Goal: Information Seeking & Learning: Learn about a topic

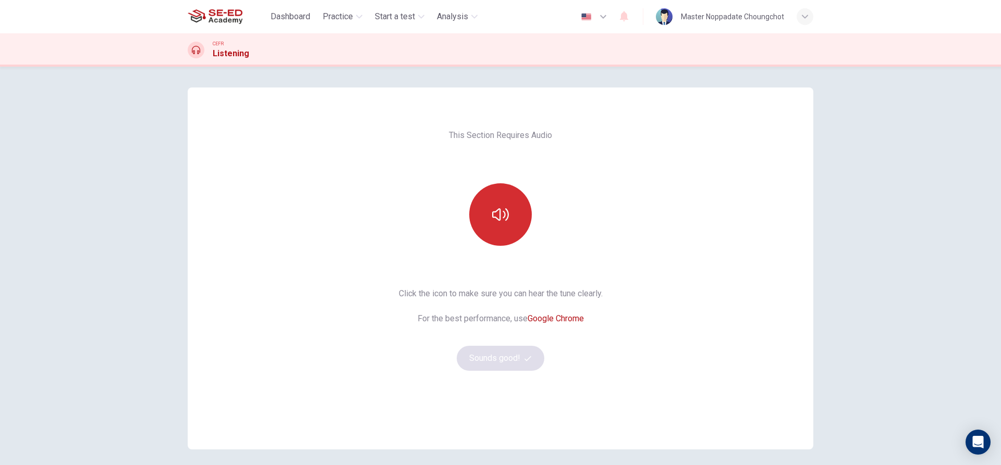
click at [505, 215] on icon "button" at bounding box center [500, 214] width 17 height 17
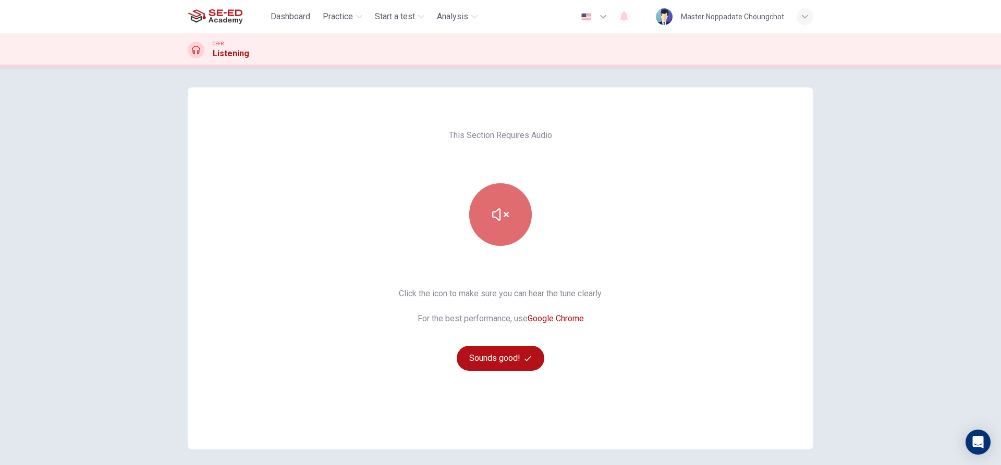
click at [494, 209] on icon "button" at bounding box center [500, 214] width 17 height 17
click at [557, 229] on div "This Section Requires Audio Click the icon to make sure you can hear the tune c…" at bounding box center [500, 269] width 220 height 362
click at [506, 215] on button "button" at bounding box center [500, 214] width 63 height 63
click at [498, 216] on icon "button" at bounding box center [500, 214] width 17 height 17
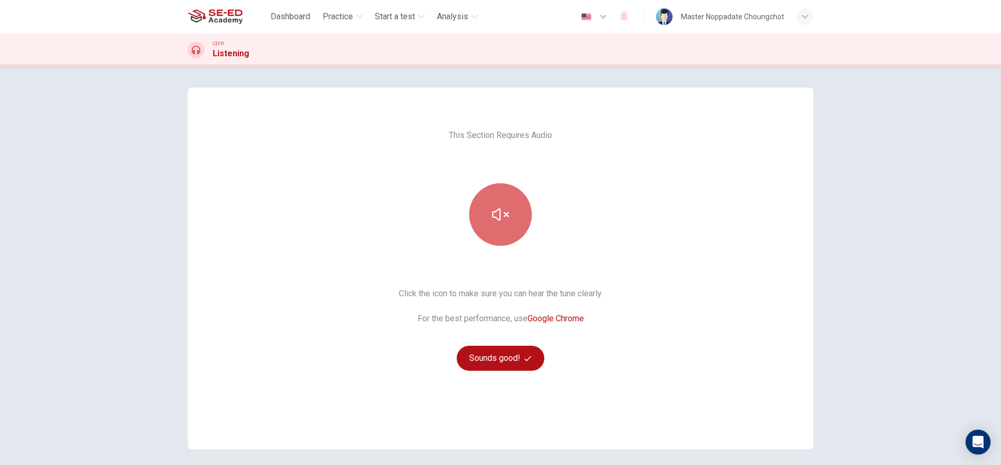
click at [500, 216] on icon "button" at bounding box center [500, 214] width 17 height 17
click at [500, 217] on icon "button" at bounding box center [500, 215] width 17 height 13
click at [485, 228] on button "button" at bounding box center [500, 214] width 63 height 63
click at [494, 229] on button "button" at bounding box center [500, 214] width 63 height 63
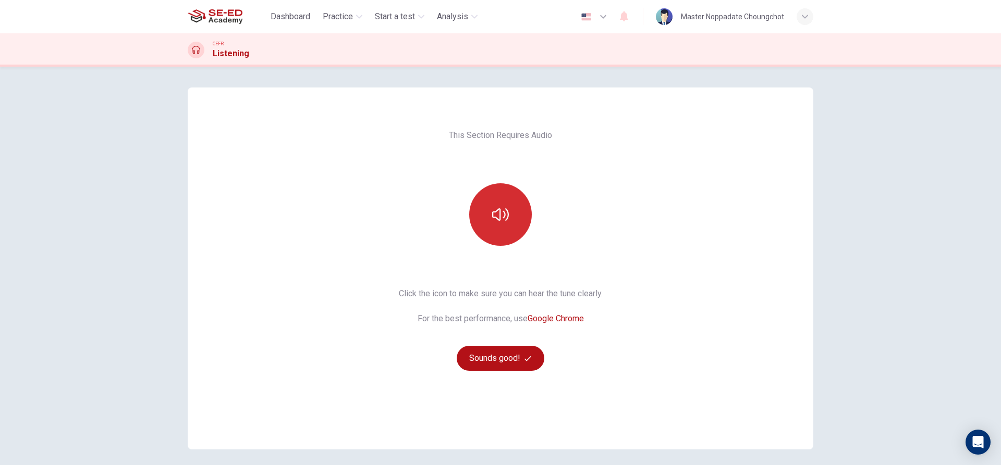
click at [494, 229] on button "button" at bounding box center [500, 214] width 63 height 63
click at [490, 364] on button "Sounds good!" at bounding box center [501, 358] width 88 height 25
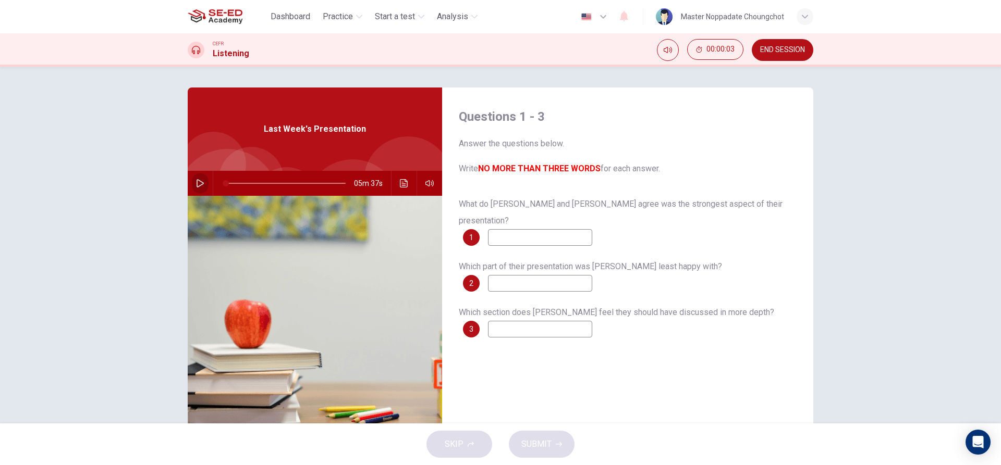
click at [196, 183] on icon "button" at bounding box center [200, 183] width 8 height 8
click at [561, 229] on input at bounding box center [540, 237] width 104 height 17
type input "7"
click at [801, 56] on button "END SESSION" at bounding box center [783, 50] width 62 height 22
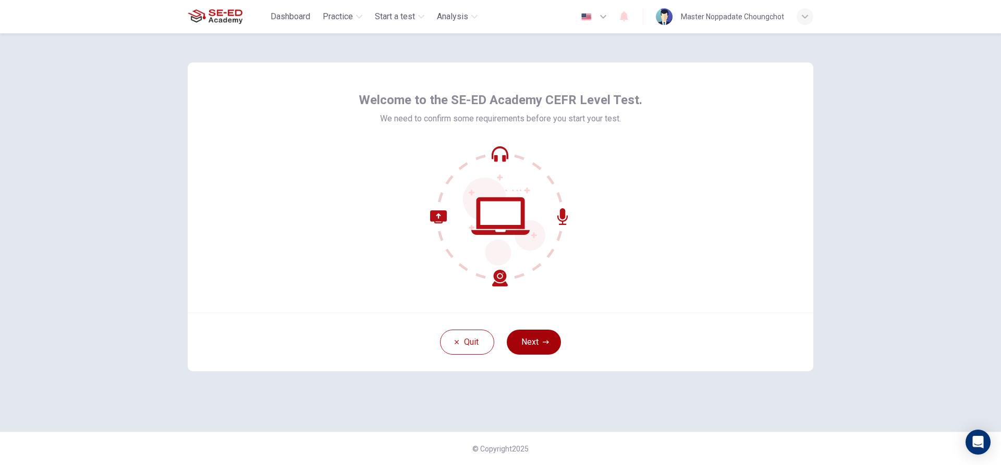
click at [540, 341] on button "Next" at bounding box center [534, 342] width 54 height 25
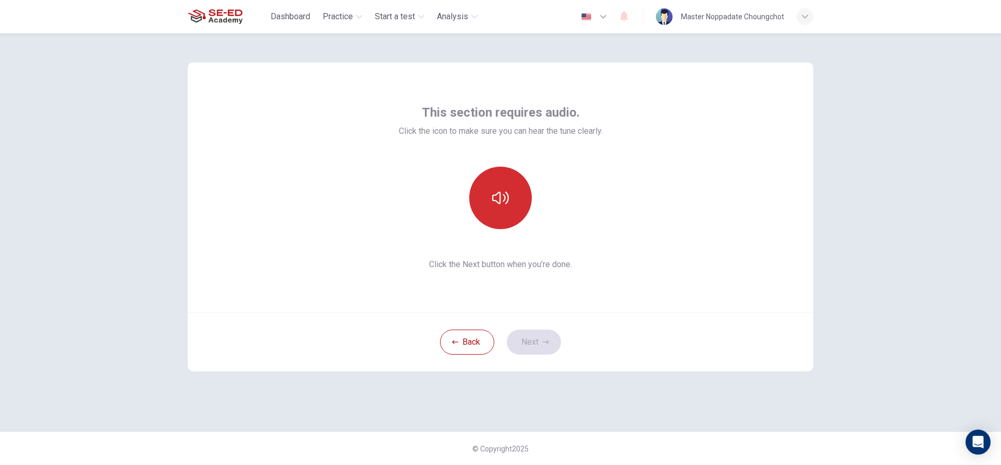
click at [513, 186] on button "button" at bounding box center [500, 198] width 63 height 63
click at [512, 188] on button "button" at bounding box center [500, 198] width 63 height 63
click at [547, 333] on button "Next" at bounding box center [534, 342] width 54 height 25
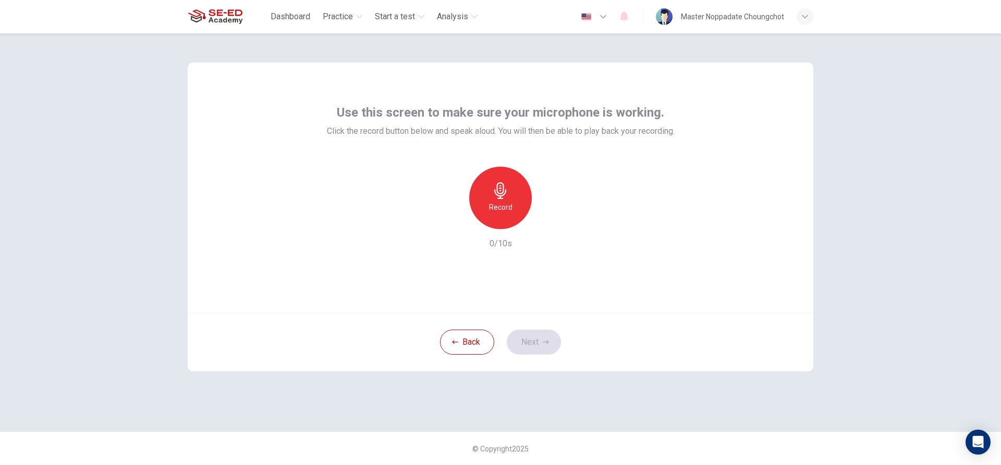
click at [504, 208] on h6 "Record" at bounding box center [500, 207] width 23 height 13
click at [518, 211] on div "Stop" at bounding box center [500, 198] width 63 height 63
click at [546, 228] on div "button" at bounding box center [548, 221] width 17 height 17
click at [533, 344] on button "Next" at bounding box center [534, 342] width 54 height 25
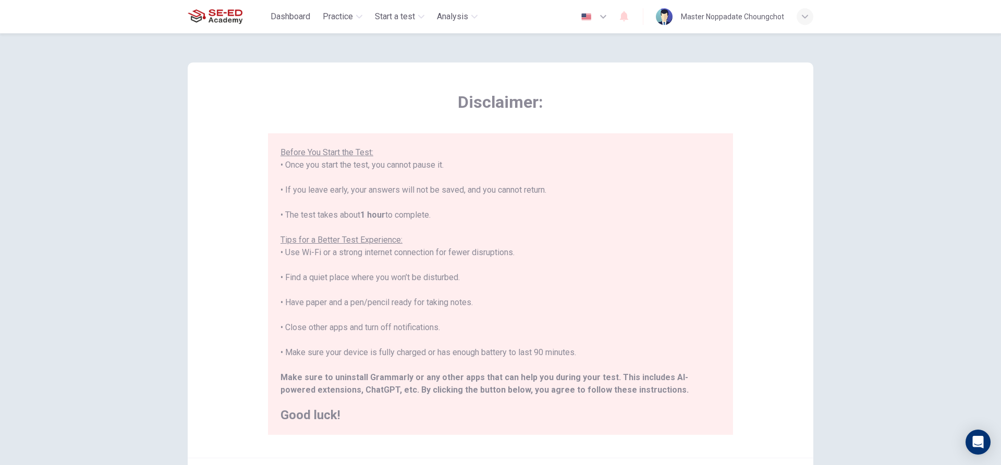
scroll to position [52, 0]
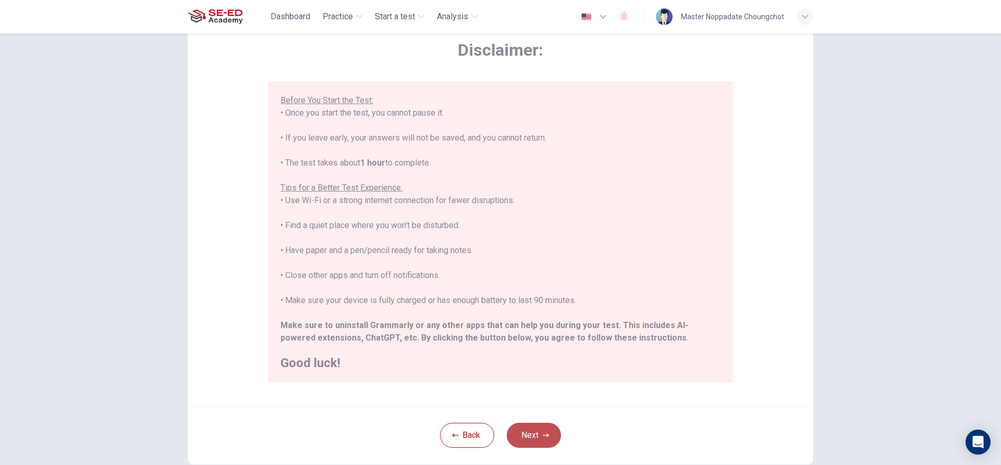
click at [540, 430] on button "Next" at bounding box center [534, 435] width 54 height 25
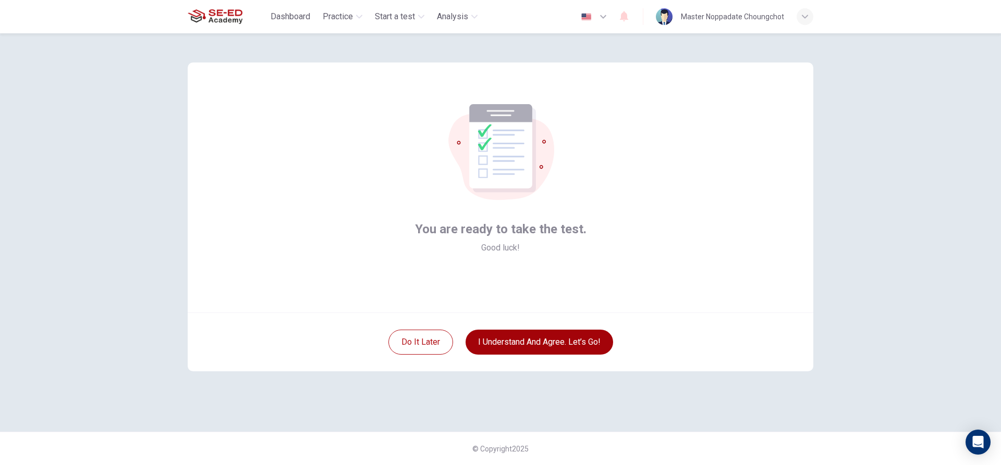
click at [541, 341] on button "I understand and agree. Let’s go!" at bounding box center [539, 342] width 148 height 25
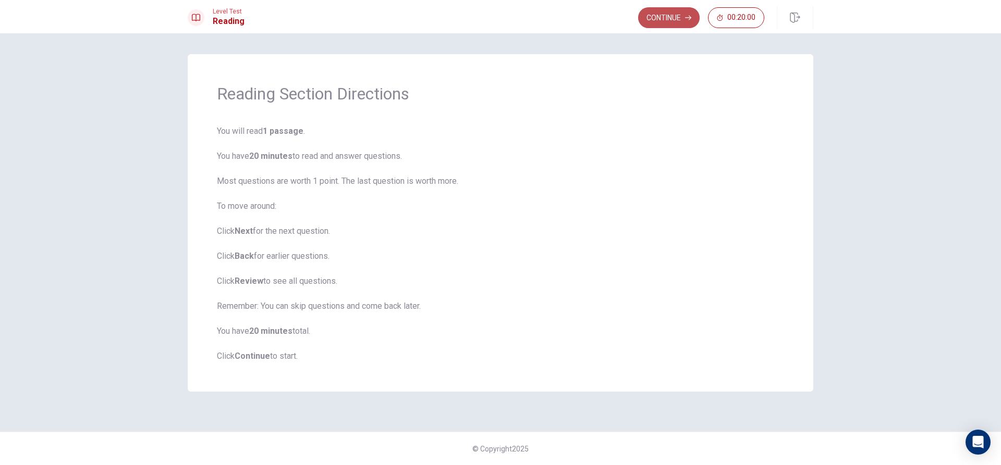
click at [666, 17] on button "Continue" at bounding box center [669, 17] width 62 height 21
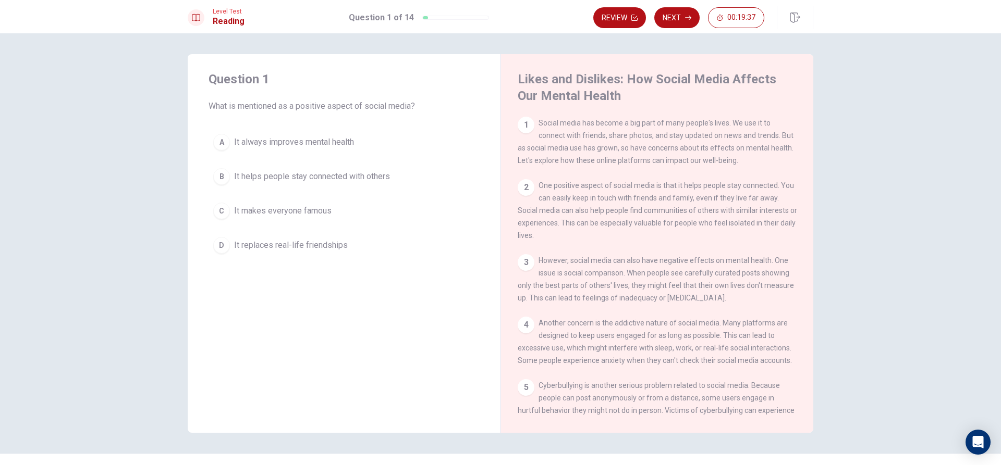
click at [358, 178] on span "It helps people stay connected with others" at bounding box center [312, 176] width 156 height 13
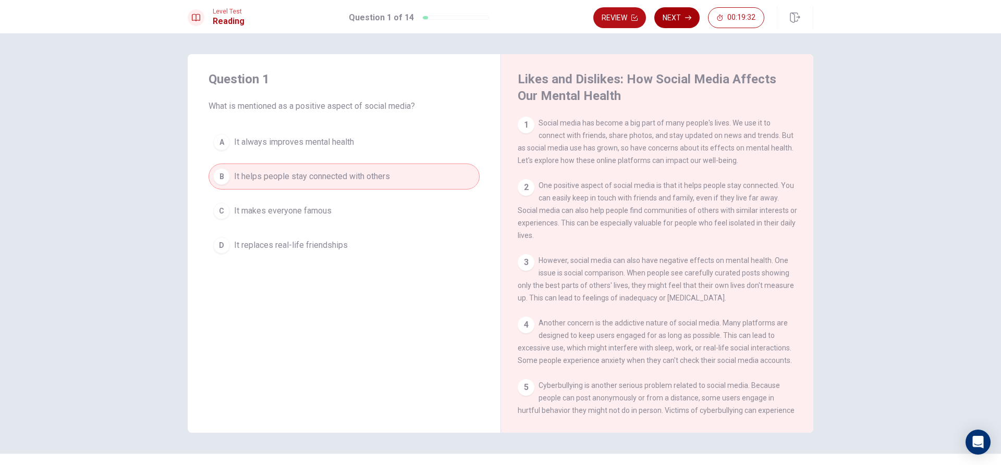
click at [676, 19] on button "Next" at bounding box center [676, 17] width 45 height 21
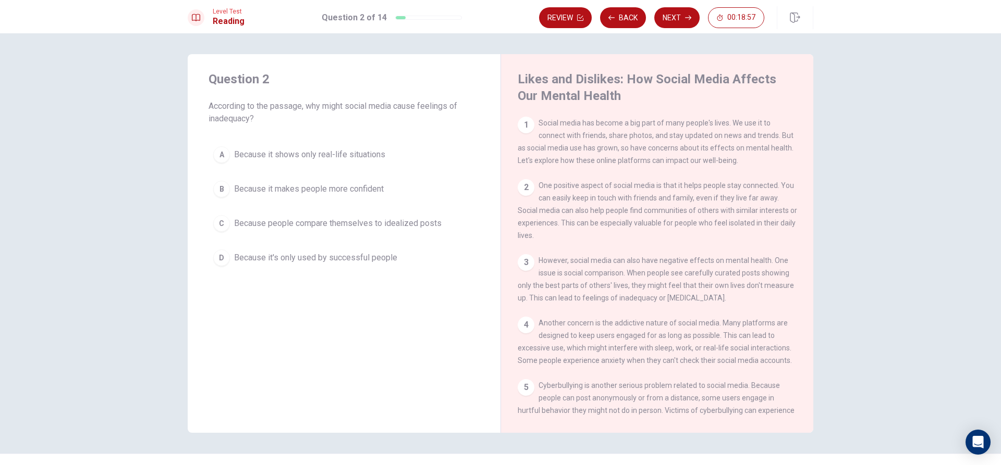
click at [384, 225] on span "Because people compare themselves to idealized posts" at bounding box center [337, 223] width 207 height 13
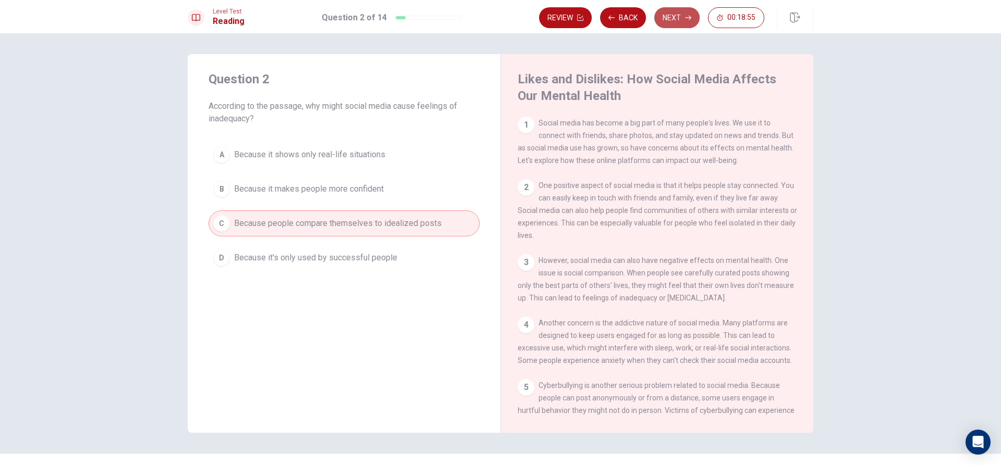
click at [675, 16] on button "Next" at bounding box center [676, 17] width 45 height 21
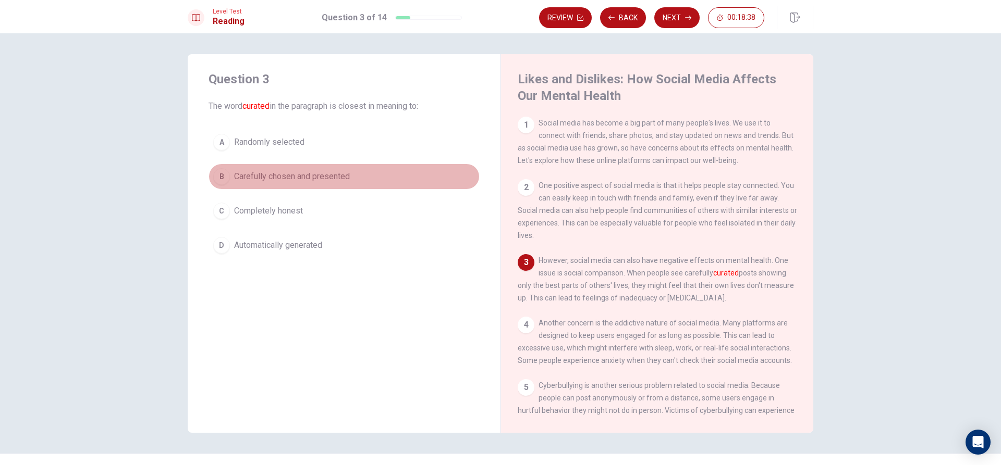
click at [339, 175] on span "Carefully chosen and presented" at bounding box center [292, 176] width 116 height 13
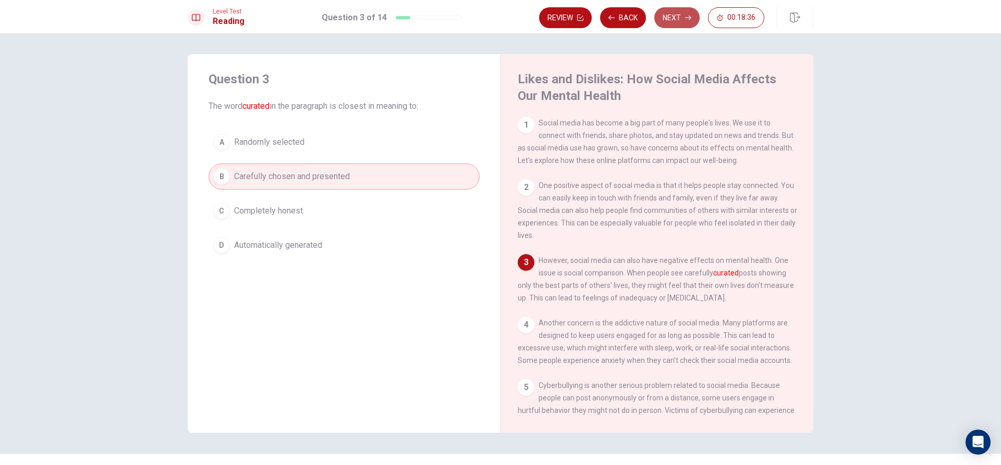
click at [677, 17] on button "Next" at bounding box center [676, 17] width 45 height 21
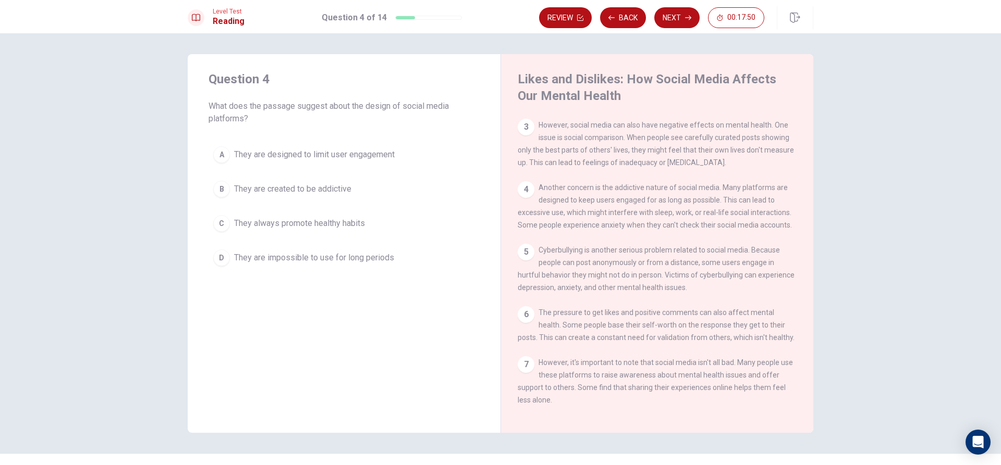
scroll to position [87, 0]
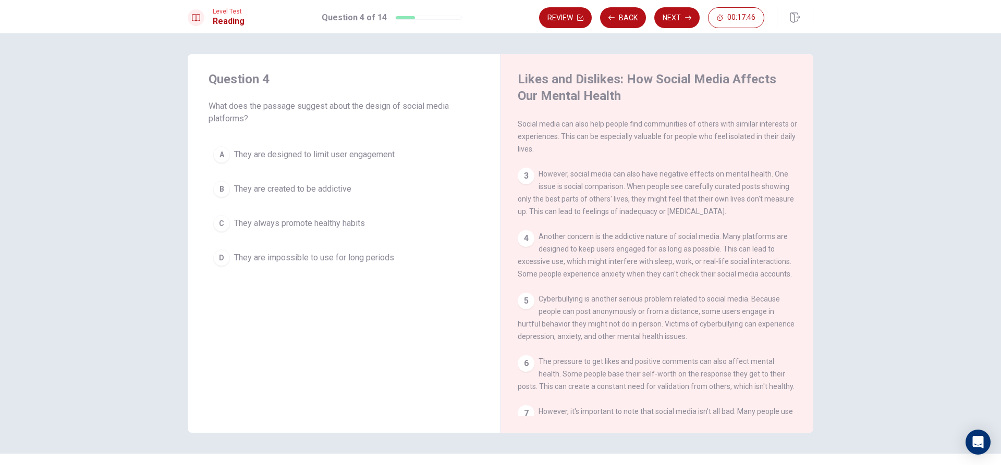
click at [320, 192] on span "They are created to be addictive" at bounding box center [292, 189] width 117 height 13
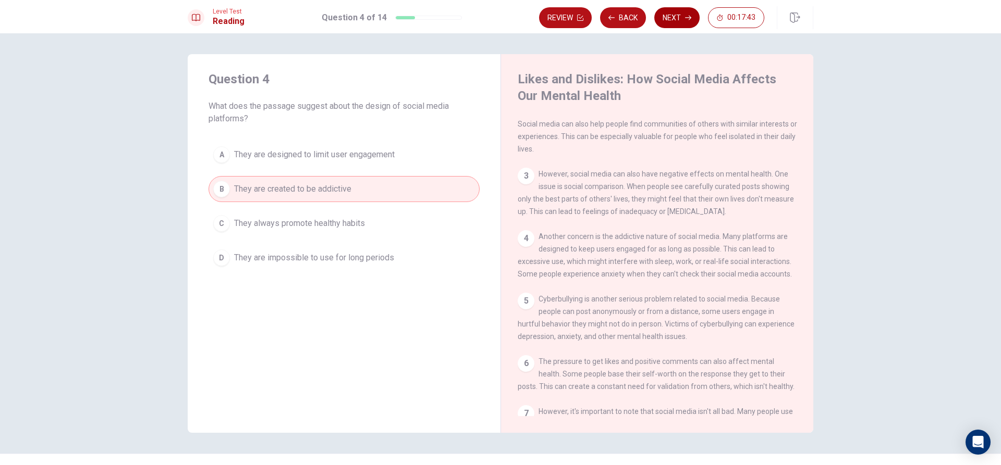
click at [671, 15] on button "Next" at bounding box center [676, 17] width 45 height 21
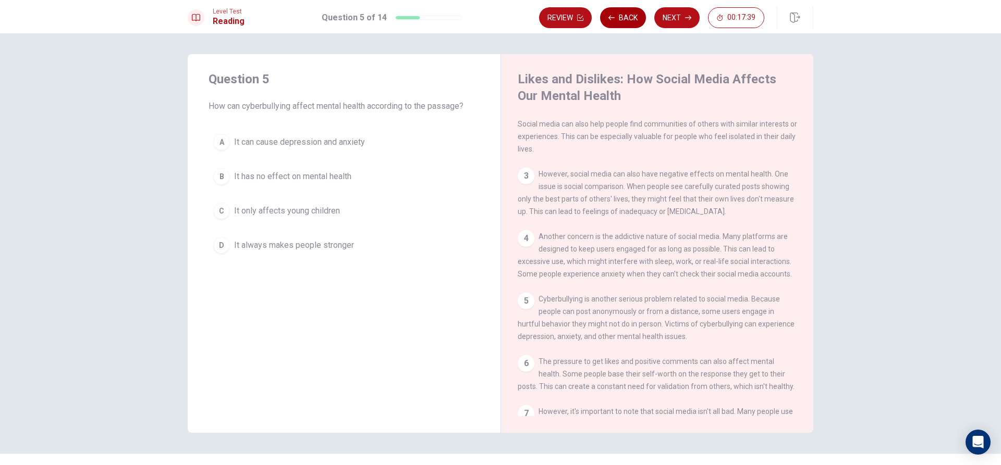
click at [636, 20] on button "Back" at bounding box center [623, 17] width 46 height 21
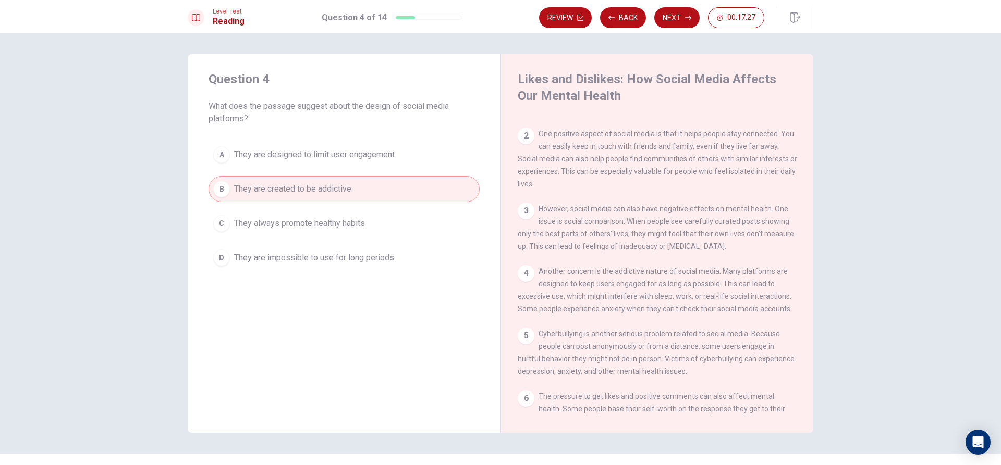
scroll to position [52, 0]
click at [670, 16] on button "Next" at bounding box center [676, 17] width 45 height 21
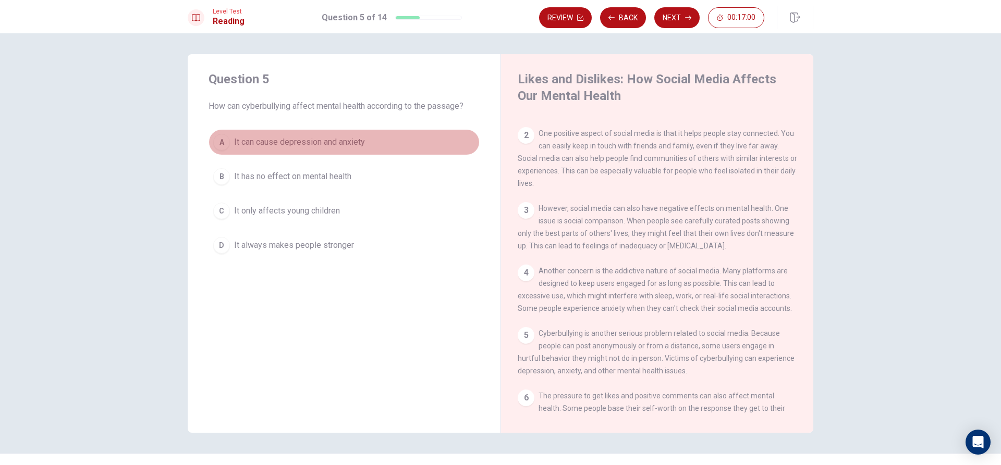
click at [393, 149] on button "A It can cause depression and anxiety" at bounding box center [344, 142] width 271 height 26
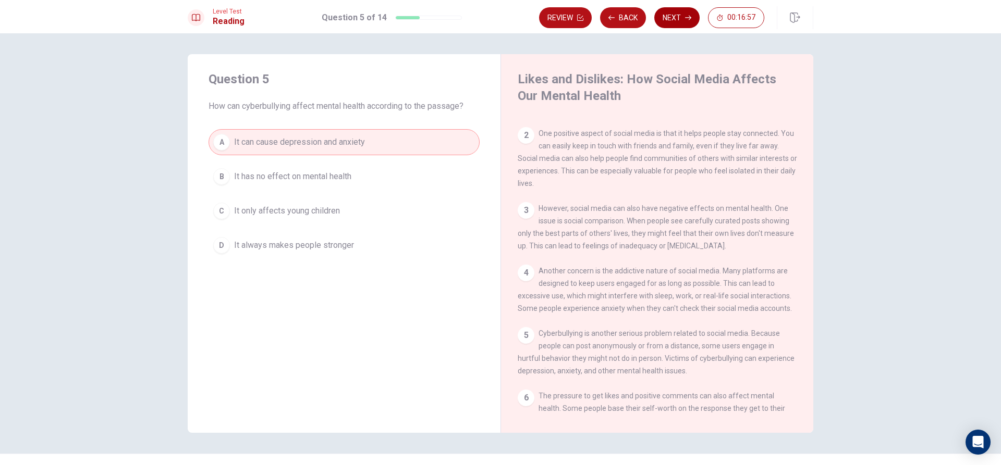
click at [676, 13] on button "Next" at bounding box center [676, 17] width 45 height 21
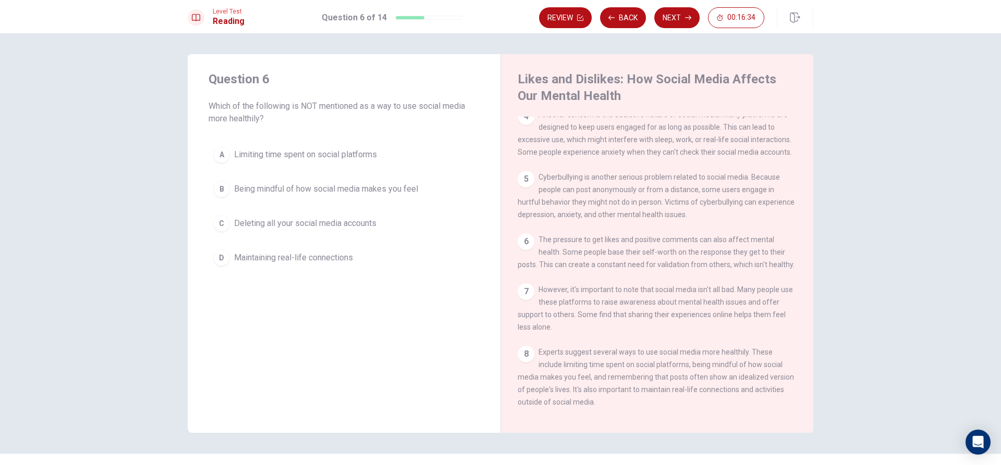
scroll to position [261, 0]
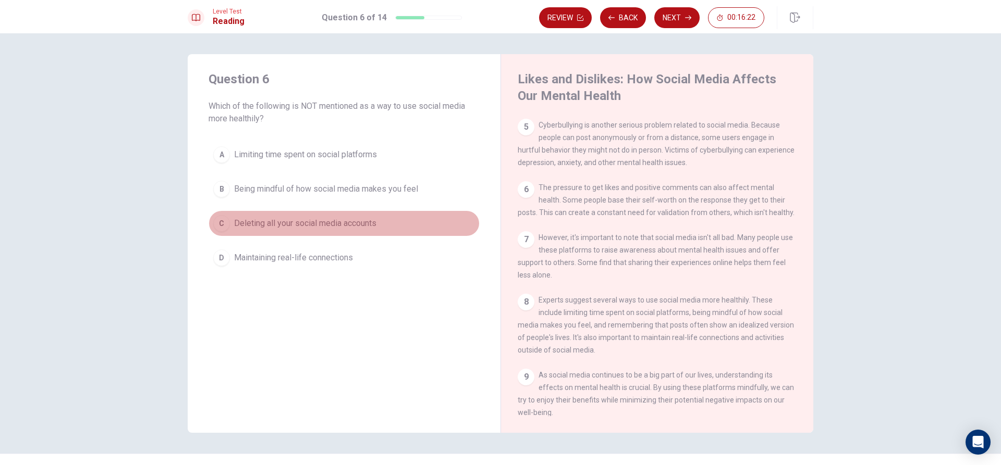
click at [320, 228] on span "Deleting all your social media accounts" at bounding box center [305, 223] width 142 height 13
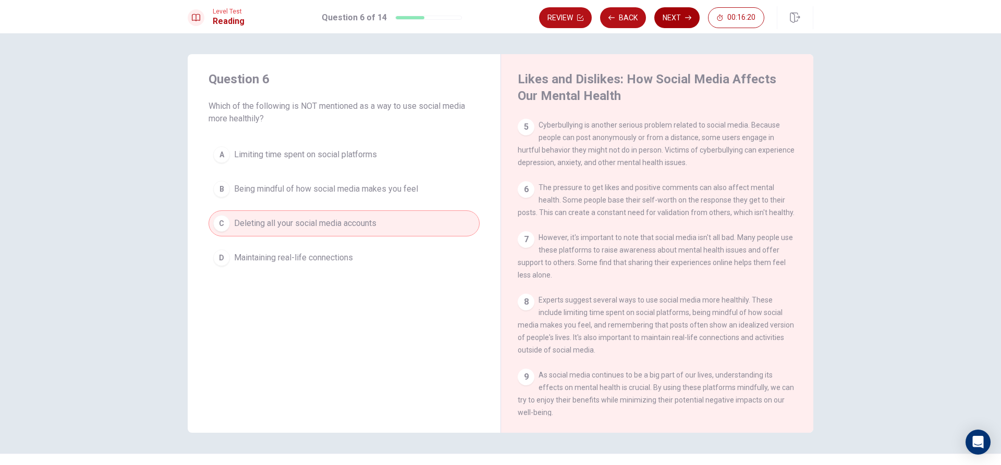
click at [682, 15] on button "Next" at bounding box center [676, 17] width 45 height 21
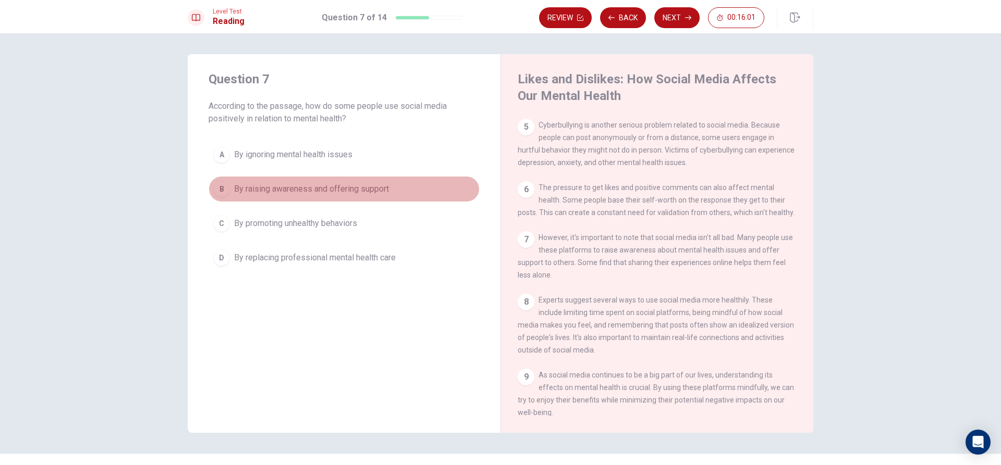
click at [388, 190] on button "B By raising awareness and offering support" at bounding box center [344, 189] width 271 height 26
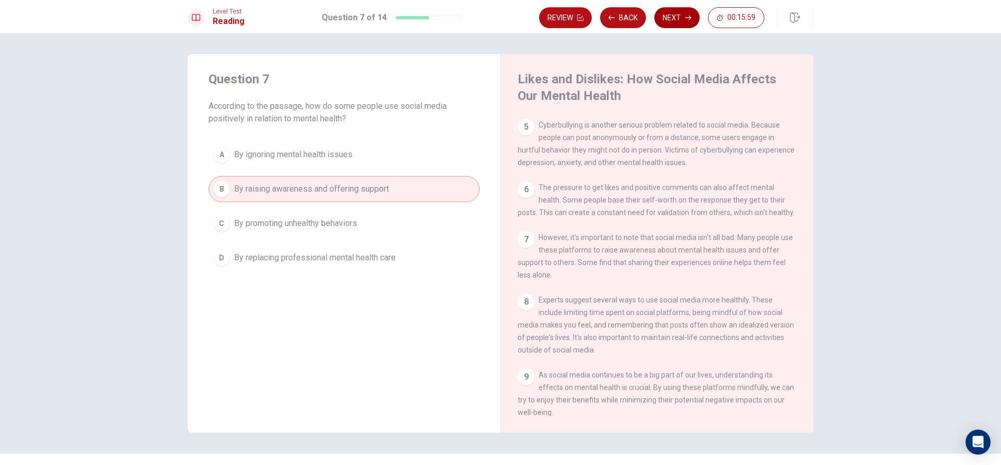
click at [676, 15] on button "Next" at bounding box center [676, 17] width 45 height 21
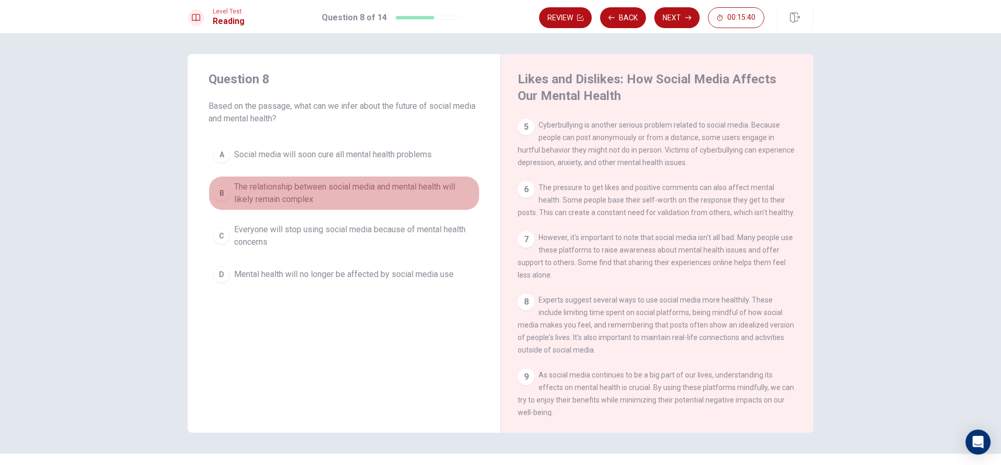
click at [382, 191] on span "The relationship between social media and mental health will likely remain comp…" at bounding box center [354, 193] width 241 height 25
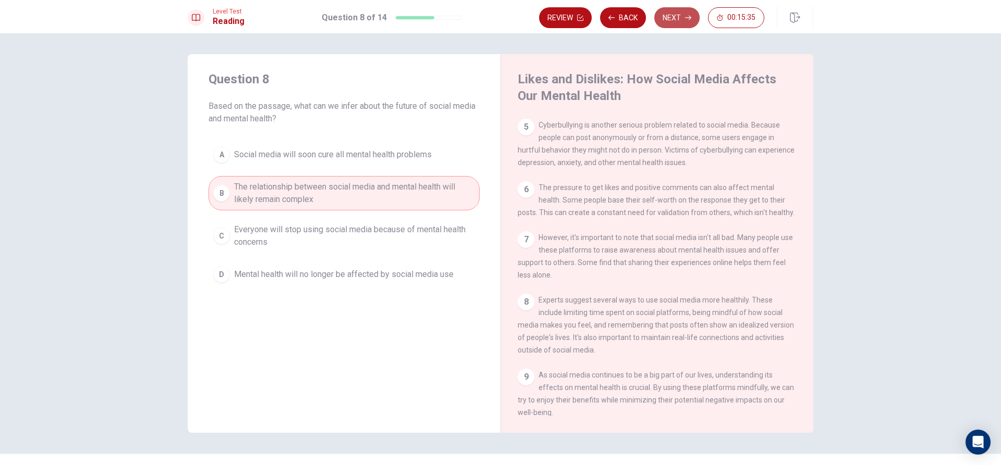
click at [680, 22] on button "Next" at bounding box center [676, 17] width 45 height 21
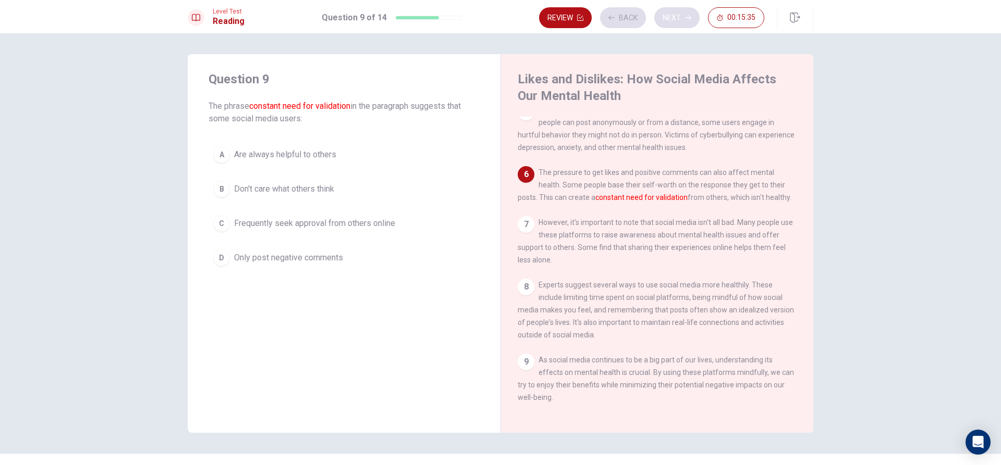
scroll to position [295, 0]
click at [366, 225] on span "Frequently seek approval from others online" at bounding box center [314, 223] width 161 height 13
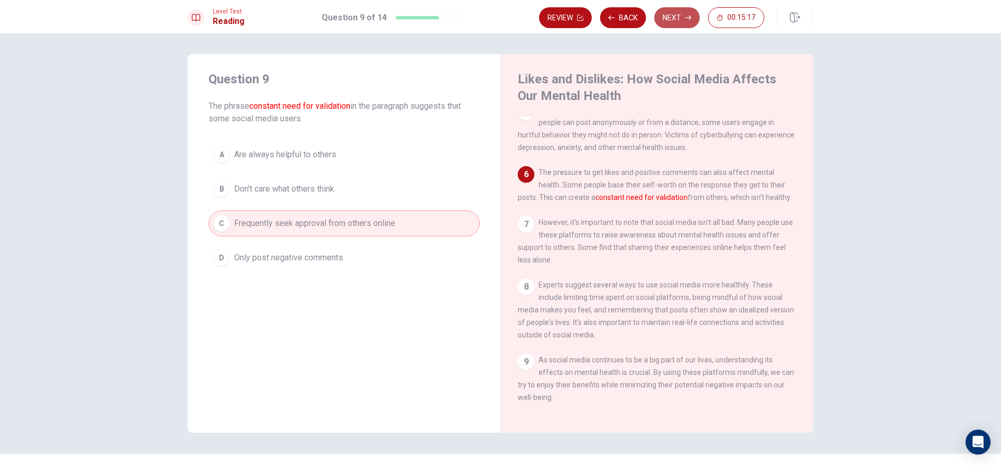
click at [681, 17] on button "Next" at bounding box center [676, 17] width 45 height 21
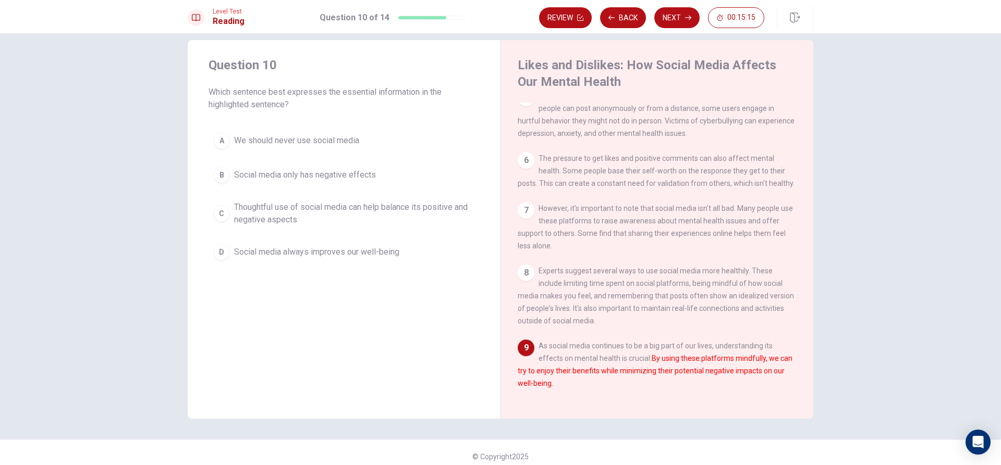
scroll to position [22, 0]
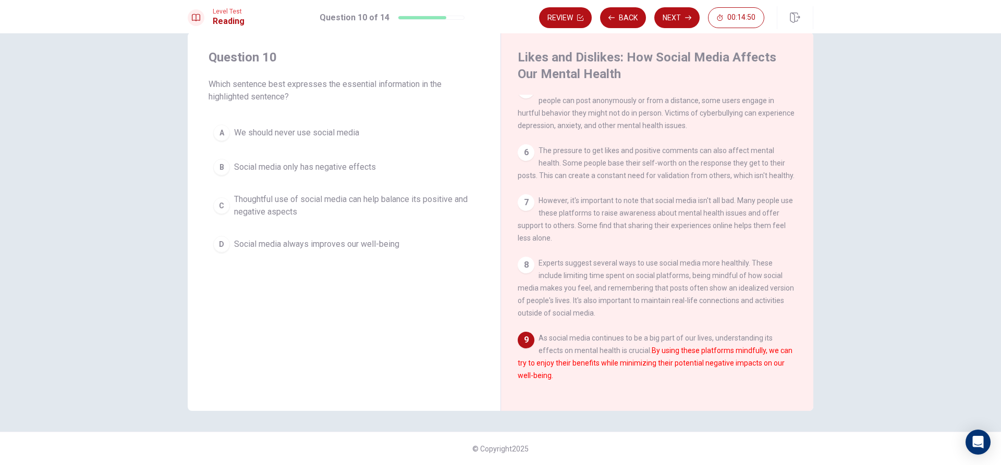
click at [444, 193] on button "C Thoughtful use of social media can help balance its positive and negative asp…" at bounding box center [344, 206] width 271 height 34
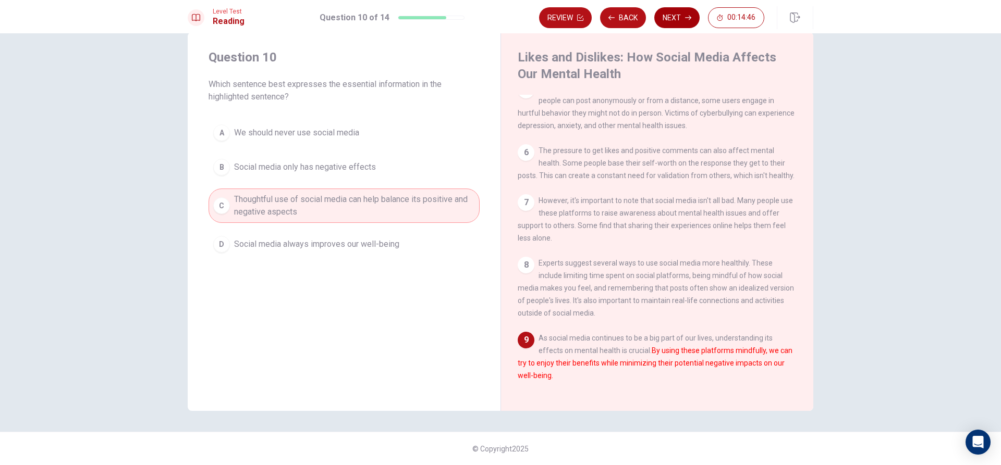
click at [677, 13] on button "Next" at bounding box center [676, 17] width 45 height 21
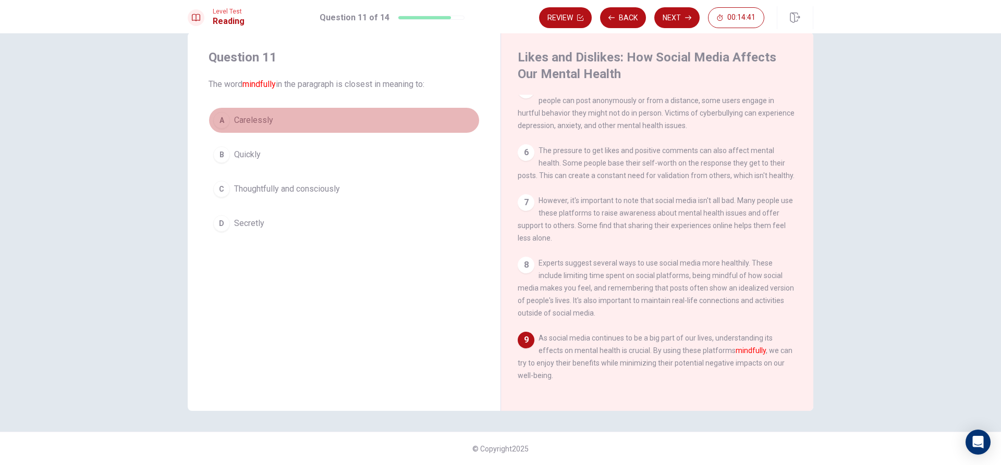
click at [378, 121] on button "A Carelessly" at bounding box center [344, 120] width 271 height 26
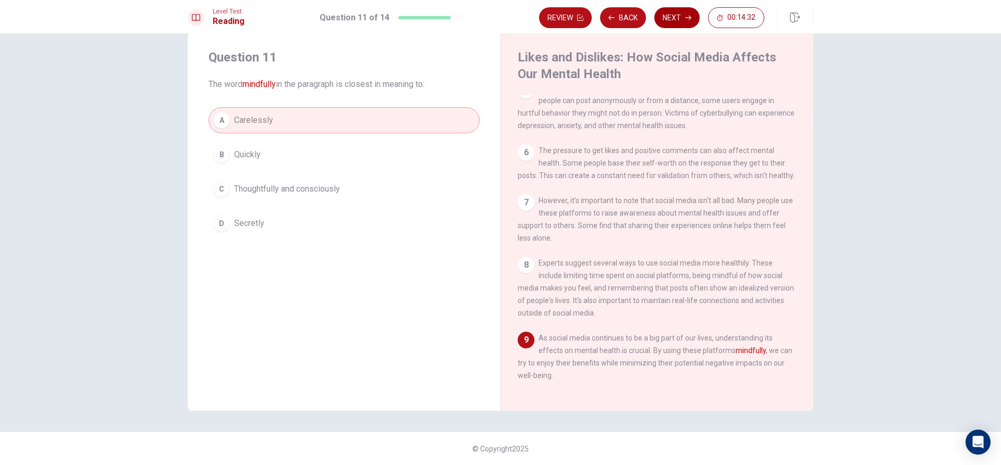
click at [684, 22] on button "Next" at bounding box center [676, 17] width 45 height 21
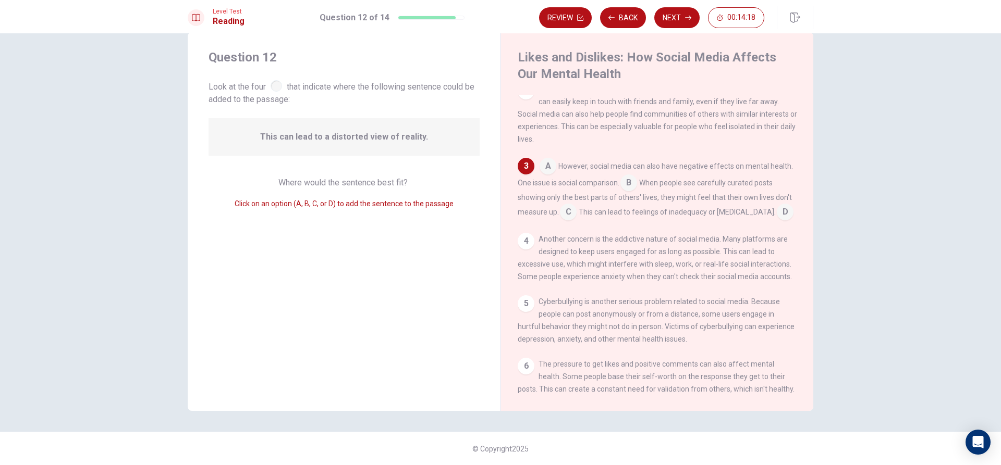
scroll to position [22, 0]
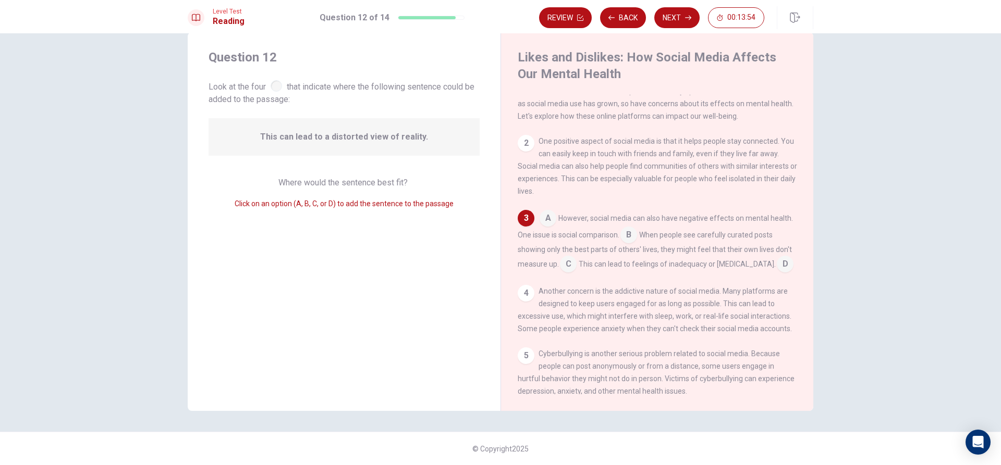
click at [631, 239] on input at bounding box center [628, 236] width 17 height 17
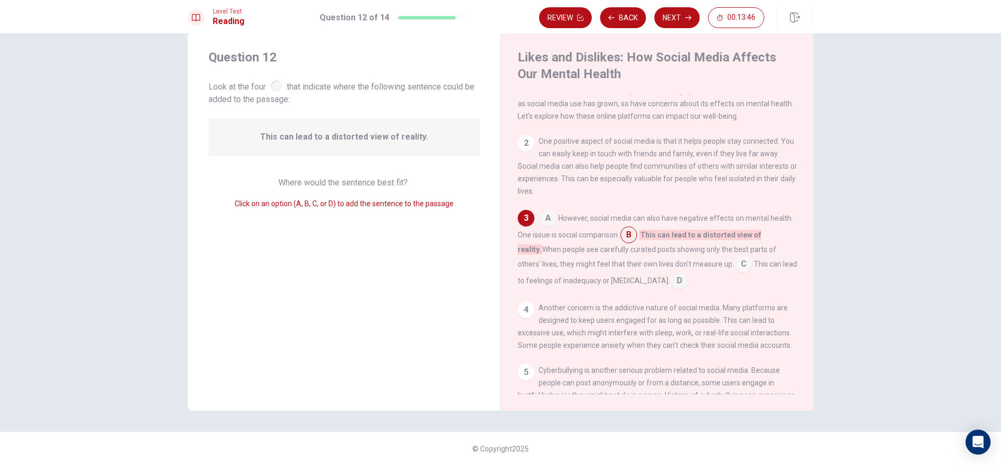
click at [624, 241] on input at bounding box center [628, 236] width 17 height 17
click at [735, 272] on input at bounding box center [743, 265] width 17 height 17
click at [628, 237] on input at bounding box center [628, 236] width 17 height 17
click at [553, 223] on input at bounding box center [548, 219] width 17 height 17
click at [771, 236] on input at bounding box center [776, 236] width 17 height 17
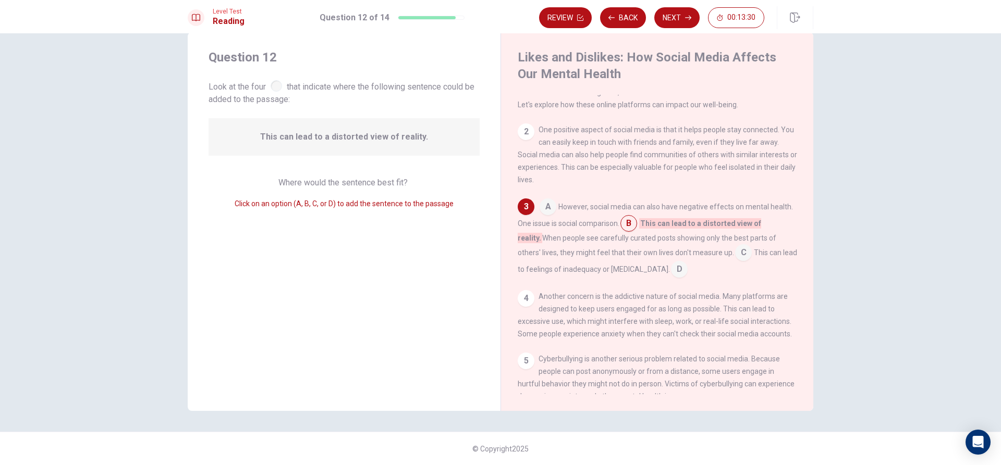
scroll to position [52, 0]
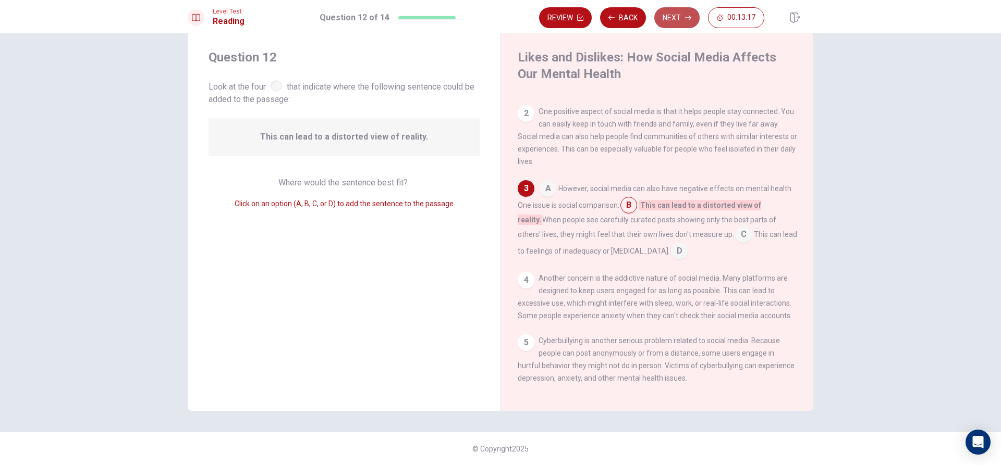
click at [678, 18] on button "Next" at bounding box center [676, 17] width 45 height 21
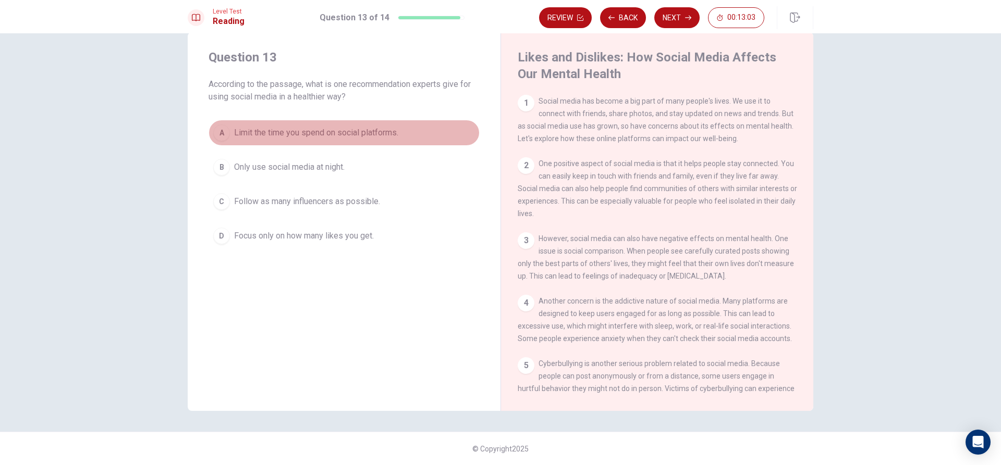
click at [372, 134] on span "Limit the time you spend on social platforms." at bounding box center [316, 133] width 164 height 13
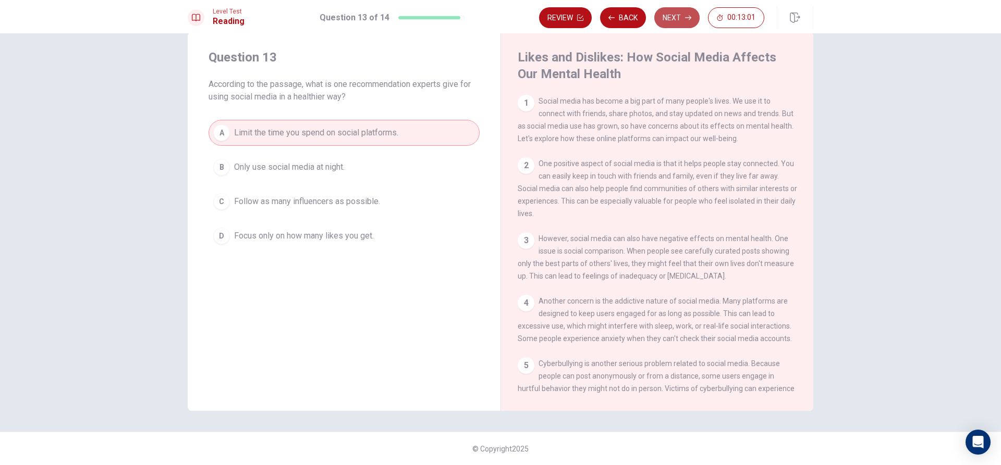
click at [675, 20] on button "Next" at bounding box center [676, 17] width 45 height 21
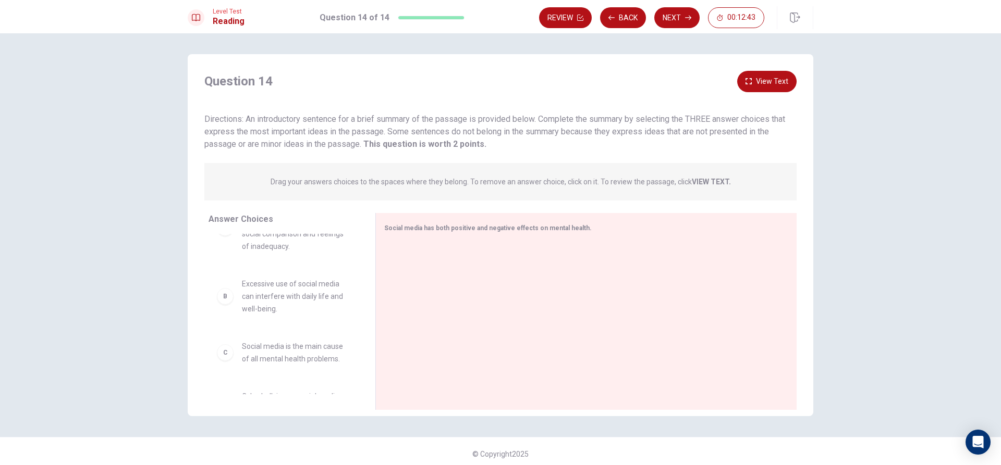
scroll to position [0, 0]
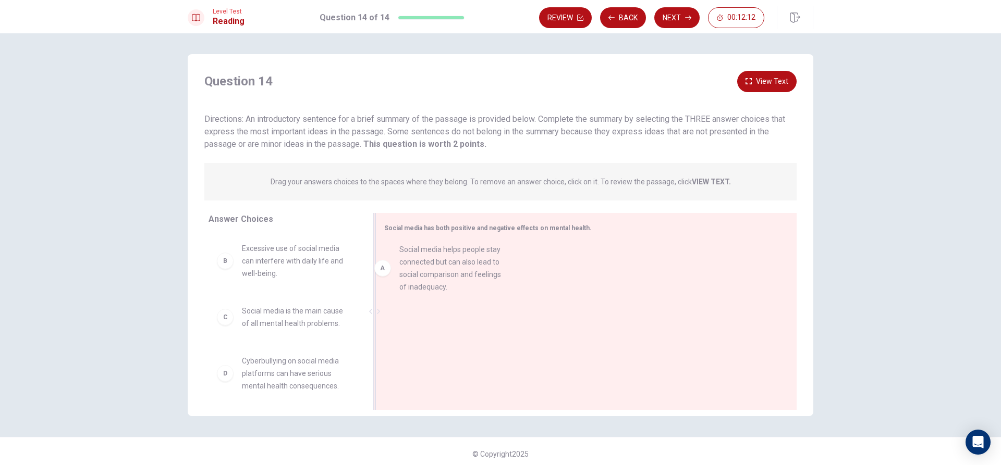
drag, startPoint x: 346, startPoint y: 281, endPoint x: 510, endPoint y: 280, distance: 164.2
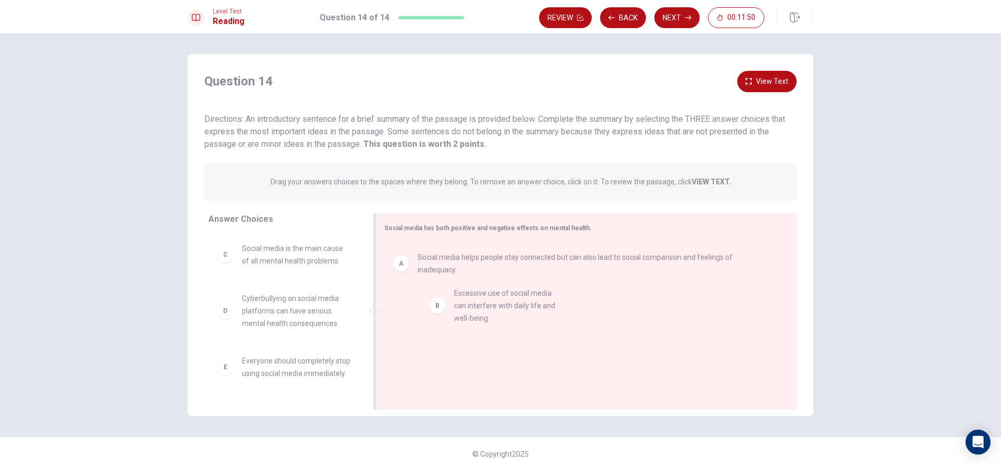
drag, startPoint x: 289, startPoint y: 249, endPoint x: 511, endPoint y: 293, distance: 226.5
drag, startPoint x: 420, startPoint y: 308, endPoint x: 487, endPoint y: 338, distance: 73.5
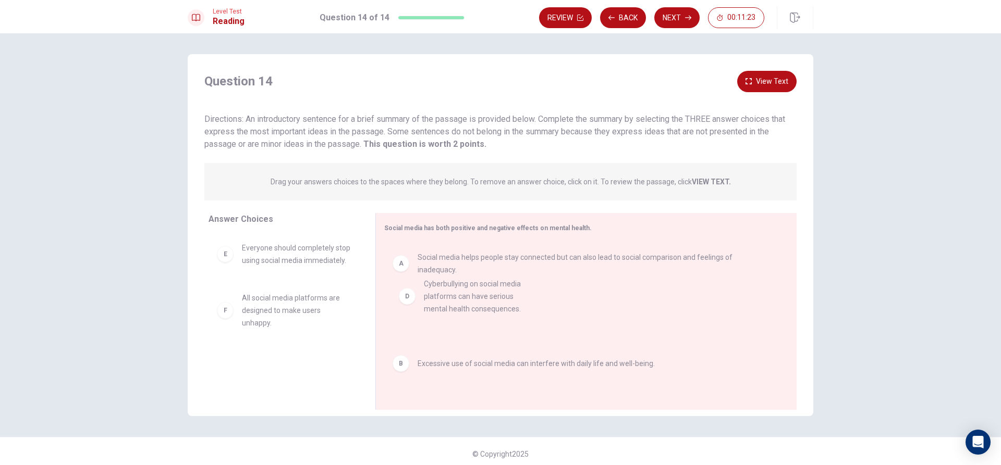
drag, startPoint x: 324, startPoint y: 260, endPoint x: 513, endPoint y: 298, distance: 192.9
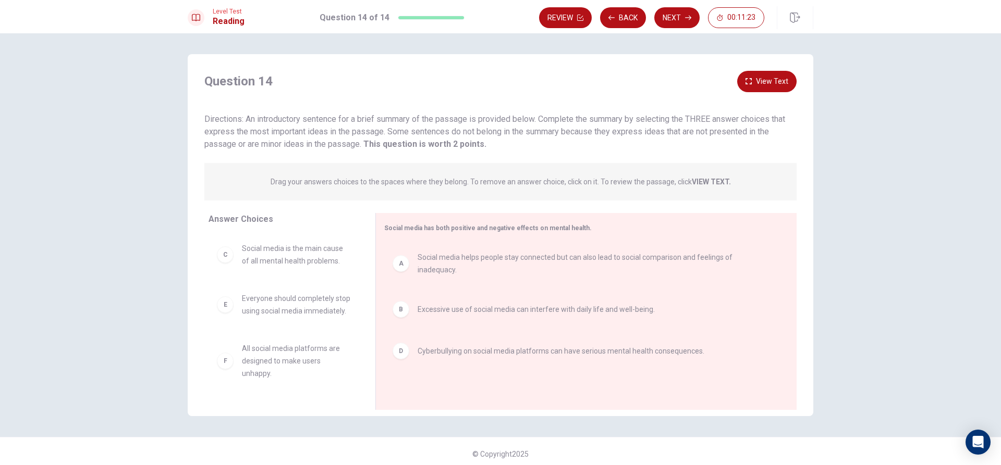
scroll to position [6, 0]
click at [680, 11] on button "Next" at bounding box center [676, 17] width 45 height 21
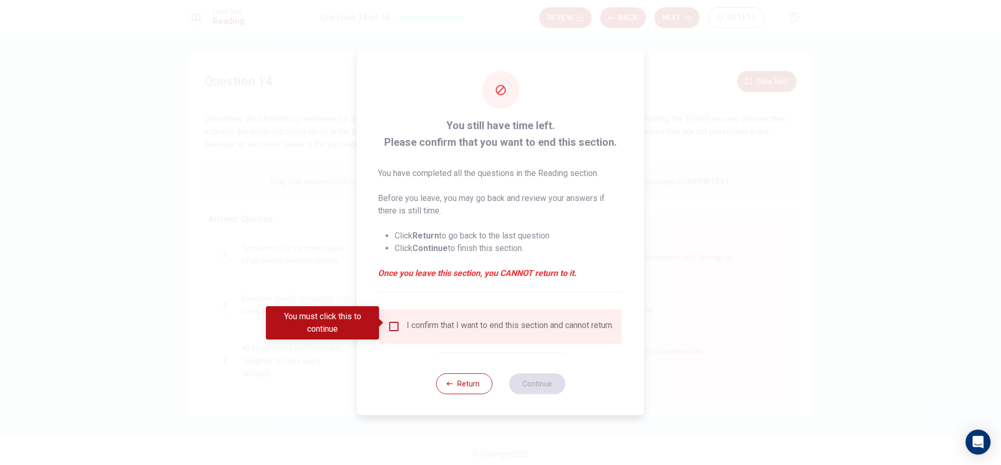
click at [427, 329] on div "I confirm that I want to end this section and cannot return." at bounding box center [510, 327] width 207 height 13
click at [389, 324] on input "You must click this to continue" at bounding box center [394, 327] width 13 height 13
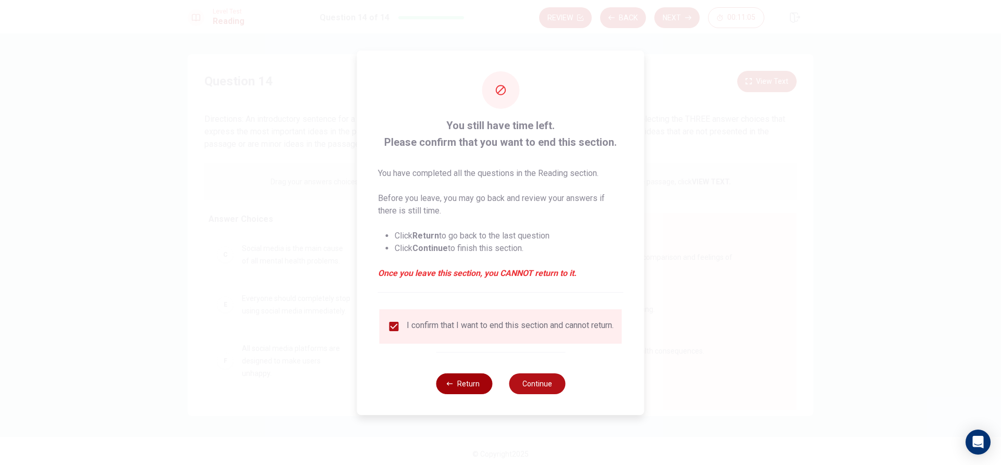
click at [462, 392] on button "Return" at bounding box center [464, 384] width 56 height 21
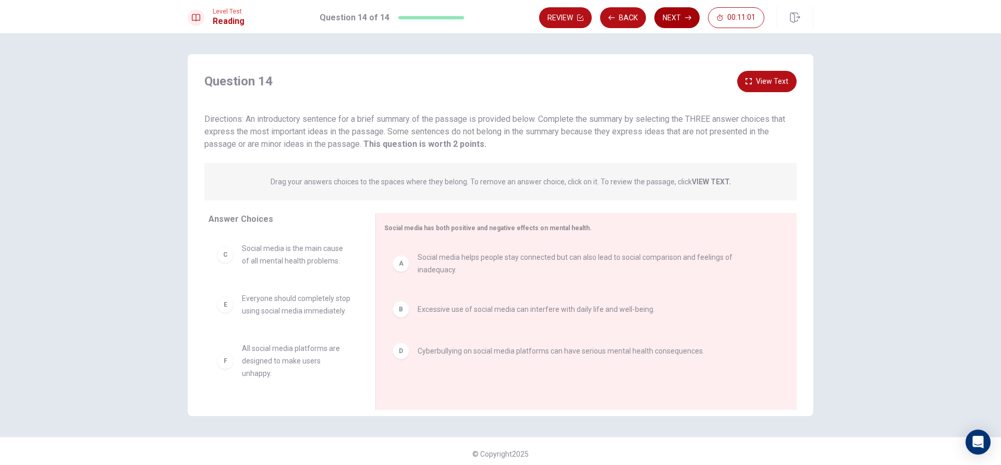
click at [685, 18] on icon "button" at bounding box center [688, 18] width 6 height 6
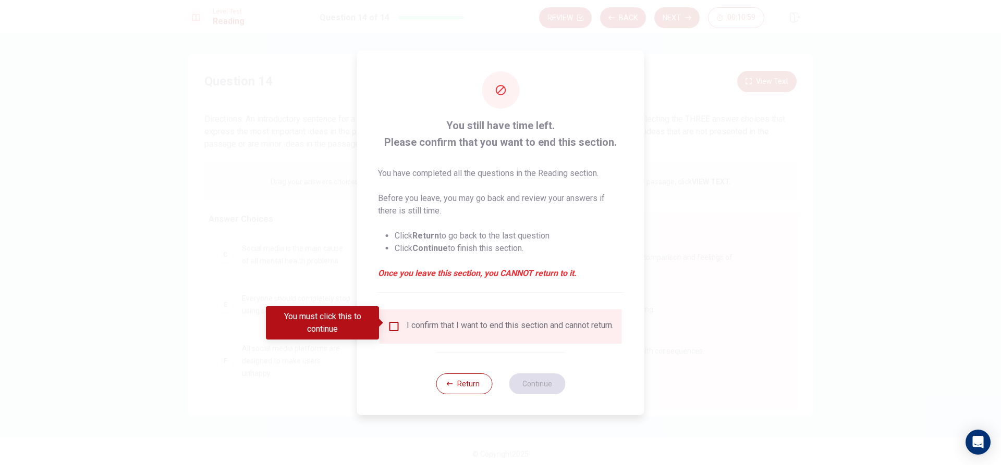
click at [396, 323] on input "You must click this to continue" at bounding box center [394, 327] width 13 height 13
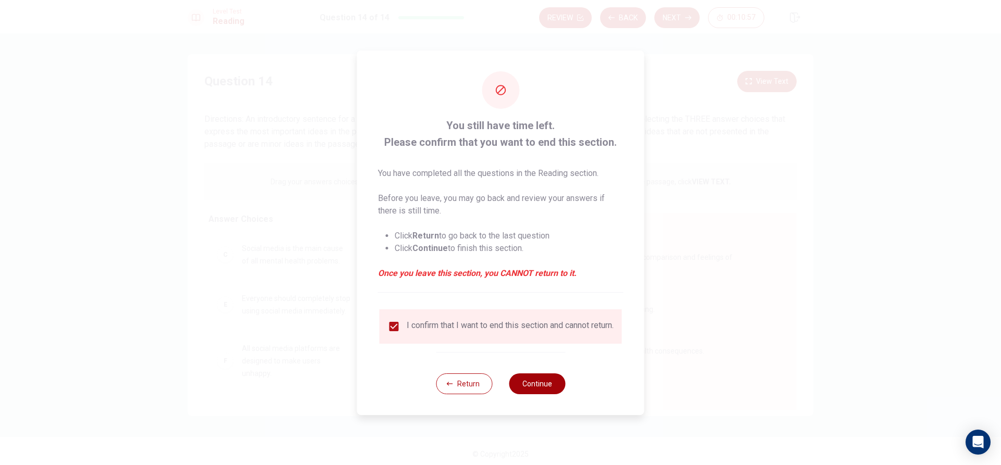
click at [537, 389] on button "Continue" at bounding box center [537, 384] width 56 height 21
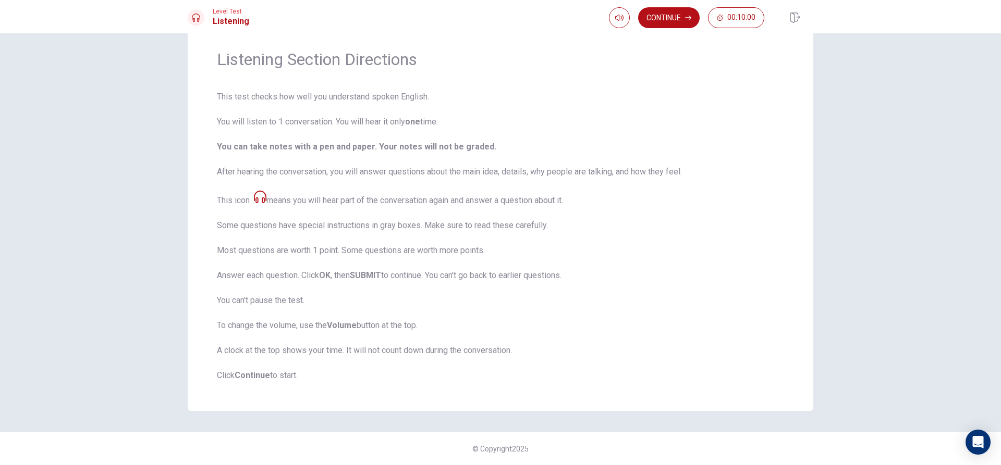
scroll to position [0, 0]
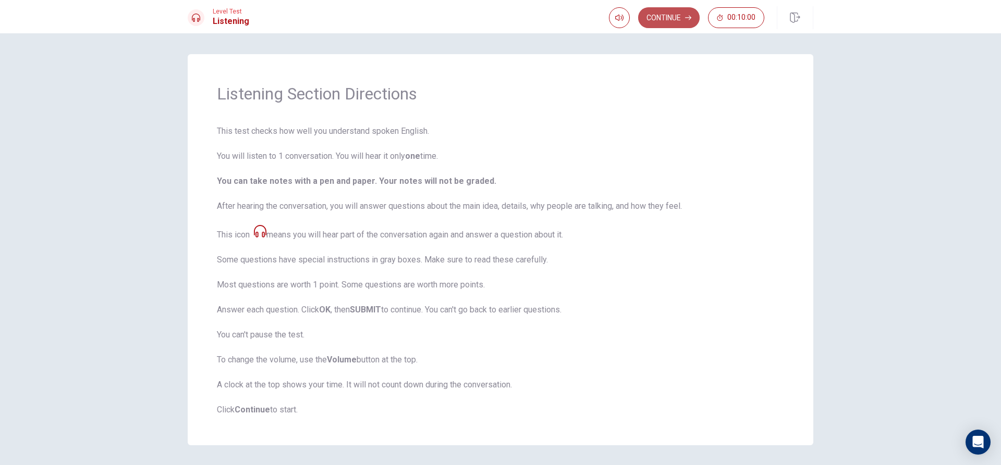
click at [682, 15] on button "Continue" at bounding box center [669, 17] width 62 height 21
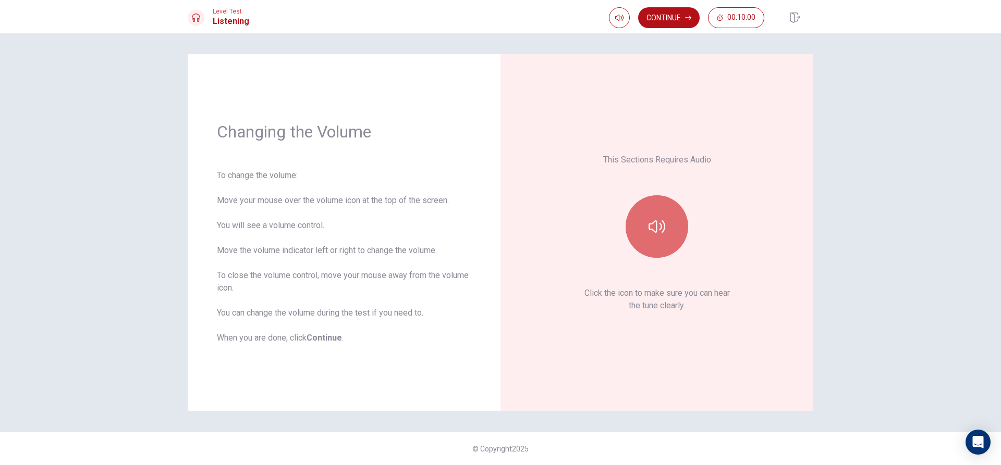
click at [654, 235] on icon "button" at bounding box center [656, 226] width 17 height 17
click at [665, 229] on button "button" at bounding box center [657, 226] width 63 height 63
click at [674, 20] on button "Continue" at bounding box center [669, 17] width 62 height 21
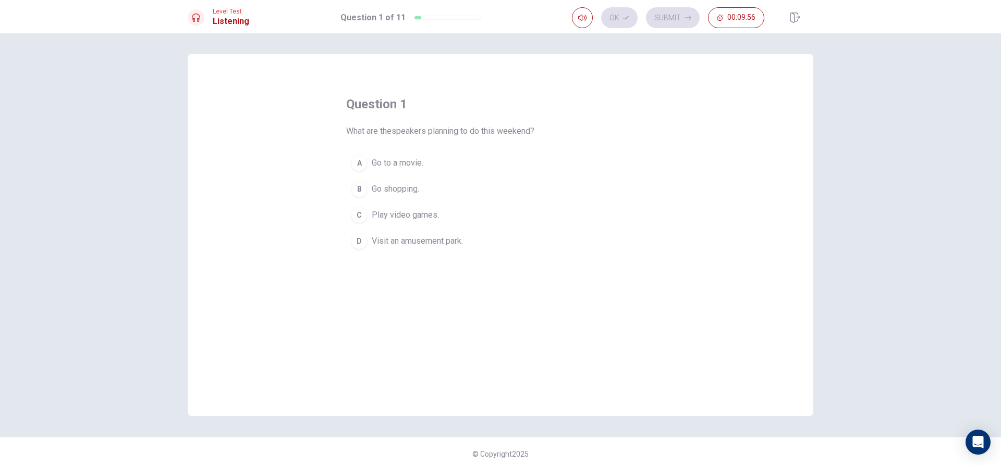
click at [442, 241] on span "Visit an amusement park." at bounding box center [417, 241] width 91 height 13
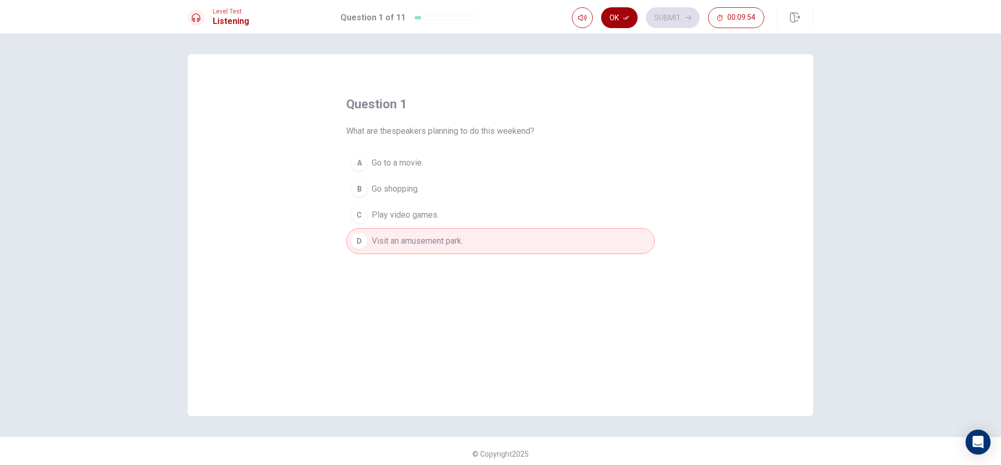
click at [611, 18] on button "Ok" at bounding box center [619, 17] width 36 height 21
click at [676, 19] on button "Submit" at bounding box center [673, 17] width 54 height 21
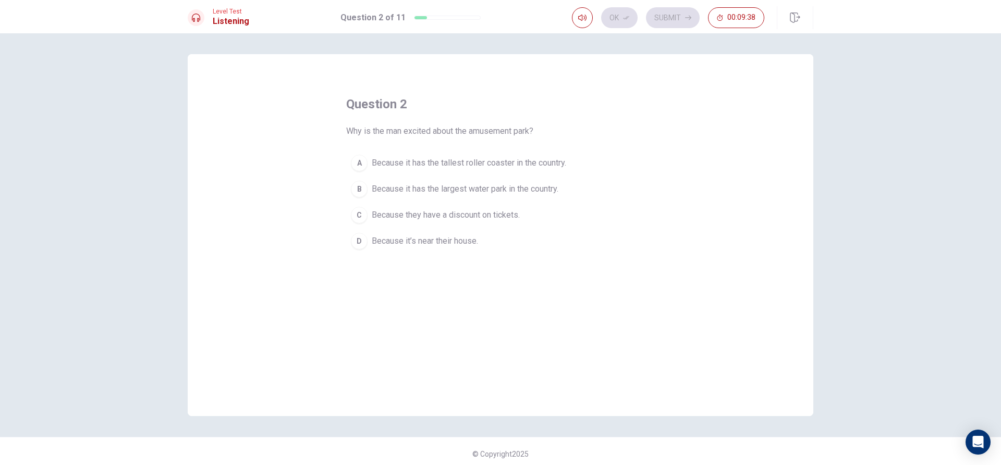
click at [437, 166] on span "Because it has the tallest roller coaster in the country." at bounding box center [469, 163] width 194 height 13
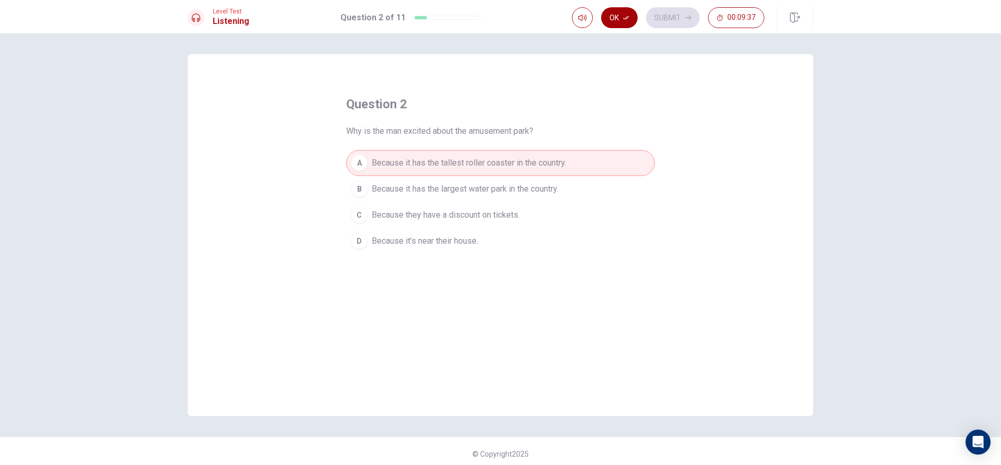
click at [618, 24] on button "Ok" at bounding box center [619, 17] width 36 height 21
click at [662, 16] on button "Submit" at bounding box center [673, 17] width 54 height 21
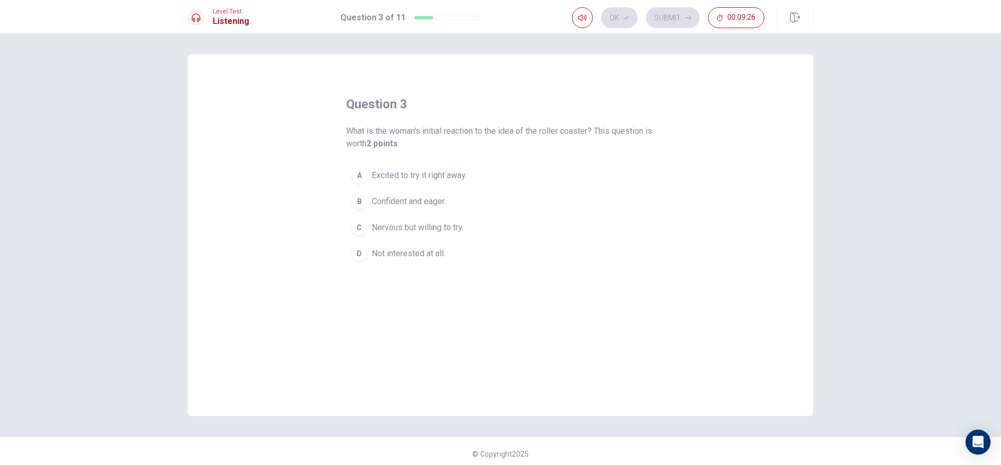
click at [411, 227] on span "Nervous but willing to try." at bounding box center [418, 228] width 92 height 13
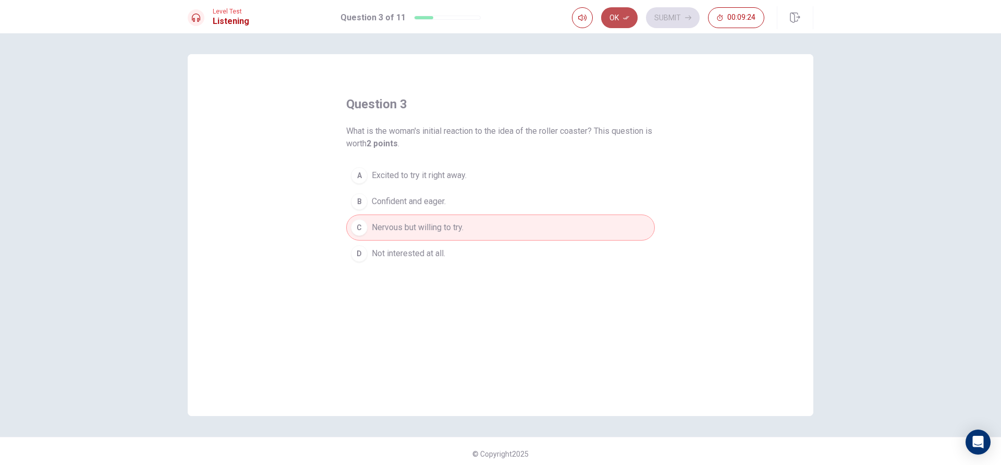
click at [624, 17] on icon "button" at bounding box center [626, 18] width 6 height 6
click at [676, 19] on button "Submit" at bounding box center [673, 17] width 54 height 21
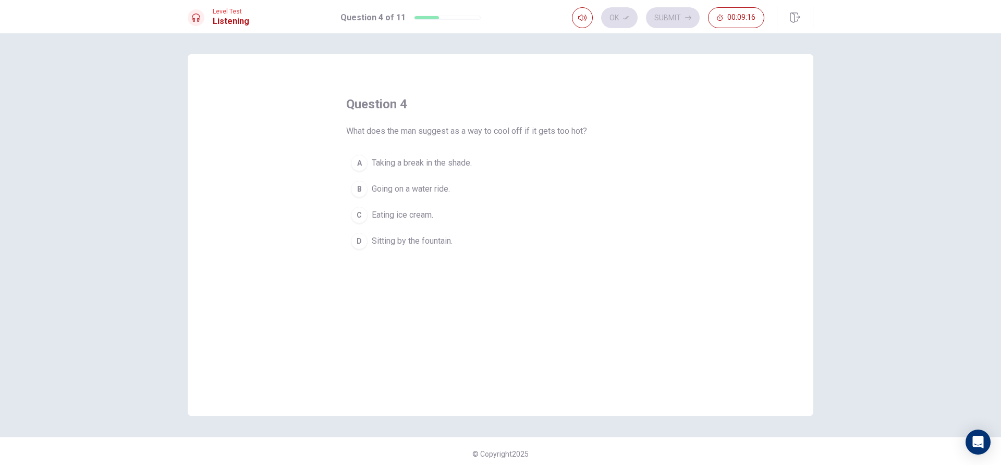
click at [438, 185] on span "Going on a water ride." at bounding box center [411, 189] width 78 height 13
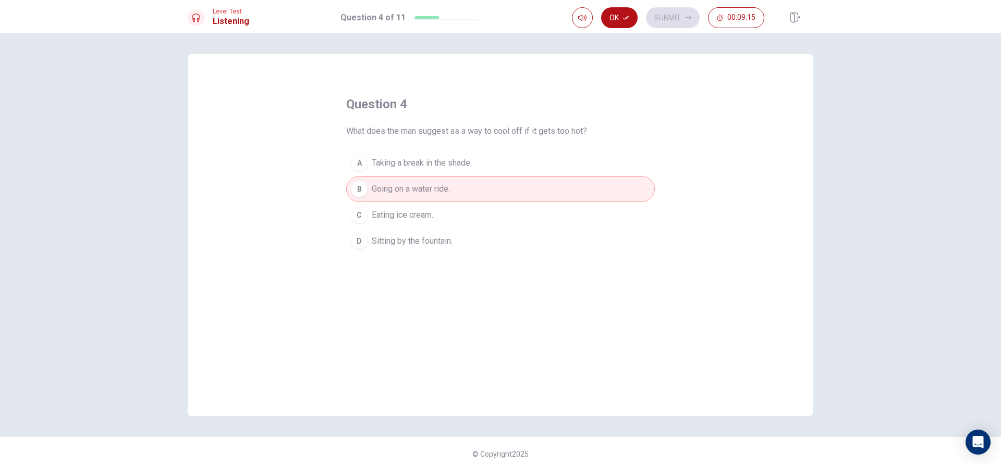
click at [627, 16] on icon "button" at bounding box center [626, 18] width 6 height 6
click at [662, 15] on button "Submit" at bounding box center [673, 17] width 54 height 21
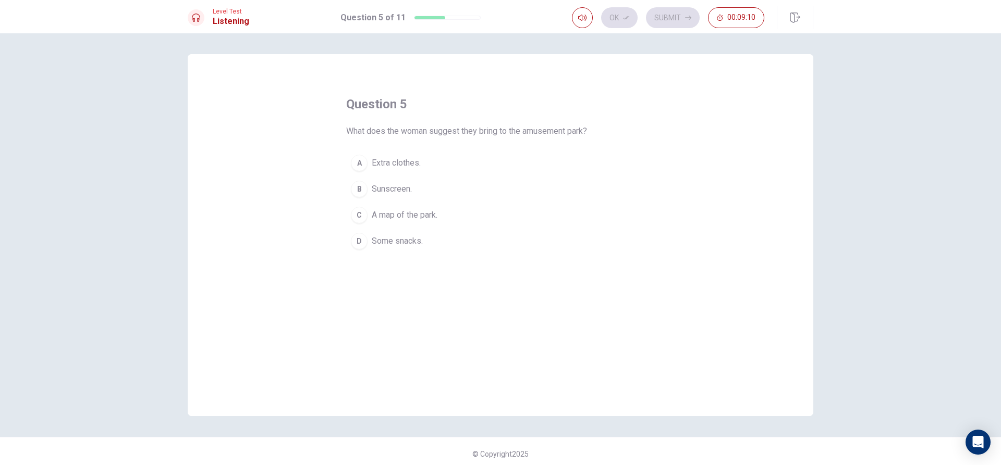
click at [397, 157] on span "Extra clothes." at bounding box center [396, 163] width 49 height 13
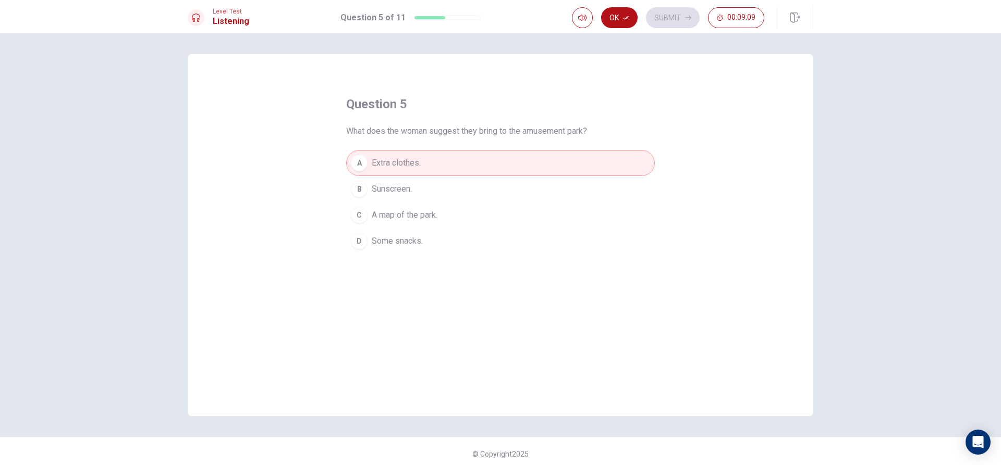
click at [622, 18] on button "Ok" at bounding box center [619, 17] width 36 height 21
click at [678, 18] on button "Submit" at bounding box center [673, 17] width 54 height 21
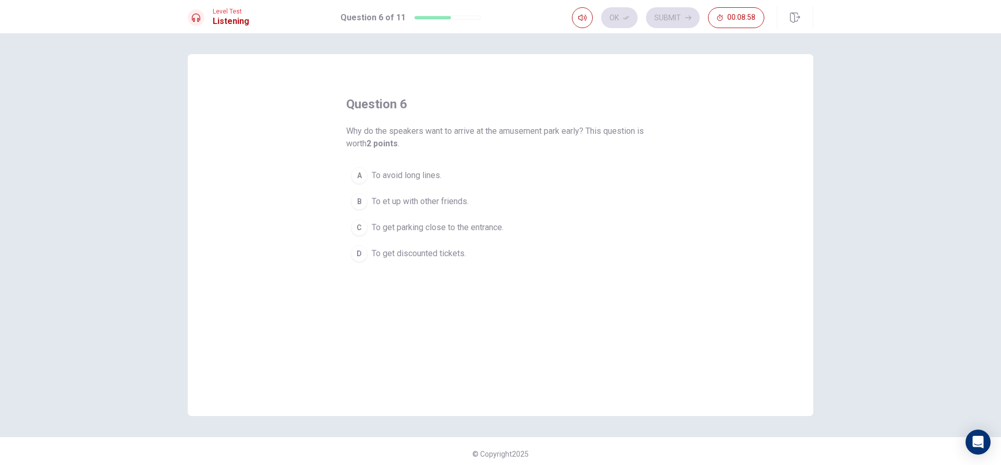
click at [437, 169] on span "To avoid long lines." at bounding box center [407, 175] width 70 height 13
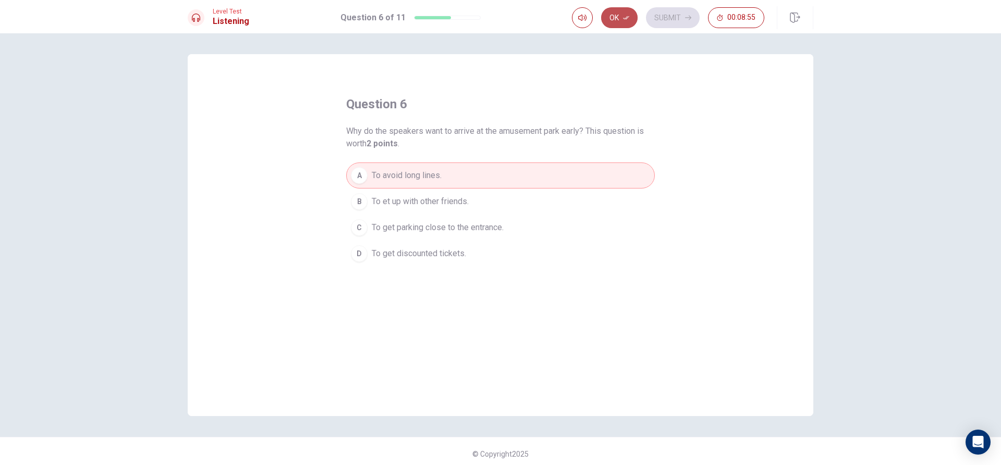
click at [622, 16] on button "Ok" at bounding box center [619, 17] width 36 height 21
click at [688, 11] on button "Submit" at bounding box center [673, 17] width 54 height 21
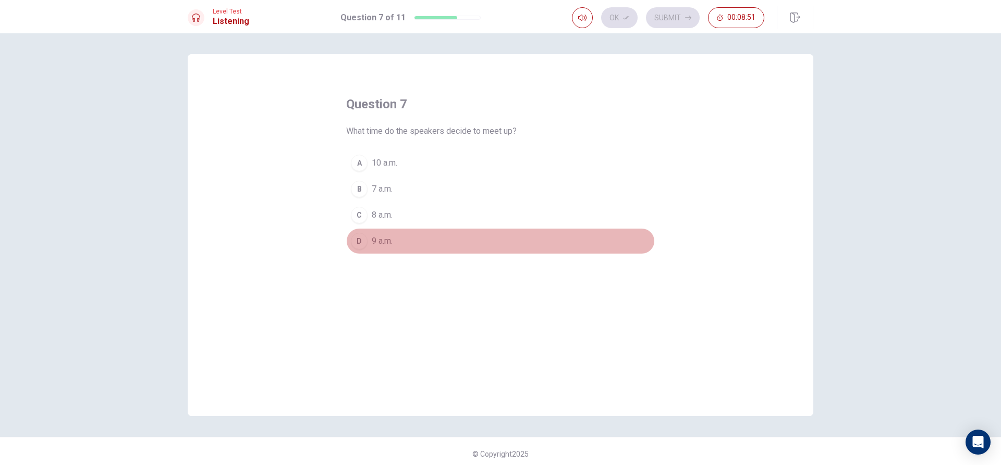
click at [401, 248] on button "D 9 a.m." at bounding box center [500, 241] width 309 height 26
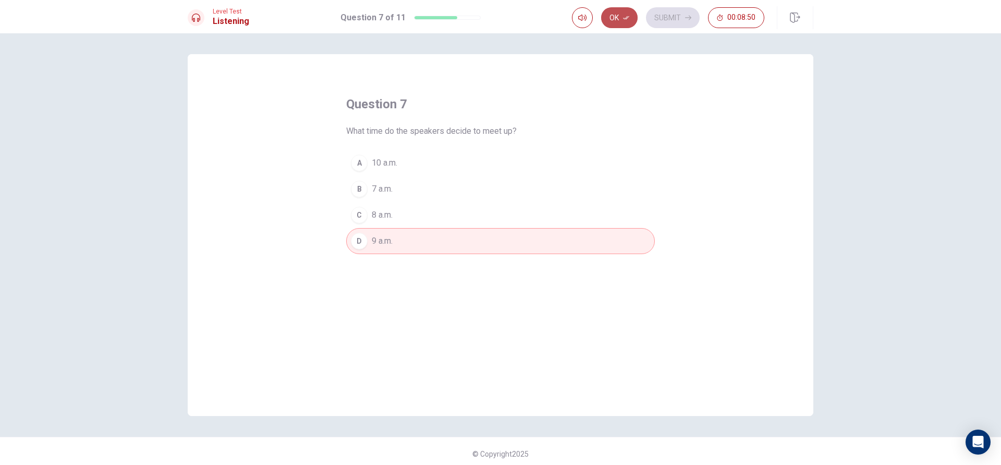
click at [626, 20] on icon "button" at bounding box center [626, 18] width 6 height 6
click at [664, 16] on button "Submit" at bounding box center [673, 17] width 54 height 21
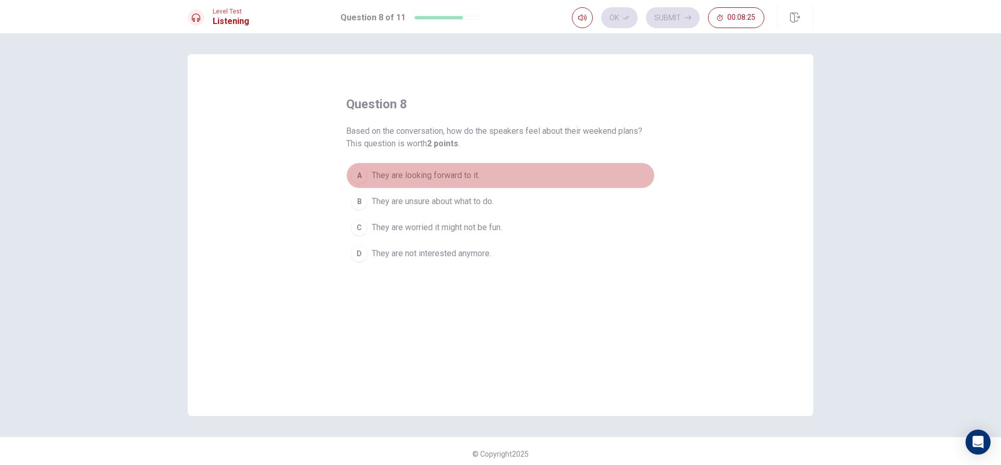
click at [478, 168] on button "A They are looking forward to it." at bounding box center [500, 176] width 309 height 26
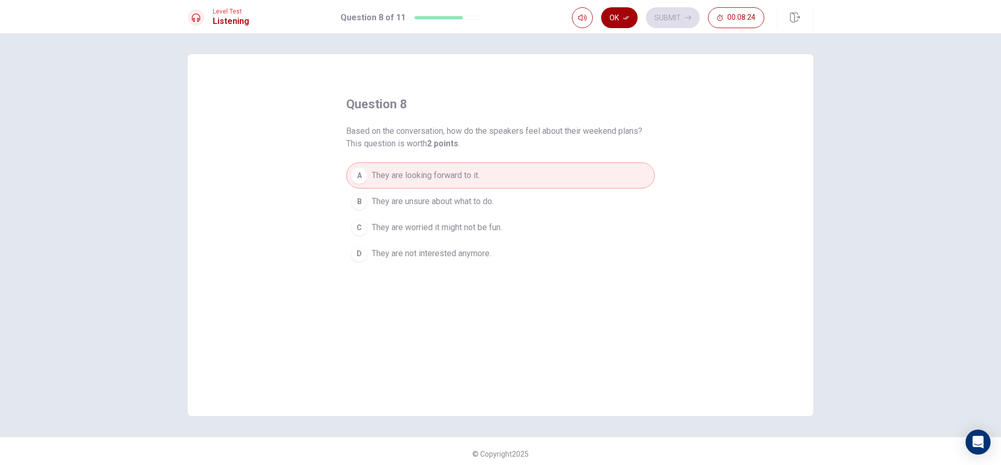
click at [622, 22] on button "Ok" at bounding box center [619, 17] width 36 height 21
click at [676, 17] on button "Submit" at bounding box center [673, 17] width 54 height 21
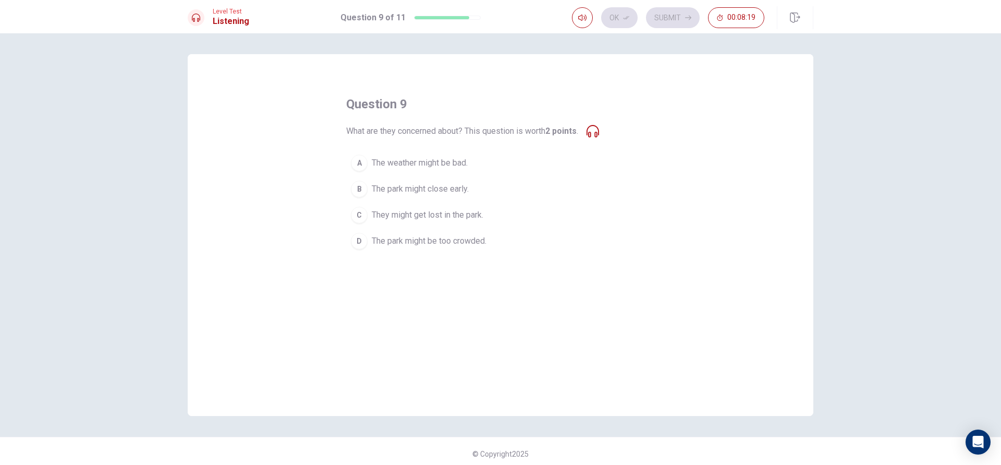
click at [427, 239] on span "The park might be too crowded." at bounding box center [429, 241] width 115 height 13
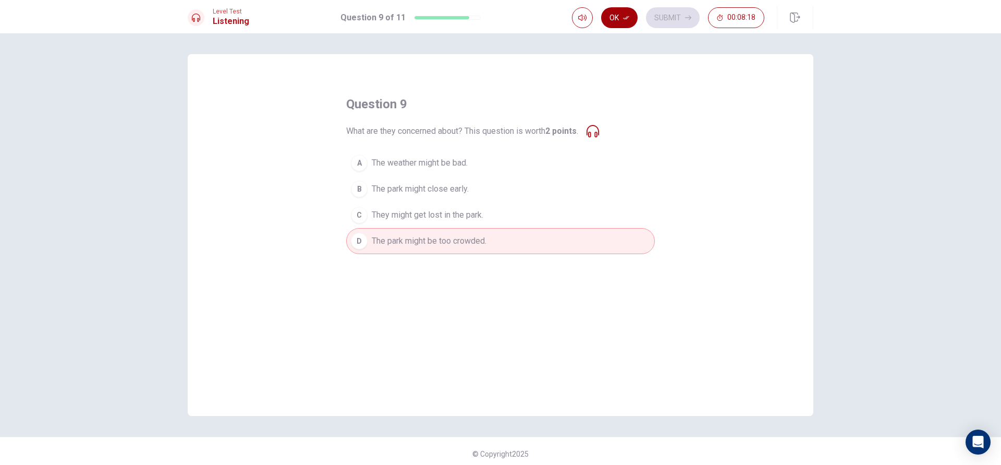
click at [612, 16] on button "Ok" at bounding box center [619, 17] width 36 height 21
click at [658, 16] on button "Submit" at bounding box center [673, 17] width 54 height 21
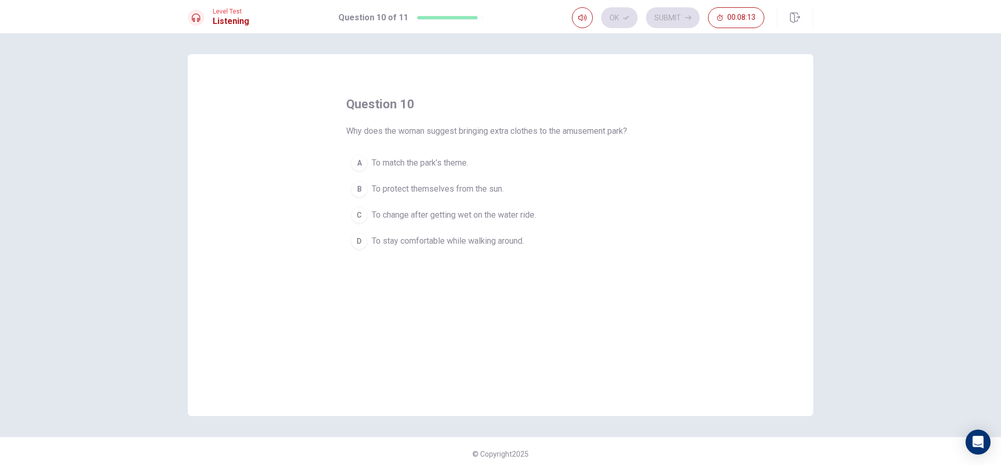
click at [465, 217] on span "To change after getting wet on the water ride." at bounding box center [454, 215] width 164 height 13
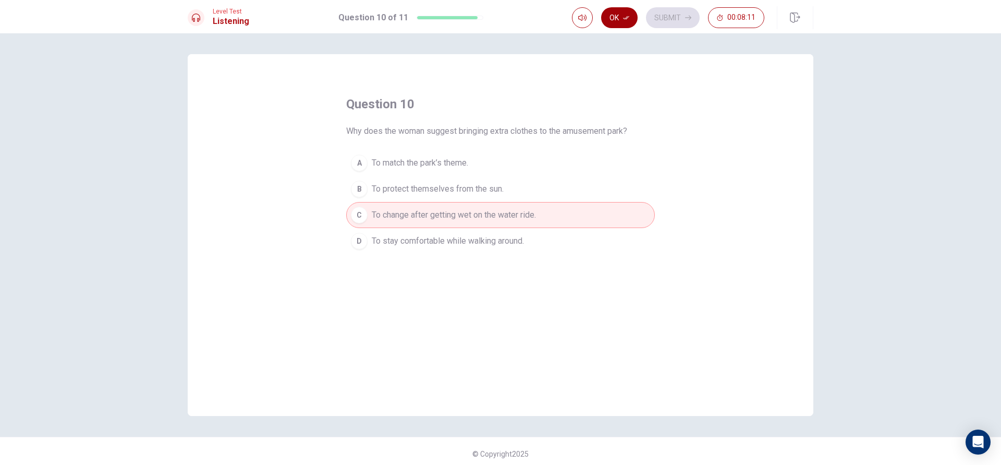
click at [626, 16] on icon "button" at bounding box center [626, 18] width 6 height 6
click at [664, 13] on button "Submit" at bounding box center [673, 17] width 54 height 21
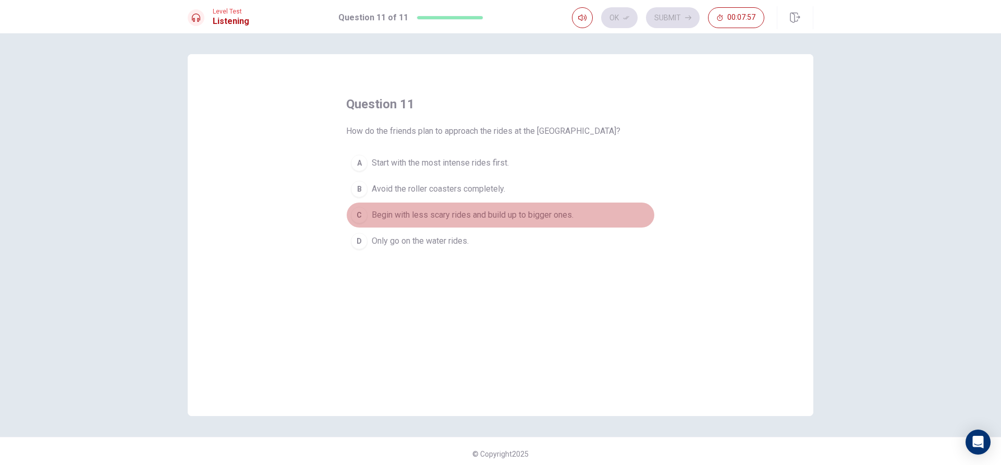
click at [493, 213] on span "Begin with less scary rides and build up to bigger ones." at bounding box center [473, 215] width 202 height 13
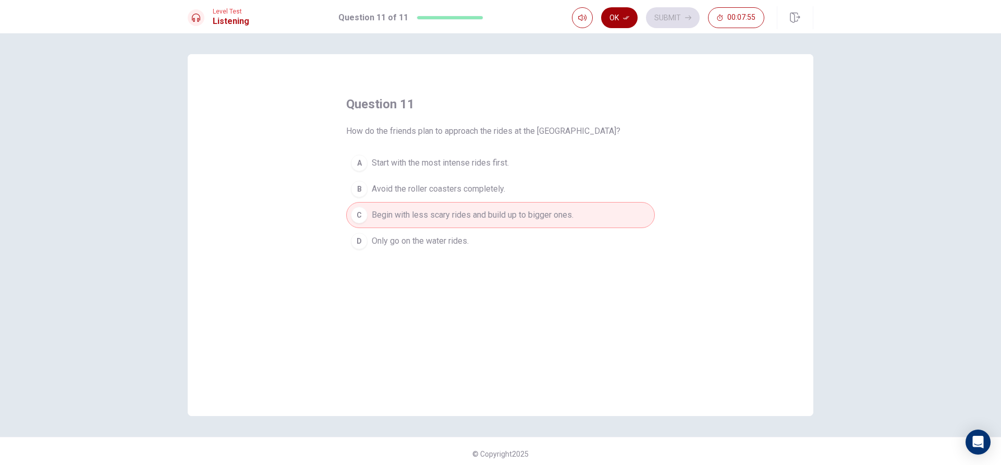
click at [612, 12] on button "Ok" at bounding box center [619, 17] width 36 height 21
click at [665, 18] on button "Submit" at bounding box center [673, 17] width 54 height 21
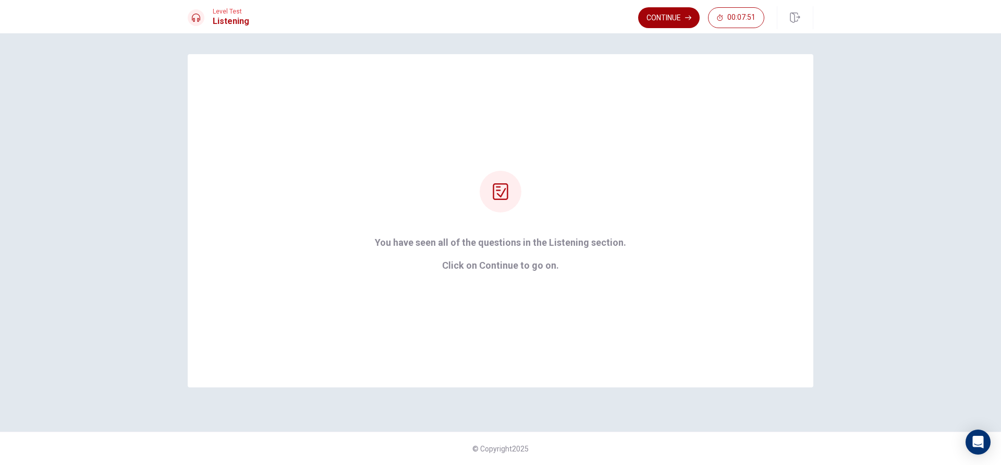
click at [666, 16] on button "Continue" at bounding box center [669, 17] width 62 height 21
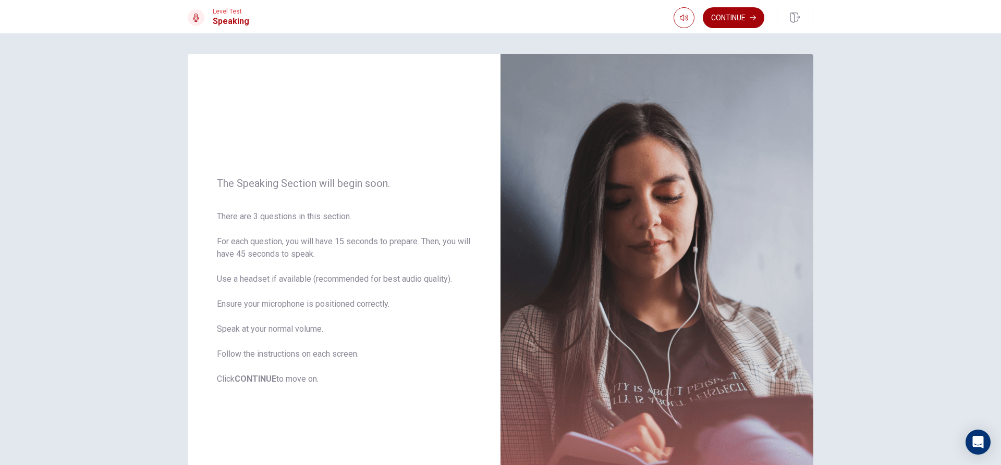
click at [731, 21] on button "Continue" at bounding box center [734, 17] width 62 height 21
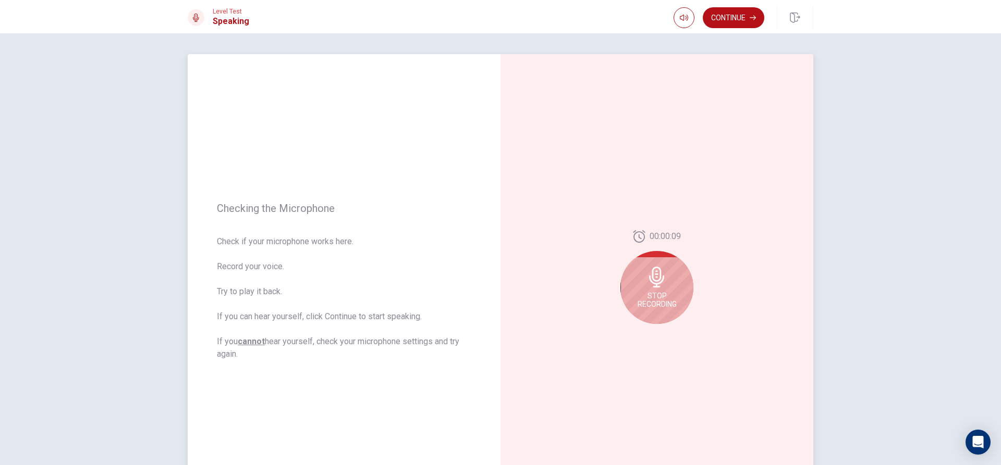
click at [671, 285] on div "Stop Recording" at bounding box center [656, 287] width 73 height 73
click at [666, 335] on icon "Play Audio" at bounding box center [668, 332] width 6 height 6
click at [647, 330] on button "Record Again" at bounding box center [645, 332] width 15 height 15
click at [652, 303] on span "Stop Recording" at bounding box center [657, 300] width 39 height 17
click at [669, 328] on button "Play Audio" at bounding box center [668, 332] width 15 height 15
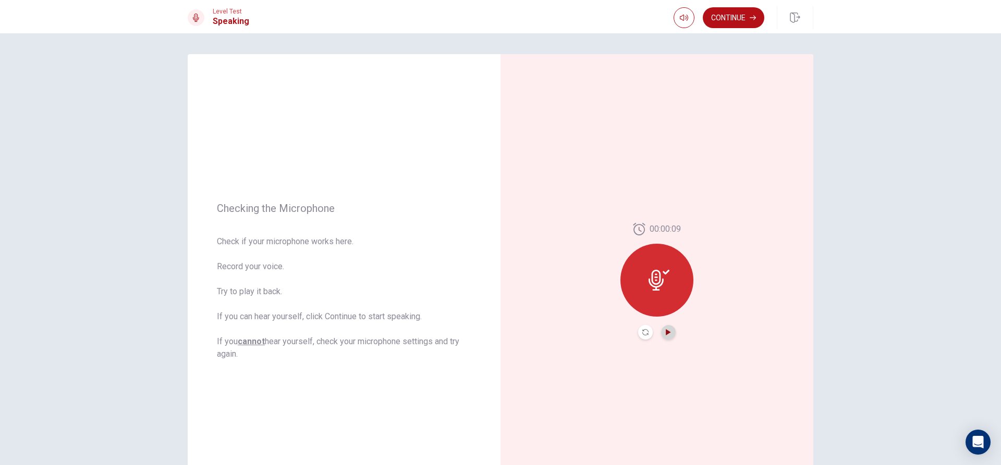
click at [666, 330] on icon "Play Audio" at bounding box center [668, 332] width 6 height 6
click at [643, 333] on icon "Record Again" at bounding box center [645, 332] width 6 height 6
click at [652, 300] on span "Stop Recording" at bounding box center [657, 300] width 39 height 17
click at [667, 339] on button "Play Audio" at bounding box center [668, 332] width 15 height 15
click at [642, 335] on icon "Record Again" at bounding box center [645, 332] width 6 height 6
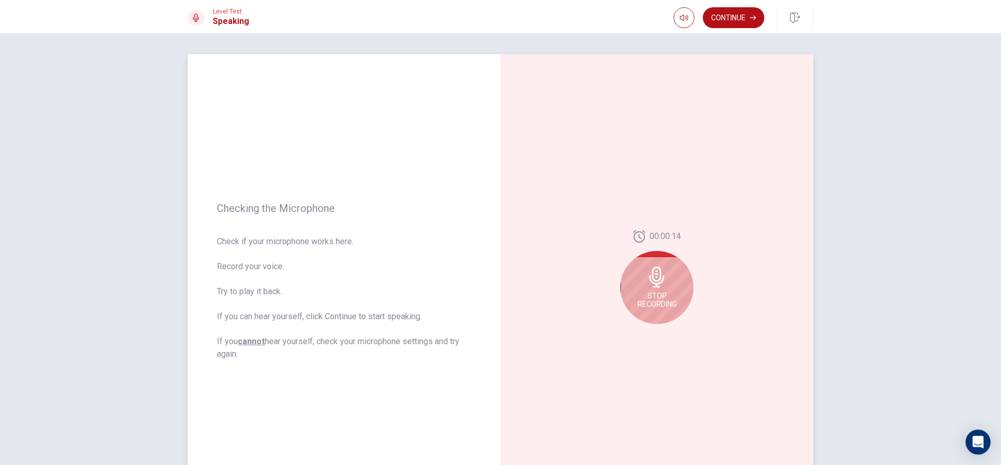
drag, startPoint x: 669, startPoint y: 307, endPoint x: 668, endPoint y: 320, distance: 13.1
click at [669, 307] on span "Stop Recording" at bounding box center [657, 300] width 39 height 17
click at [666, 330] on icon "Play Audio" at bounding box center [668, 332] width 6 height 6
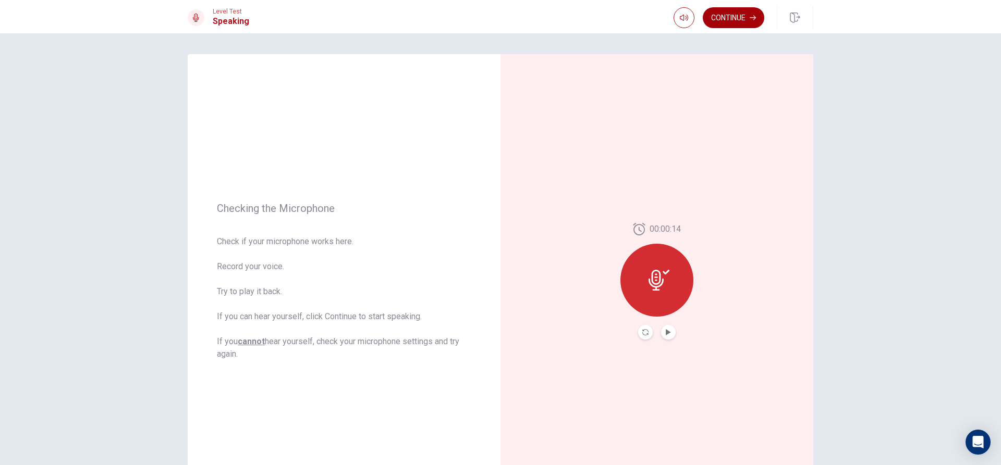
click at [725, 21] on button "Continue" at bounding box center [734, 17] width 62 height 21
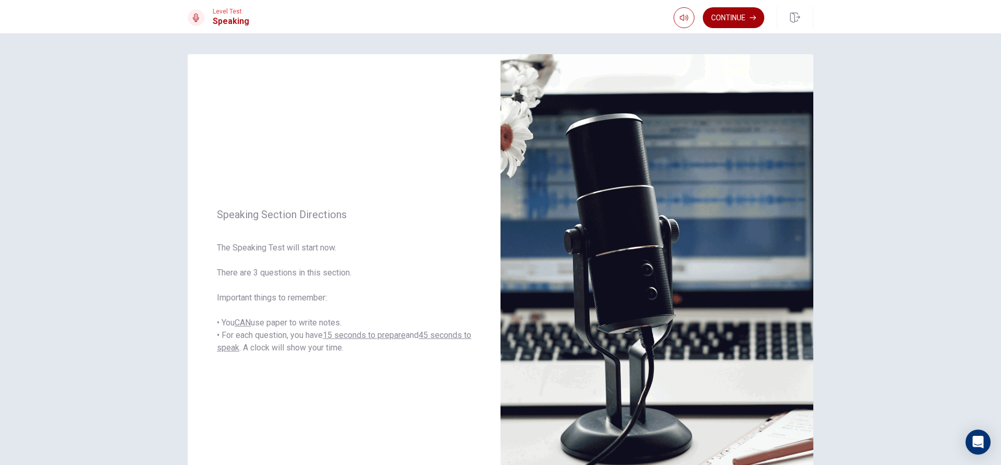
click at [740, 18] on button "Continue" at bounding box center [734, 17] width 62 height 21
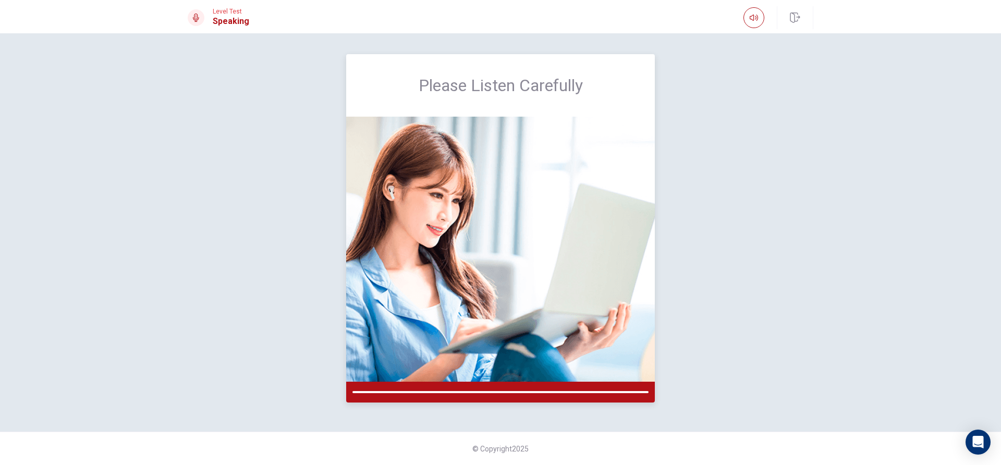
click at [538, 324] on img at bounding box center [500, 249] width 309 height 265
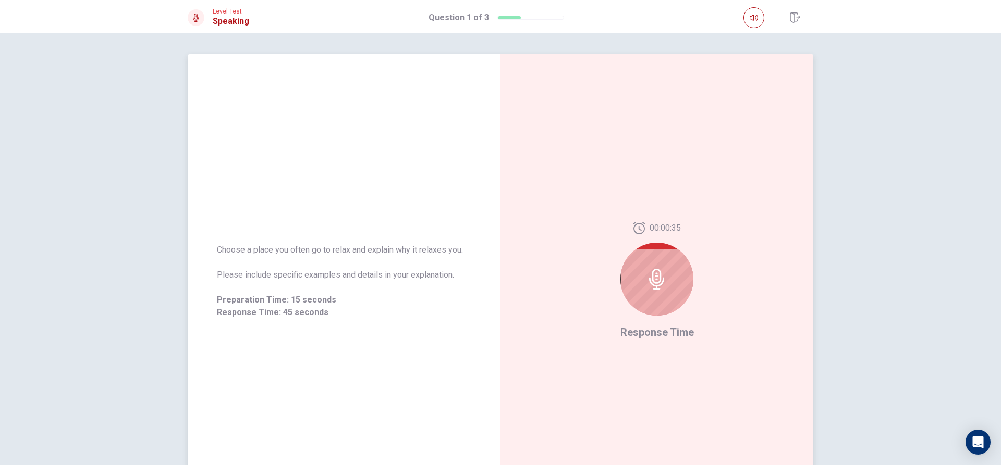
click at [649, 280] on icon at bounding box center [656, 279] width 15 height 21
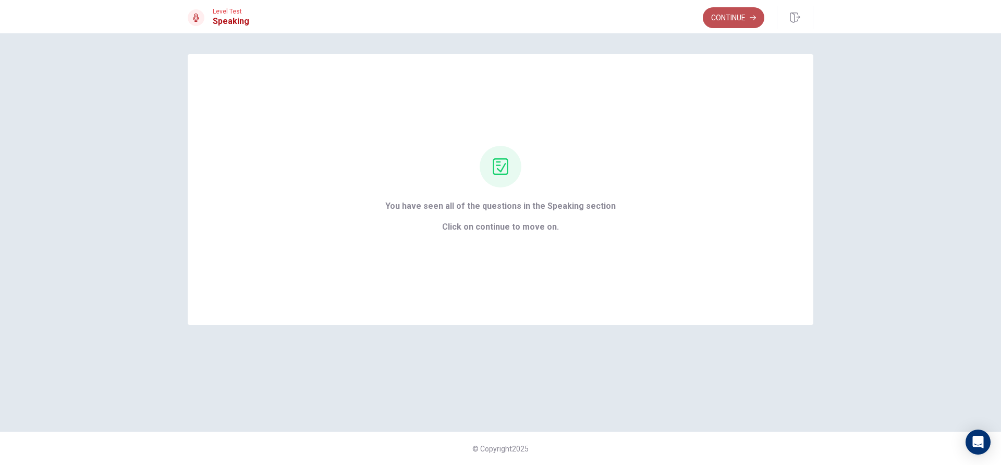
click at [733, 21] on button "Continue" at bounding box center [734, 17] width 62 height 21
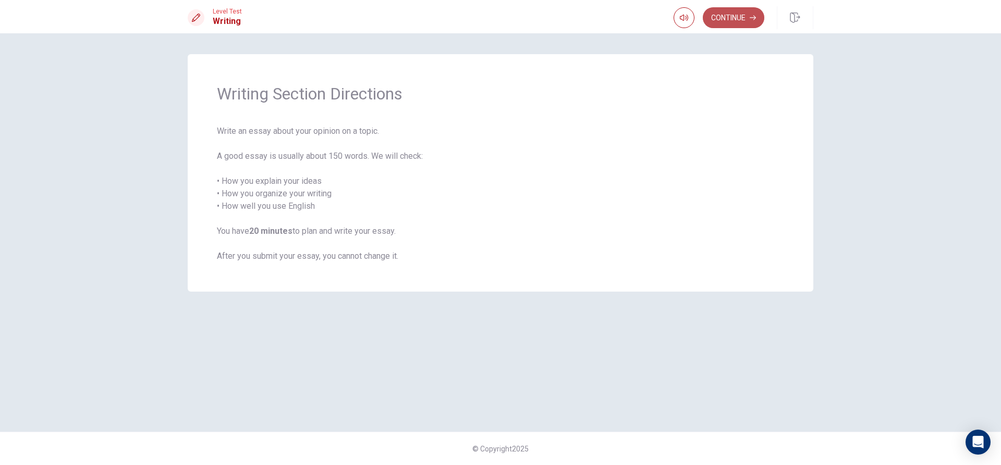
click at [746, 22] on button "Continue" at bounding box center [734, 17] width 62 height 21
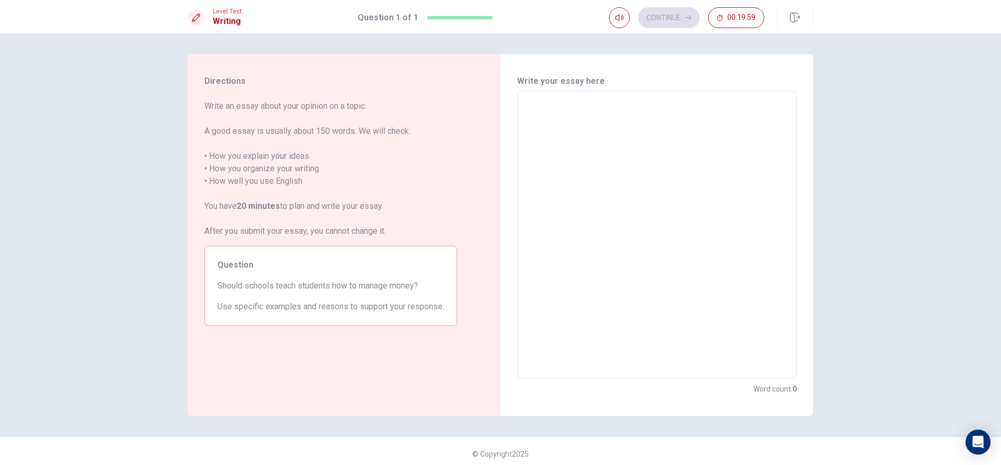
click at [606, 117] on textarea at bounding box center [656, 235] width 265 height 271
type textarea "Y"
type textarea "x"
type textarea "Ye"
type textarea "x"
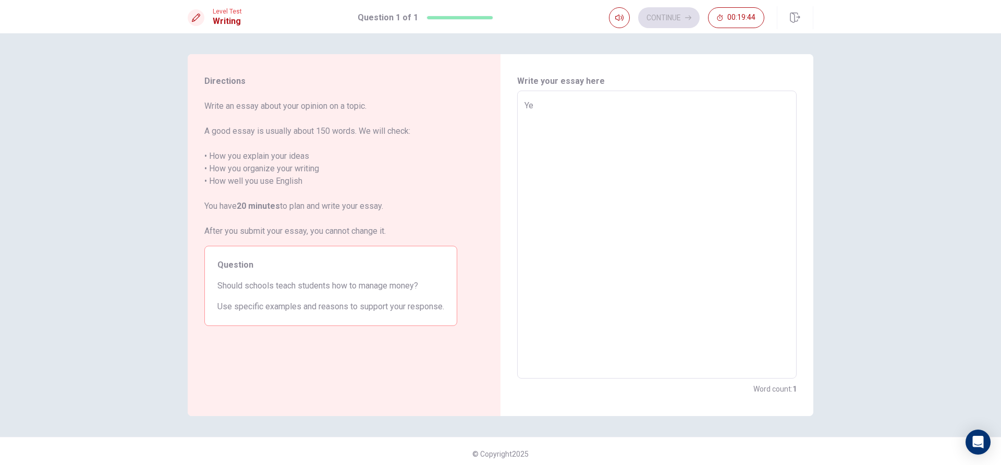
type textarea "Yes"
type textarea "x"
type textarea "Yes'"
type textarea "x"
type textarea "Yes'"
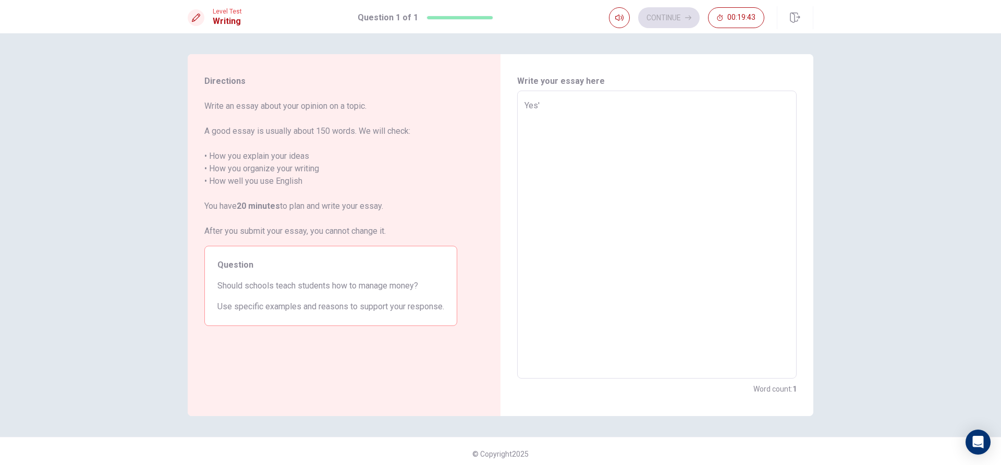
type textarea "x"
type textarea "Yes'"
type textarea "x"
type textarea "Yes"
type textarea "x"
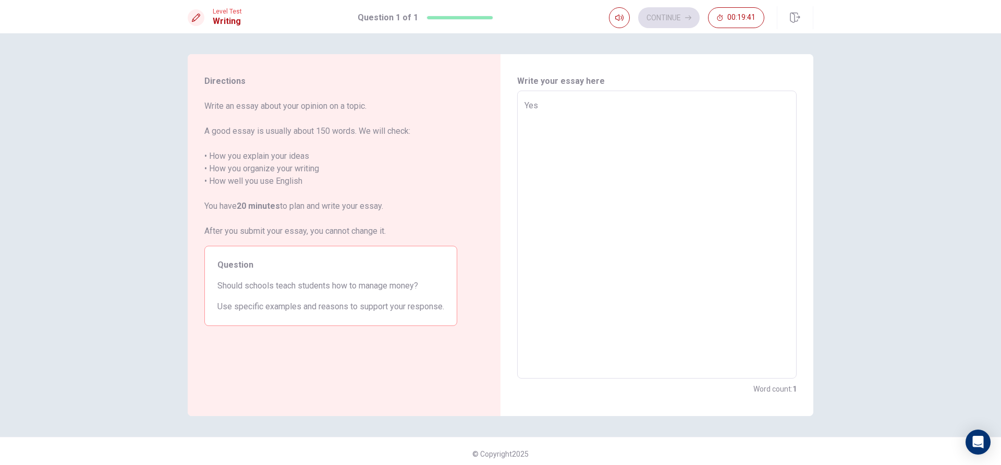
type textarea "Yes,"
type textarea "x"
type textarea "Yes,"
type textarea "x"
type textarea "Yes, s"
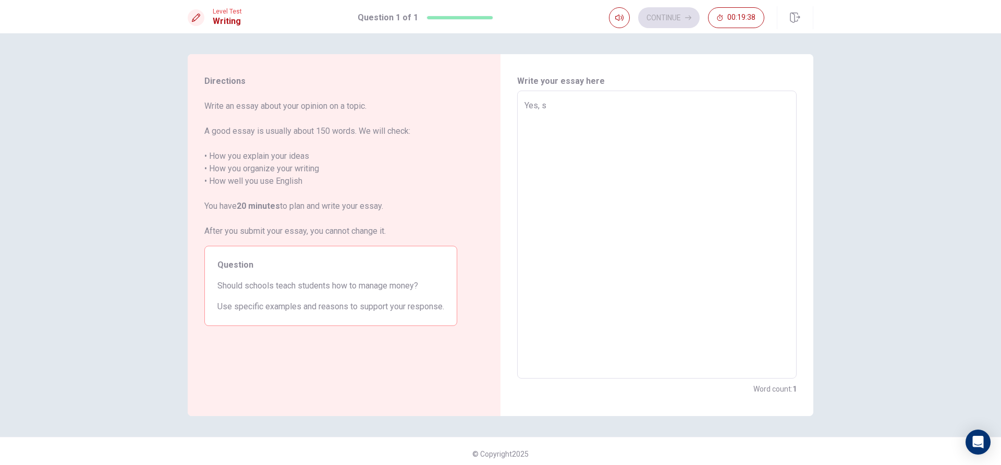
type textarea "x"
type textarea "Yes, sc"
type textarea "x"
type textarea "Yes, sch"
type textarea "x"
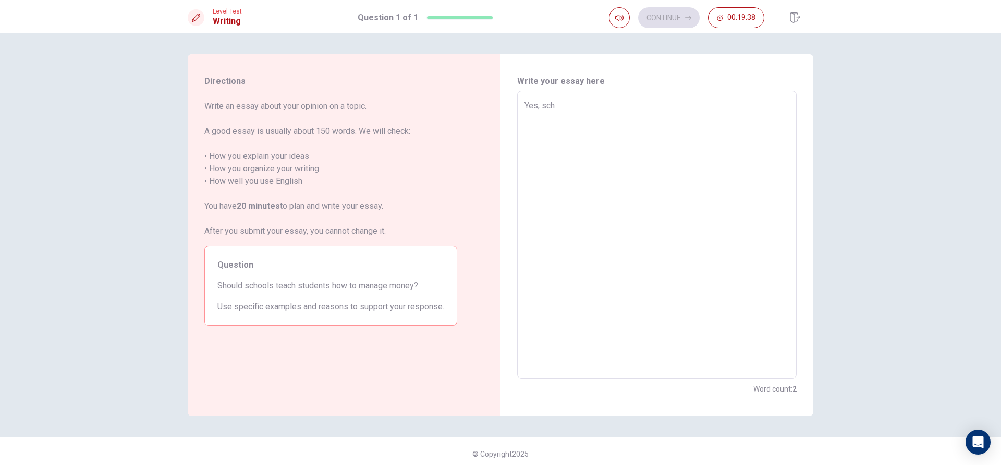
type textarea "Yes, scho"
type textarea "x"
type textarea "Yes, schoo"
type textarea "x"
type textarea "Yes, school"
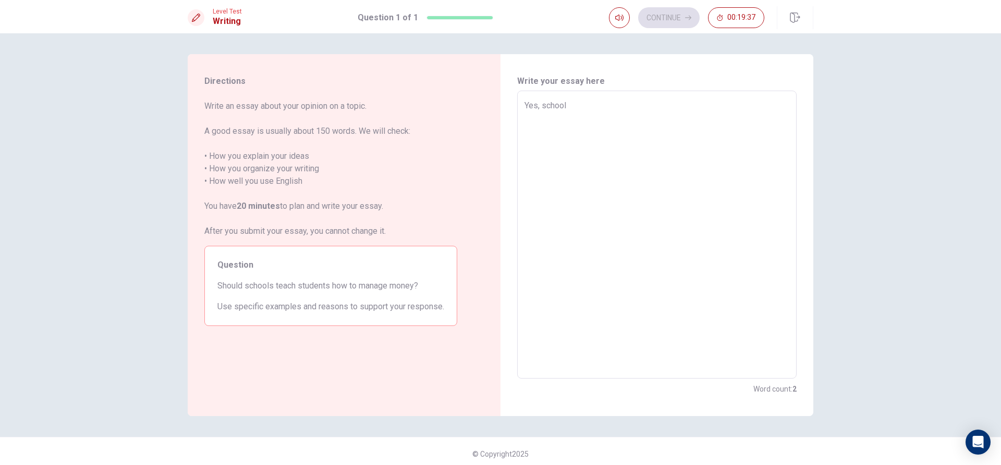
type textarea "x"
type textarea "Yes, school"
type textarea "x"
type textarea "Yes, school s"
type textarea "x"
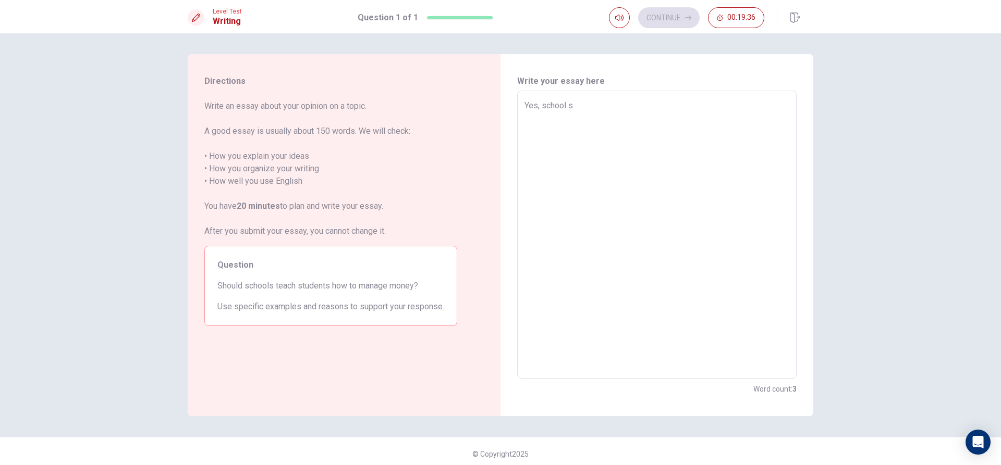
type textarea "Yes, school sh"
type textarea "x"
type textarea "Yes, school sho"
type textarea "x"
type textarea "Yes, school shou"
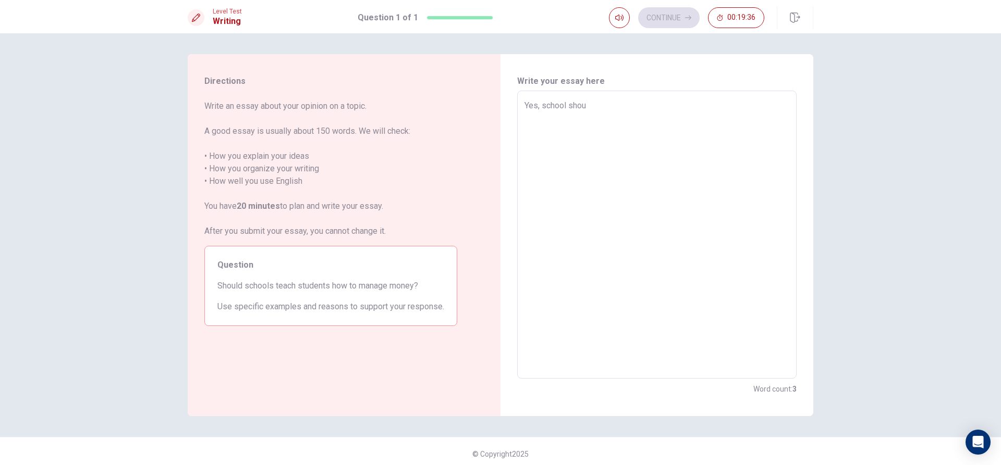
type textarea "x"
type textarea "Yes, school shoul"
type textarea "x"
type textarea "Yes, school should"
type textarea "x"
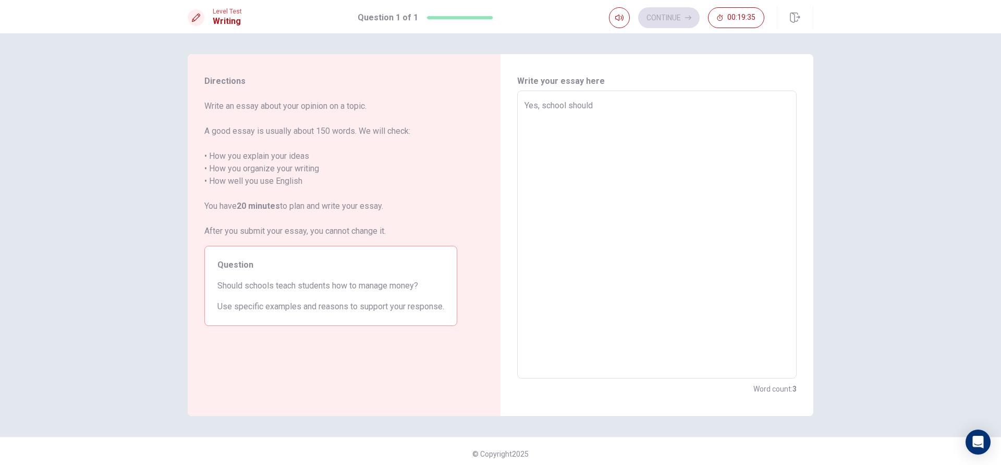
type textarea "Yes, school should"
type textarea "x"
type textarea "Yes, school should t"
type textarea "x"
type textarea "Yes, school should te"
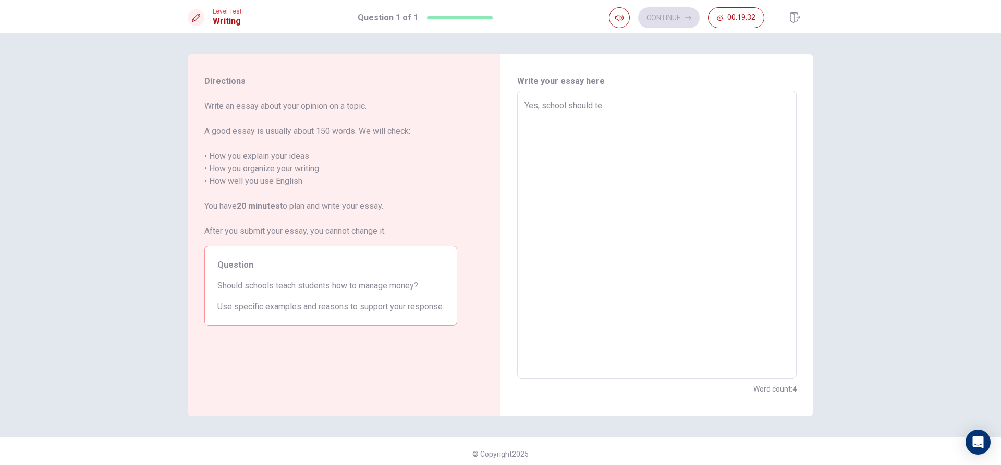
type textarea "x"
type textarea "Yes, school should tea"
type textarea "x"
type textarea "Yes, school should teac"
type textarea "x"
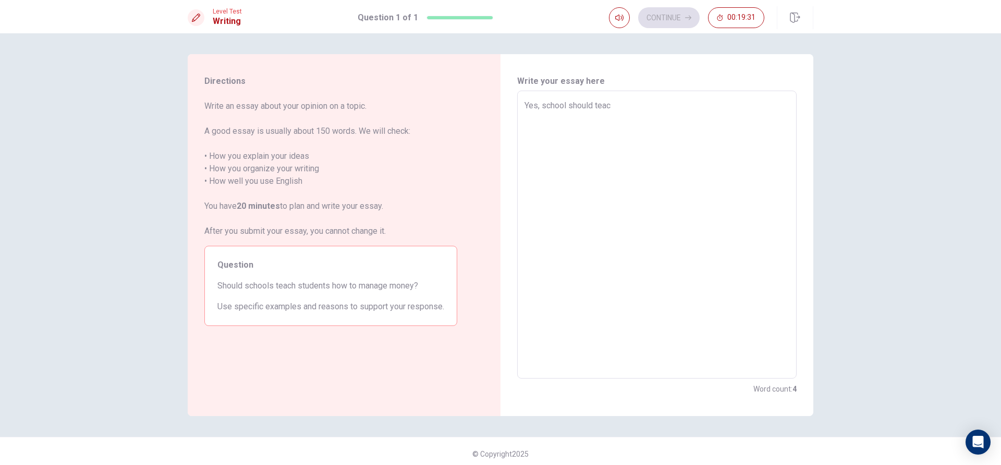
type textarea "Yes, school should teach"
type textarea "x"
type textarea "Yes, school should teach"
type textarea "x"
type textarea "Yes, school should teach s"
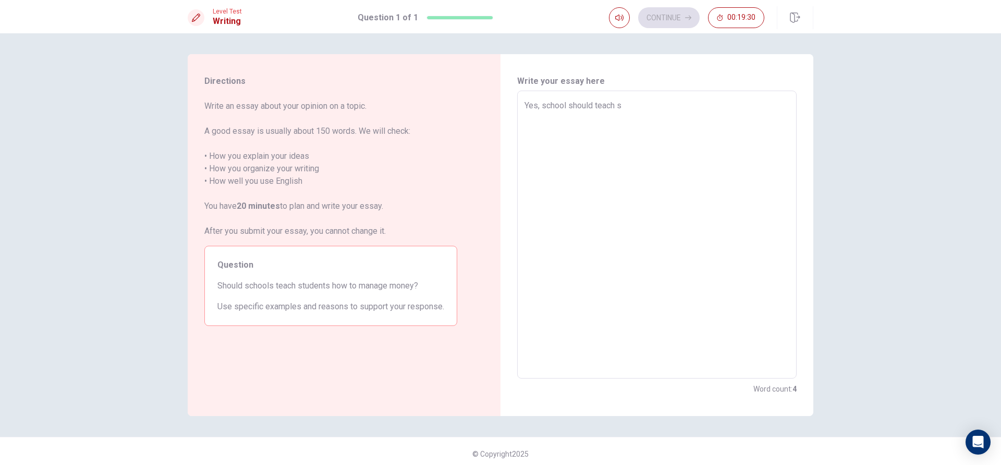
type textarea "x"
type textarea "Yes, school should teach st"
type textarea "x"
type textarea "Yes, school should teach stu"
type textarea "x"
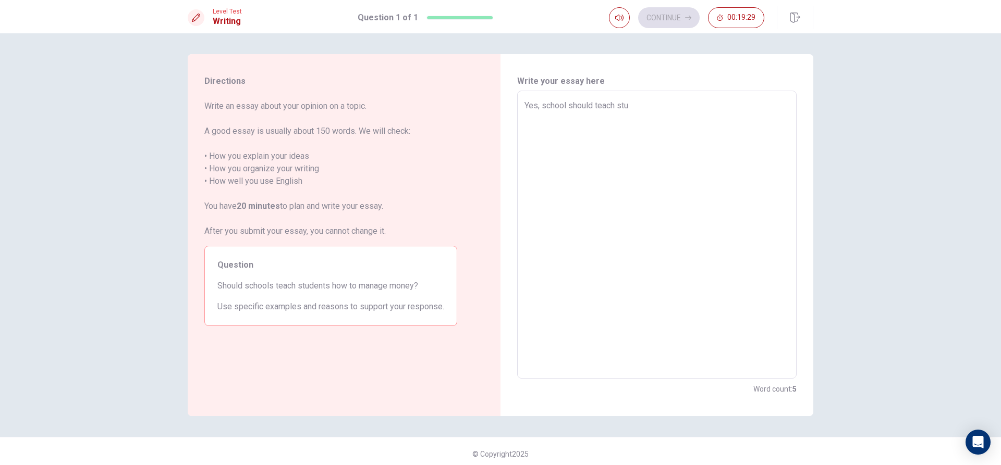
type textarea "Yes, school should teach stud"
type textarea "x"
type textarea "Yes, school should teach stude"
type textarea "x"
type textarea "Yes, school should teach studen"
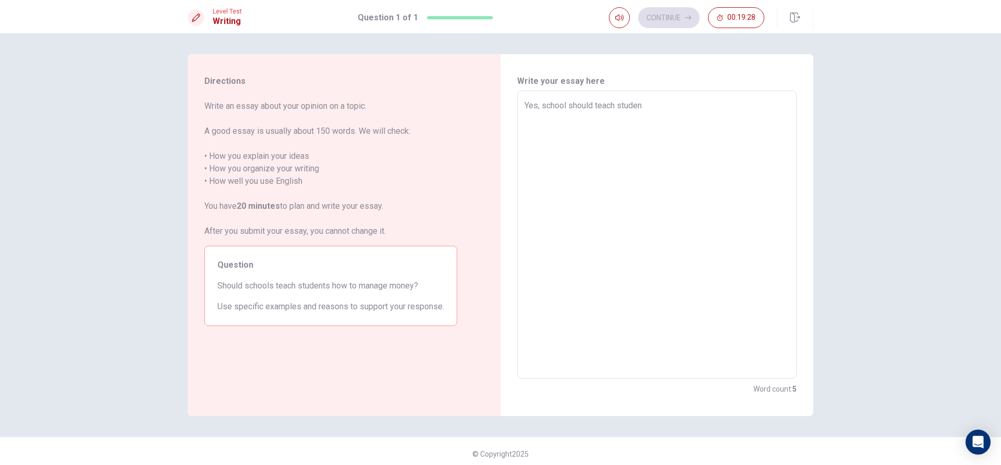
type textarea "x"
type textarea "Yes, school should teach student"
type textarea "x"
type textarea "Yes, school should teach students"
type textarea "x"
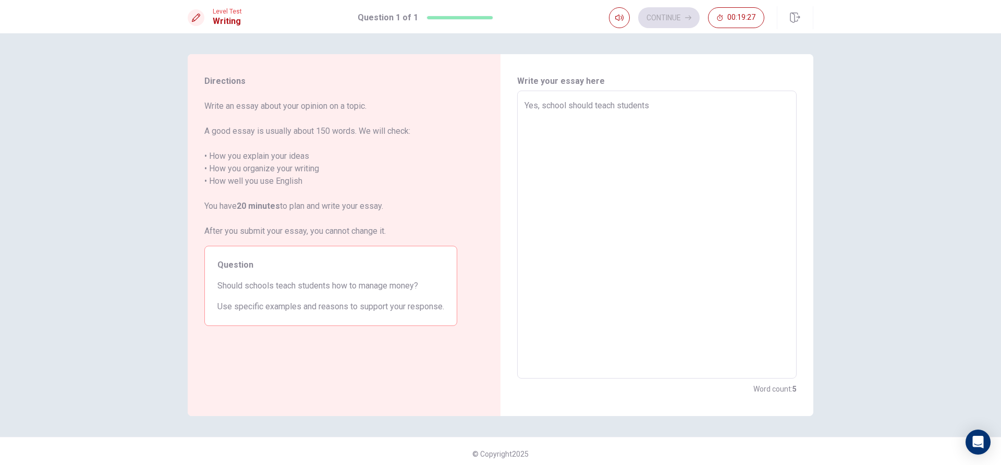
type textarea "Yes, school should teach students"
type textarea "x"
type textarea "Yes, school should teach students h"
type textarea "x"
type textarea "Yes, school should teach students ho"
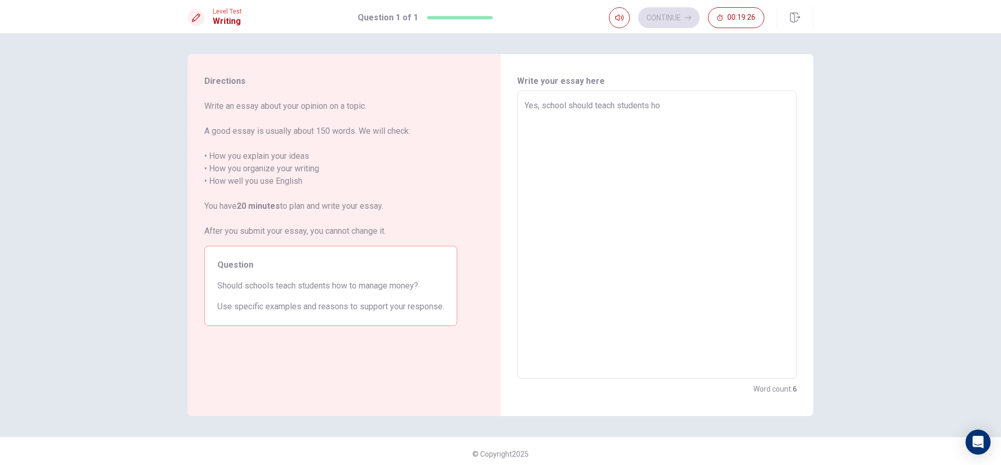
type textarea "x"
type textarea "Yes, school should teach students hot"
type textarea "x"
type textarea "Yes, school should teach students ho"
type textarea "x"
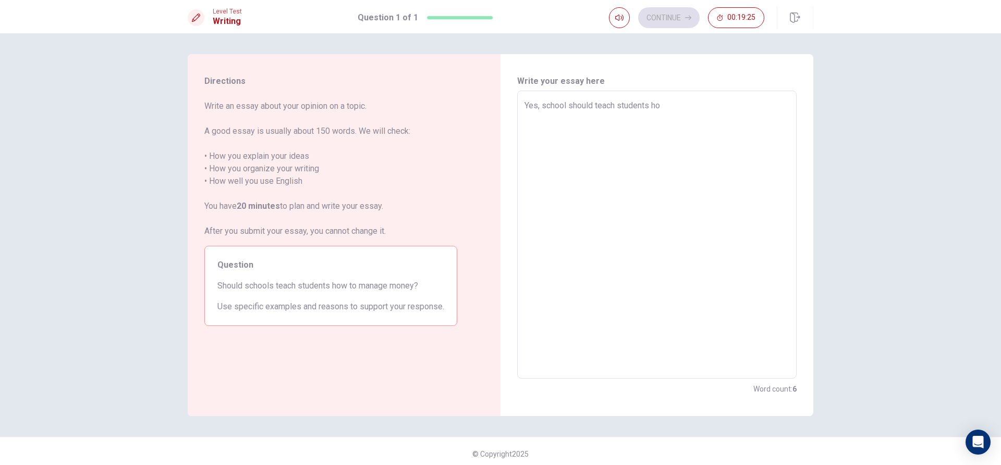
type textarea "Yes, school should teach students hoe"
type textarea "x"
type textarea "Yes, school should teach students hoe"
type textarea "x"
type textarea "Yes, school should teach students hoe"
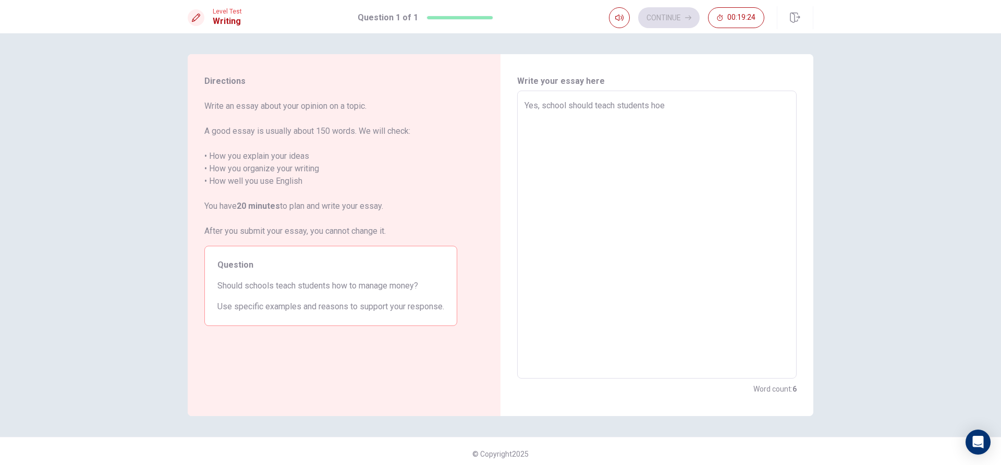
type textarea "x"
type textarea "Yes, school should teach students ho"
type textarea "x"
type textarea "Yes, school should teach students how"
type textarea "x"
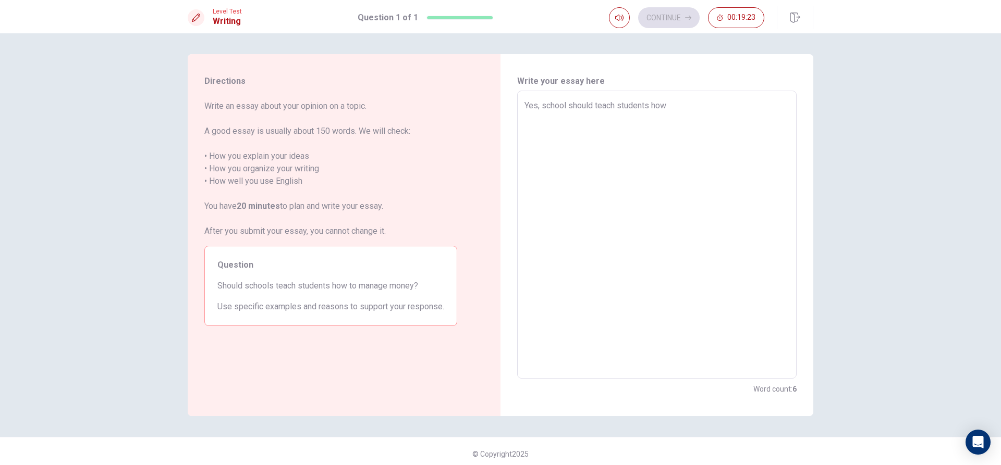
type textarea "Yes, school should teach students how"
type textarea "x"
type textarea "Yes, school should teach students how t"
type textarea "x"
type textarea "Yes, school should teach students how to"
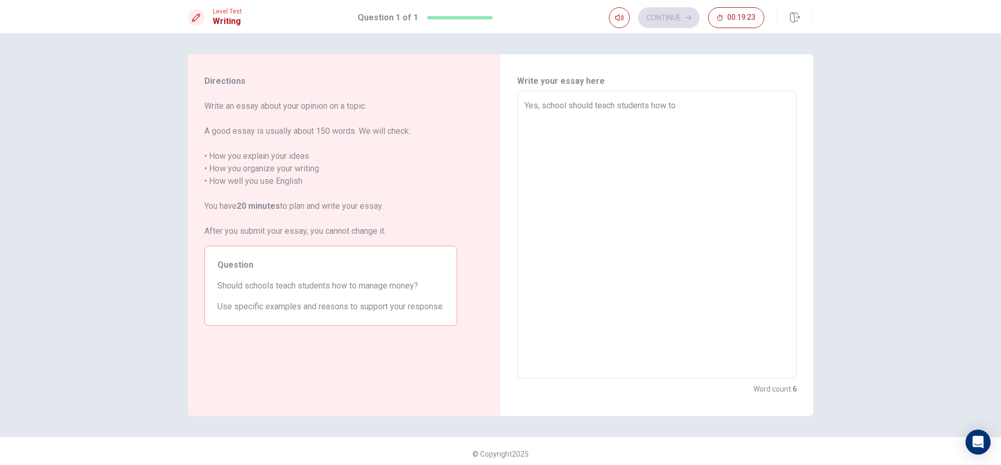
type textarea "x"
type textarea "Yes, school should teach students how to"
type textarea "x"
type textarea "Yes, school should teach students how to m"
type textarea "x"
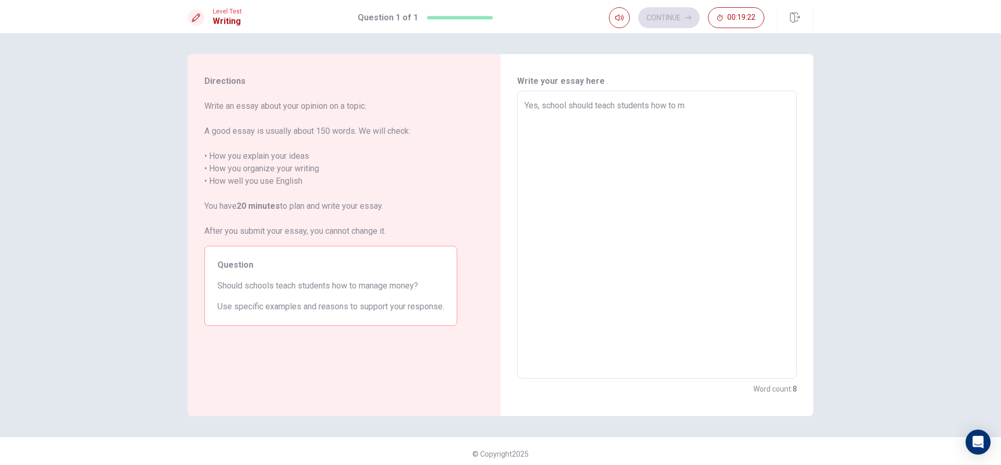
type textarea "Yes, school should teach students how to ma"
type textarea "x"
type textarea "Yes, school should teach students how to man"
type textarea "x"
type textarea "Yes, school should teach students how to mana"
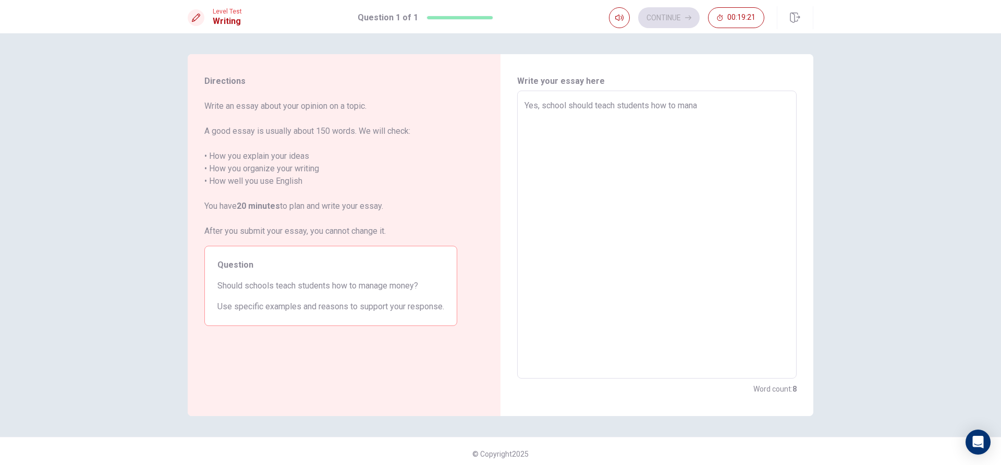
type textarea "x"
type textarea "Yes, school should teach students how to manag"
type textarea "x"
type textarea "Yes, school should teach students how to manage"
type textarea "x"
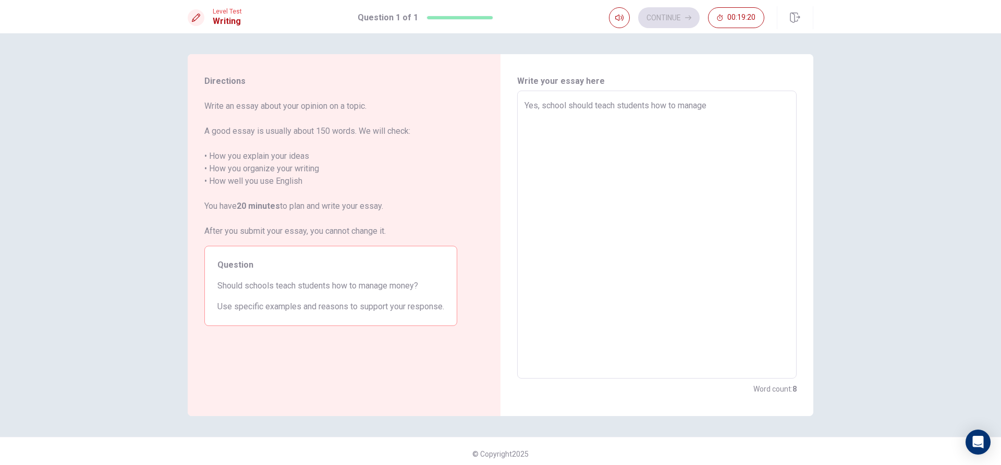
type textarea "Yes, school should teach students how to manage"
type textarea "x"
type textarea "Yes, school should teach students how to manage m"
type textarea "x"
type textarea "Yes, school should teach students how to manage mo"
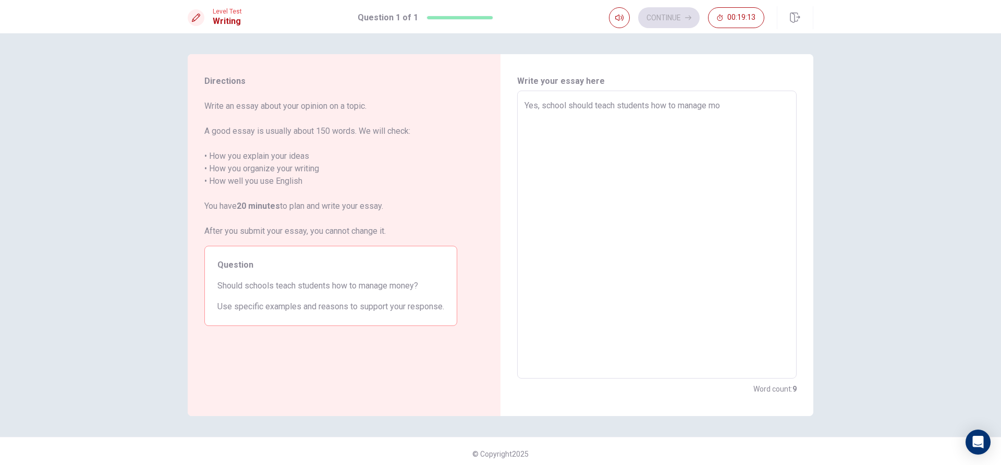
type textarea "x"
type textarea "Yes, school should teach students how to manage mon"
type textarea "x"
type textarea "Yes, school should teach students how to manage mone"
type textarea "x"
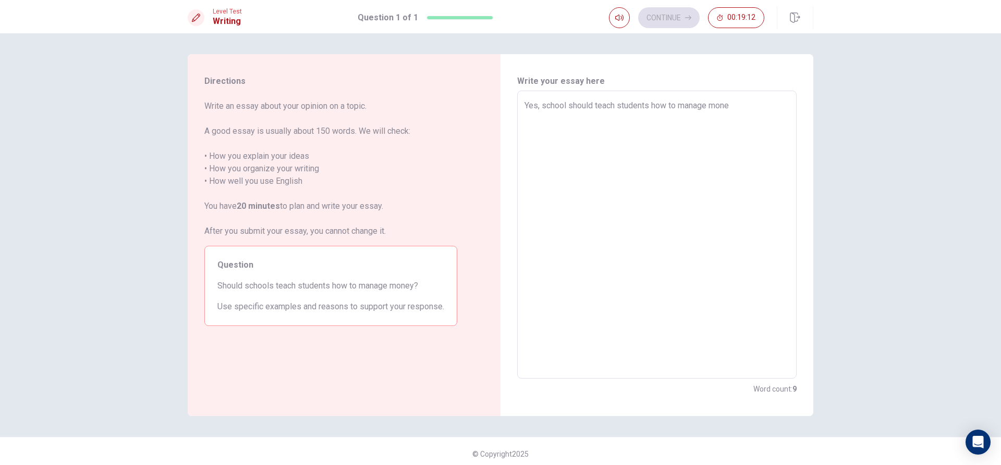
type textarea "Yes, school should teach students how to manage money"
type textarea "x"
type textarea "Yes, school should teach students how to manage money"
type textarea "x"
type textarea "Yes, school should teach students how to manage money g"
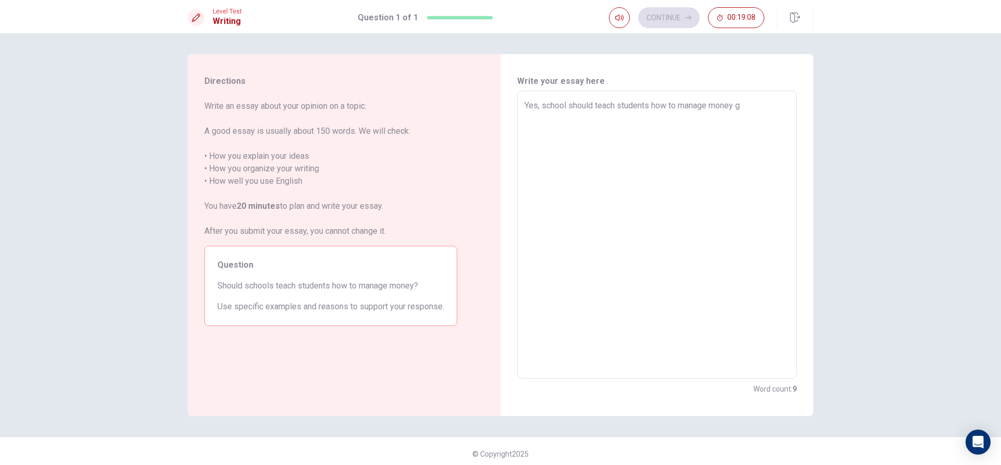
type textarea "x"
type textarea "Yes, school should teach students how to manage money gg"
type textarea "x"
type textarea "Yes, school should teach students how to manage money g"
type textarea "x"
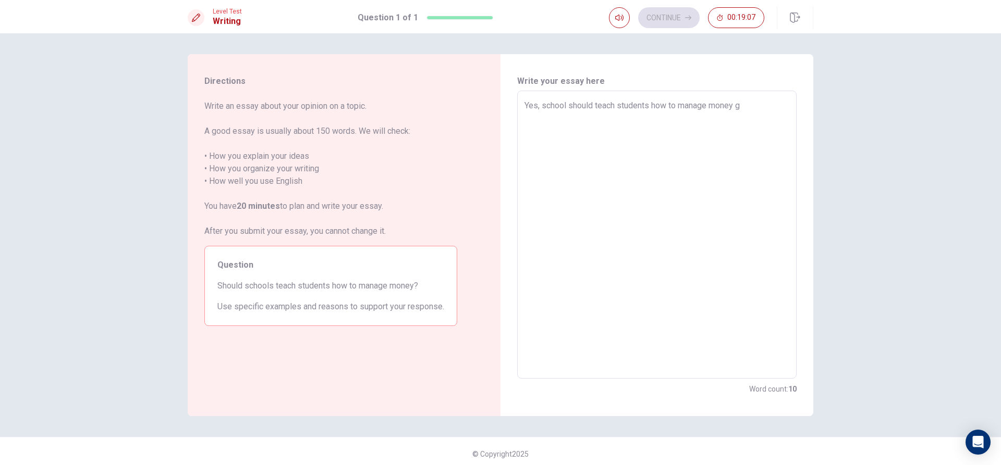
type textarea "Yes, school should teach students how to manage money"
type textarea "x"
type textarea "Yes, school should teach students how to manage money e"
type textarea "x"
type textarea "Yes, school should teach students how to manage money ee"
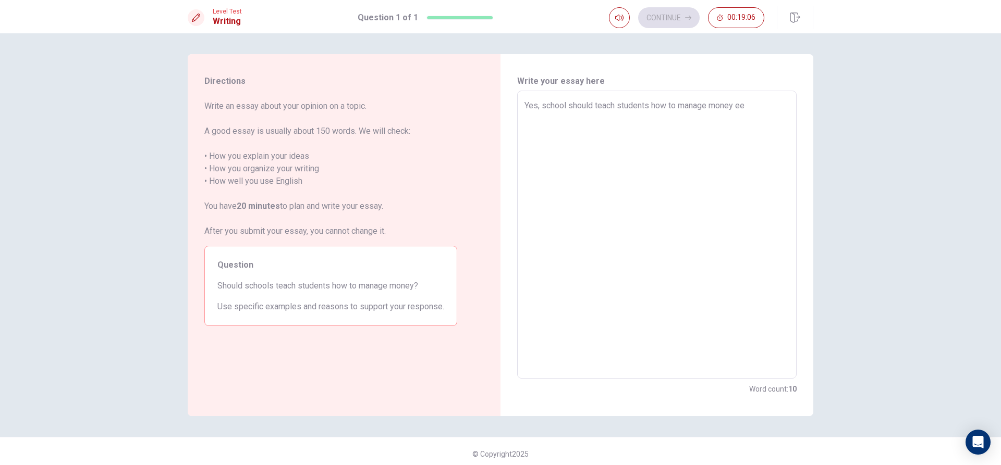
type textarea "x"
type textarea "Yes, school should teach students how to manage money eee"
type textarea "x"
type textarea "Yes, school should teach students how to manage money ee"
type textarea "x"
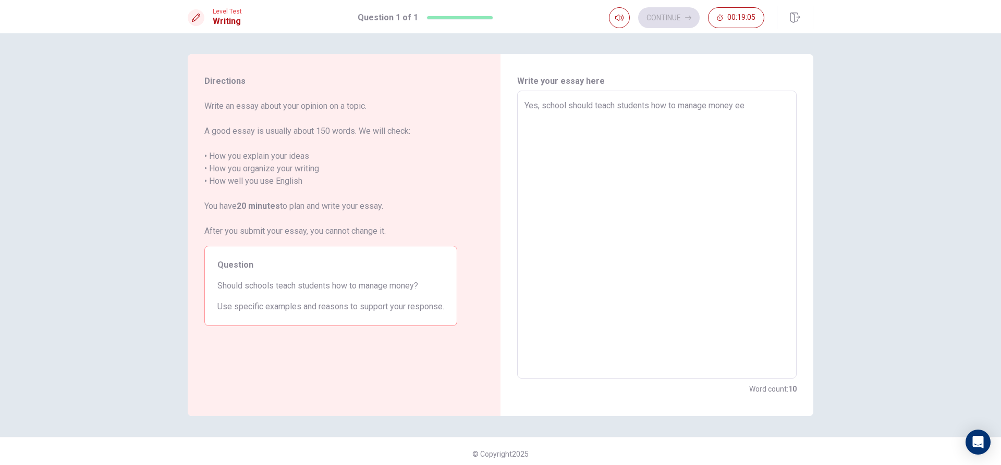
type textarea "Yes, school should teach students how to manage money e"
type textarea "x"
type textarea "Yes, school should teach students how to manage money e"
type textarea "x"
type textarea "Yes, school should teach students how to manage money e e"
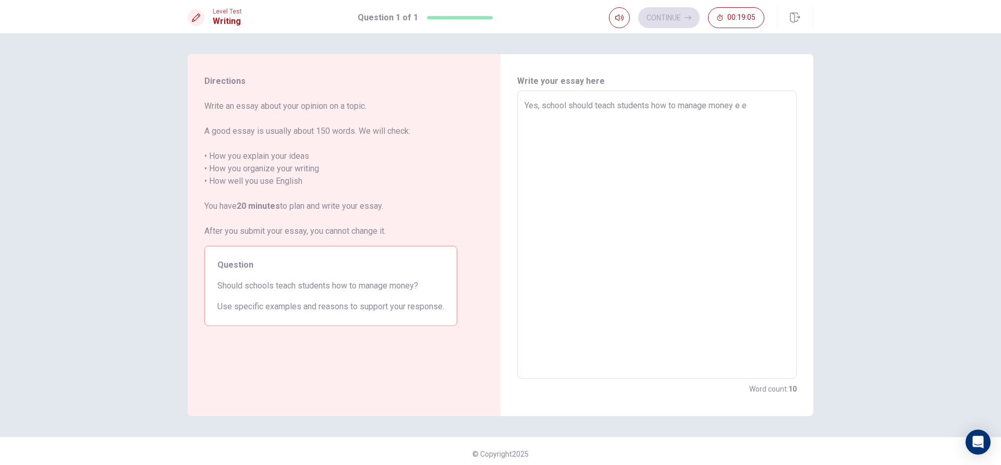
type textarea "x"
type textarea "Yes, school should teach students how to manage money e"
type textarea "x"
type textarea "Yes, school should teach students how to manage money e"
type textarea "x"
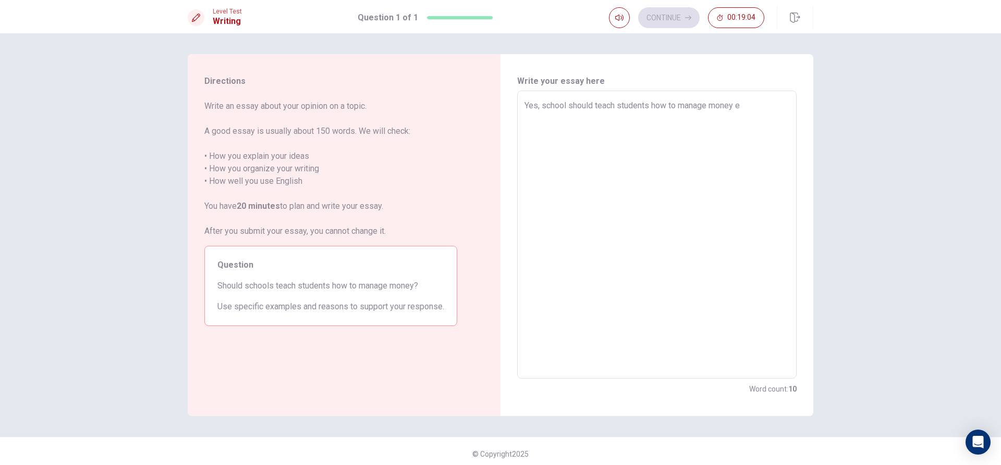
type textarea "Yes, school should teach students how to manage money"
type textarea "x"
type textarea "Yes, school should teach students how to manage money e"
type textarea "x"
type textarea "Yes, school should teach students how to manage money e"
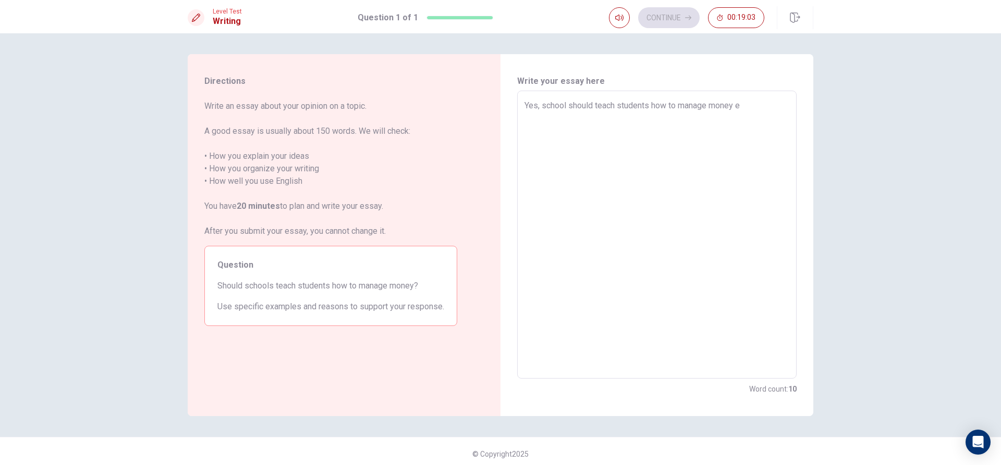
type textarea "x"
type textarea "Yes, school should teach students how to manage money e e"
type textarea "x"
type textarea "Yes, school should teach students how to manage money e e"
type textarea "x"
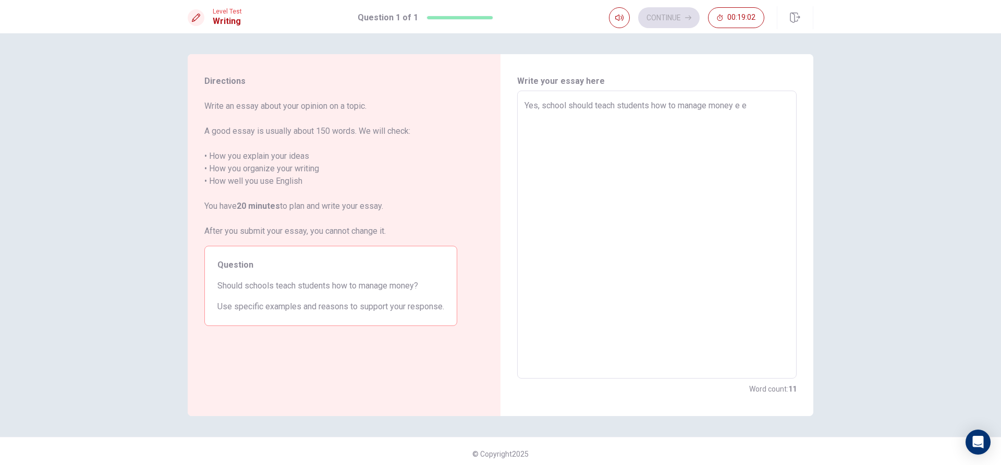
type textarea "Yes, school should teach students how to manage money e e"
type textarea "x"
type textarea "Yes, school should teach students how to manage money e"
type textarea "x"
type textarea "Yes, school should teach students how to manage money e"
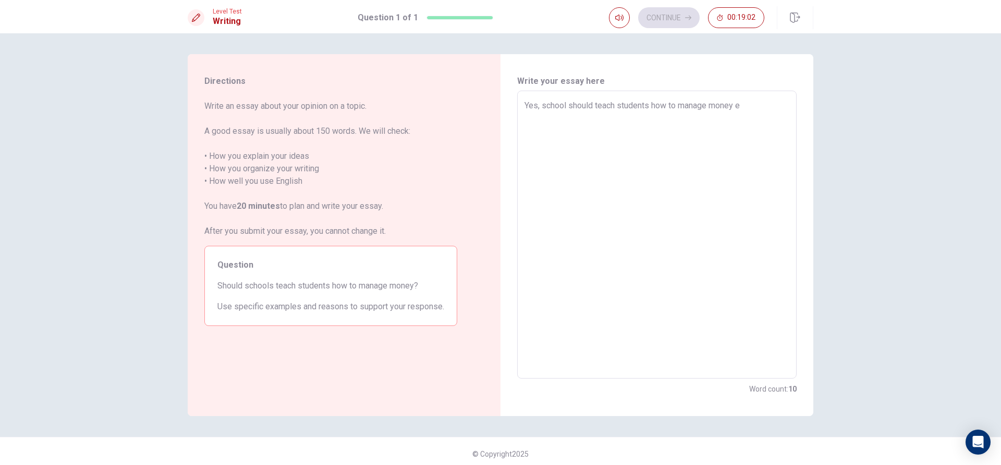
type textarea "x"
type textarea "Yes, school should teach students how to manage money"
type textarea "x"
type textarea "Yes, school should teach students how to manage money b"
type textarea "x"
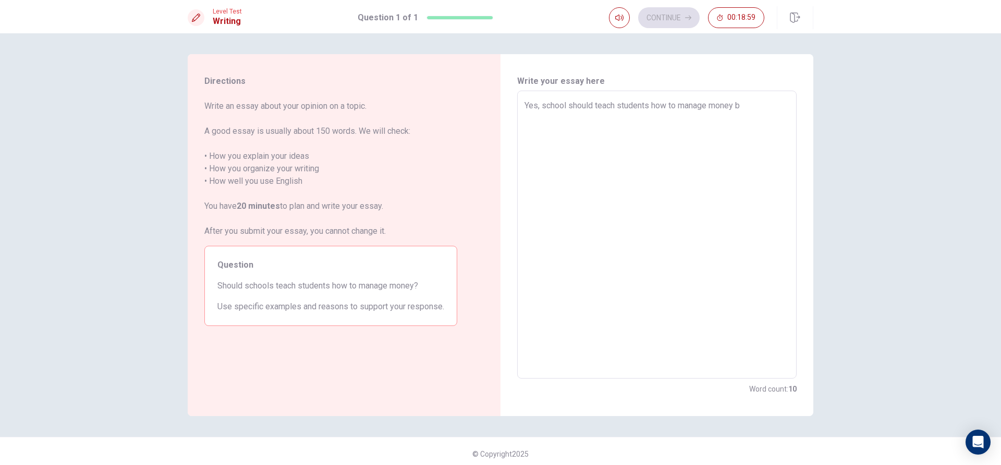
type textarea "Yes, school should teach students how to manage money be"
type textarea "x"
type textarea "Yes, school should teach students how to manage money bec"
type textarea "x"
type textarea "Yes, school should teach students how to manage money beca"
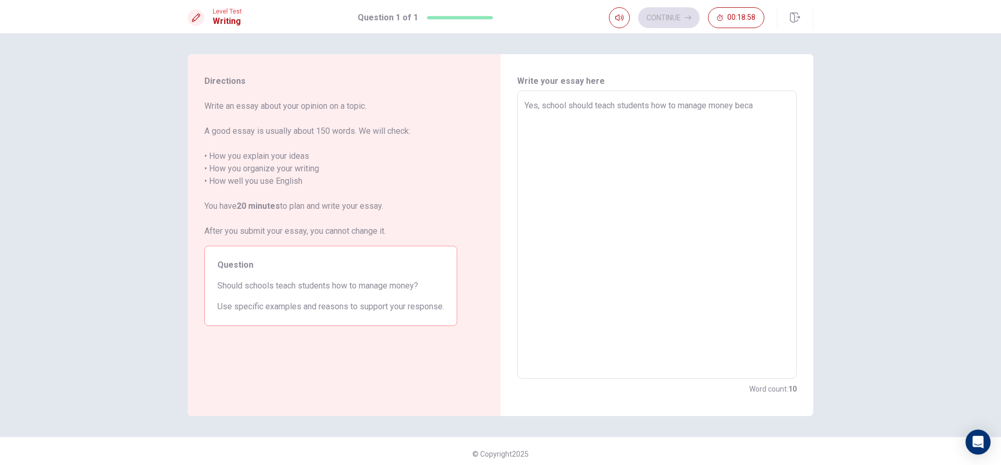
type textarea "x"
type textarea "Yes, school should teach students how to manage money becau"
type textarea "x"
type textarea "Yes, school should teach students how to manage money becaus"
type textarea "x"
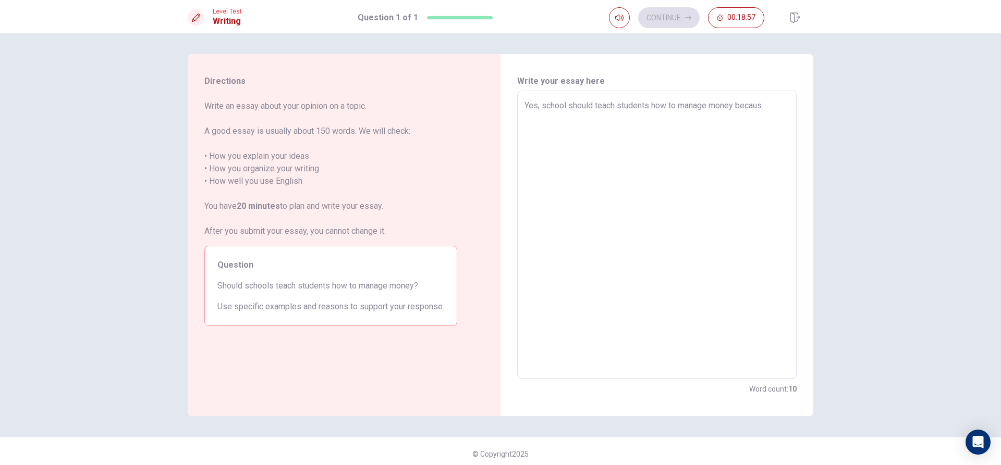
type textarea "Yes, school should teach students how to manage money because"
type textarea "x"
type textarea "Yes, school should teach students how to manage money because"
type textarea "x"
type textarea "Yes, school should teach students how to manage money because w"
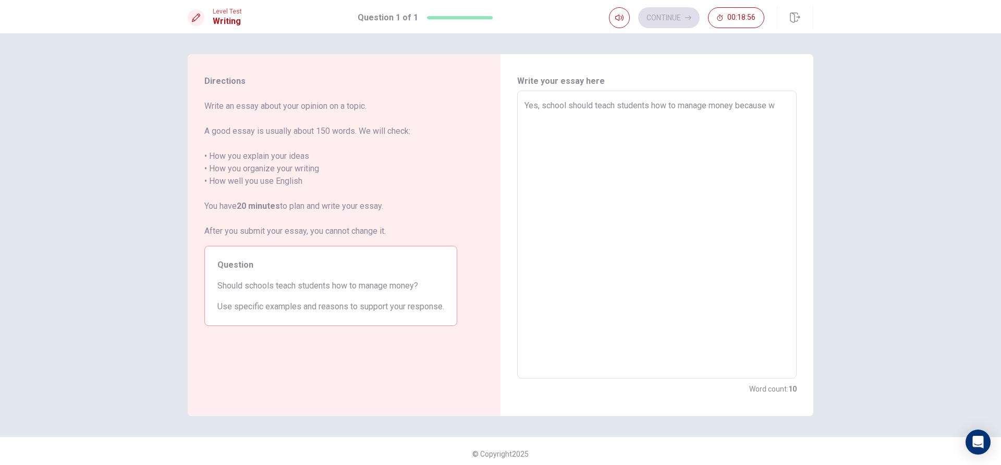
type textarea "x"
type textarea "Yes, school should teach students how to manage money because wh"
type textarea "x"
type textarea "Yes, school should teach students how to manage money because whe"
type textarea "x"
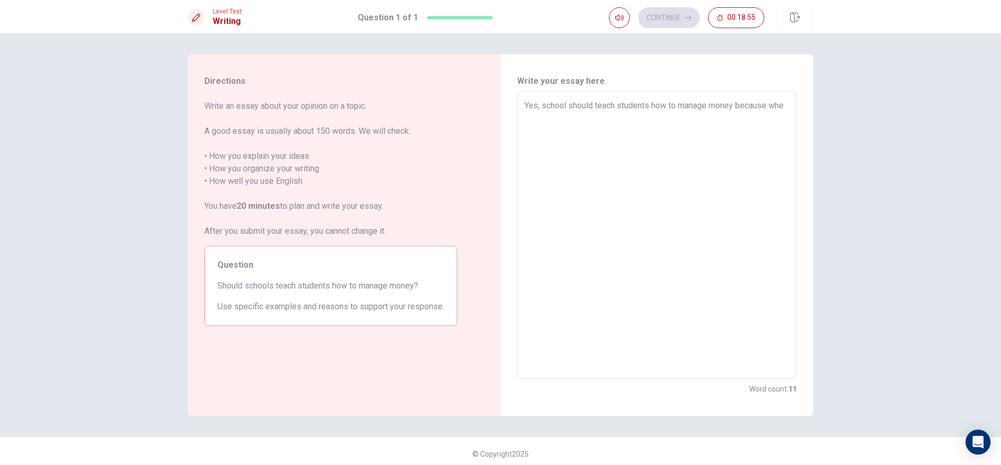
type textarea "Yes, school should teach students how to manage money because when"
type textarea "x"
type textarea "Yes, school should teach students how to manage money because when"
type textarea "x"
type textarea "Yes, school should teach students how to manage money because when t"
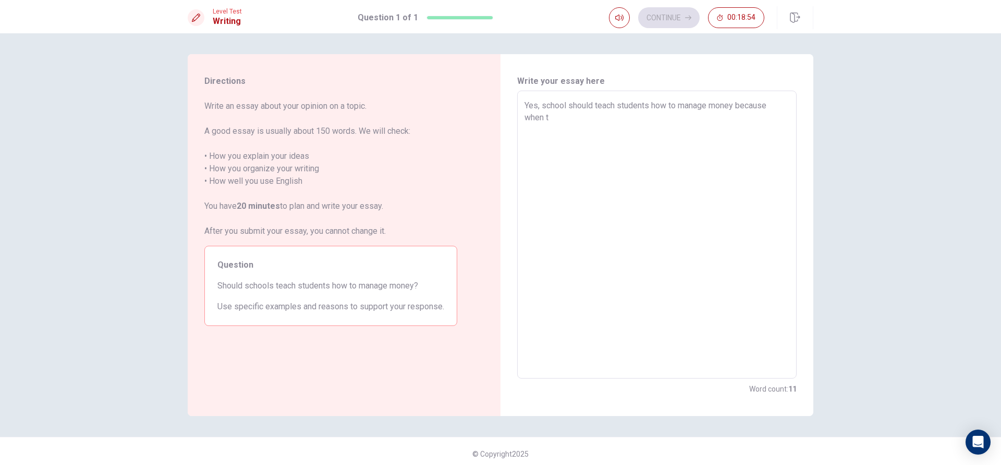
type textarea "x"
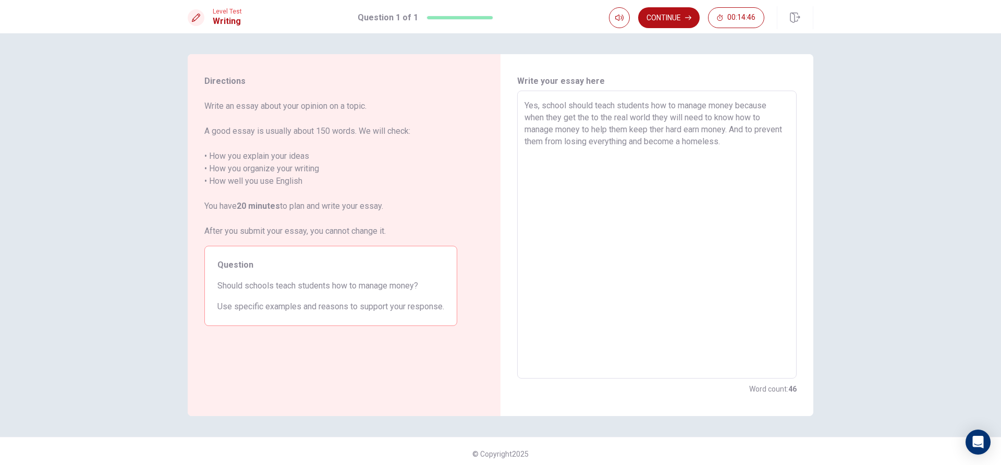
click at [742, 137] on textarea "Yes, school should teach students how to manage money because when they get the…" at bounding box center [656, 235] width 265 height 271
click at [746, 133] on textarea "Yes, school should teach students how to manage money because when they get the…" at bounding box center [656, 235] width 265 height 271
click at [764, 147] on textarea "Yes, school should teach students how to manage money because when they get the…" at bounding box center [656, 235] width 265 height 271
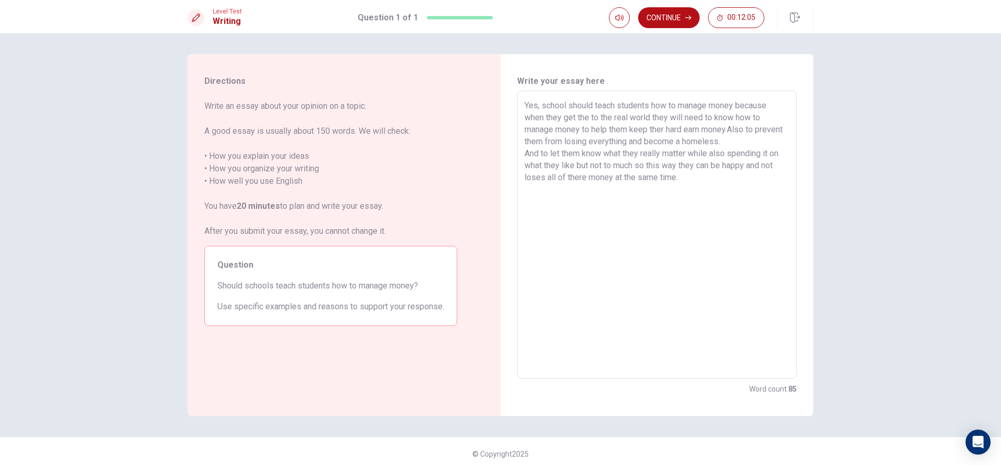
click at [665, 129] on textarea "Yes, school should teach students how to manage money because when they get the…" at bounding box center [656, 235] width 265 height 271
click at [686, 194] on textarea "Yes, school should teach students how to manage money because when they get the…" at bounding box center [656, 235] width 265 height 271
click at [692, 180] on textarea "Yes, school should teach students how to manage money because when they get the…" at bounding box center [656, 235] width 265 height 271
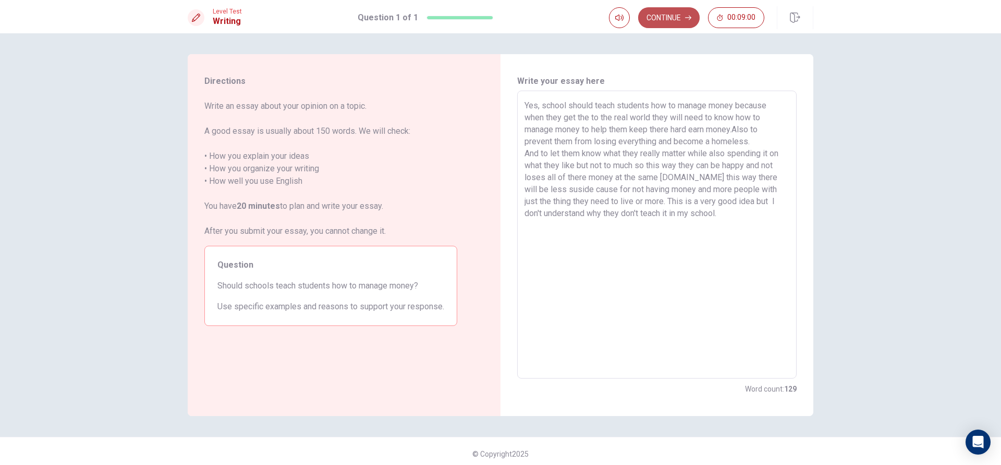
click at [676, 20] on button "Continue" at bounding box center [669, 17] width 62 height 21
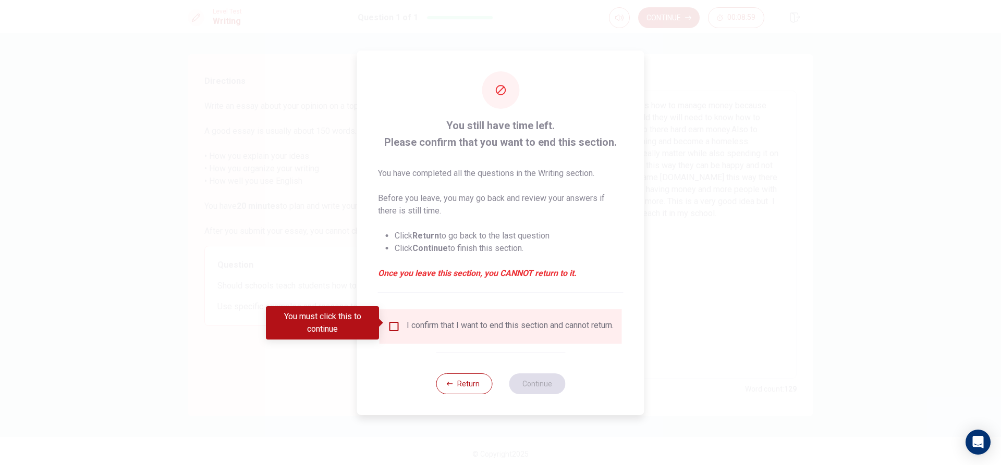
click at [392, 323] on input "You must click this to continue" at bounding box center [394, 327] width 13 height 13
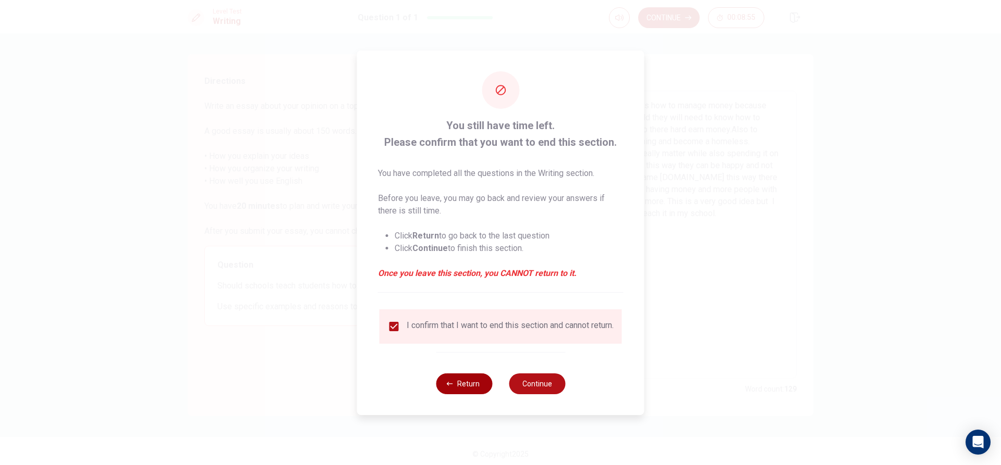
click at [475, 386] on button "Return" at bounding box center [464, 384] width 56 height 21
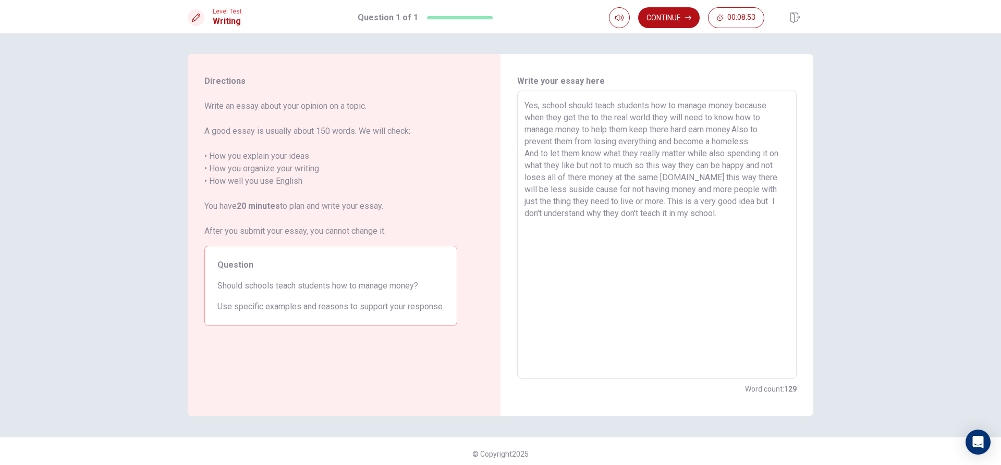
click at [734, 224] on textarea "Yes, school should teach students how to manage money because when they get the…" at bounding box center [656, 235] width 265 height 271
click at [725, 219] on textarea "Yes, school should teach students how to manage money because when they get the…" at bounding box center [656, 235] width 265 height 271
click at [683, 12] on button "Continue" at bounding box center [669, 17] width 62 height 21
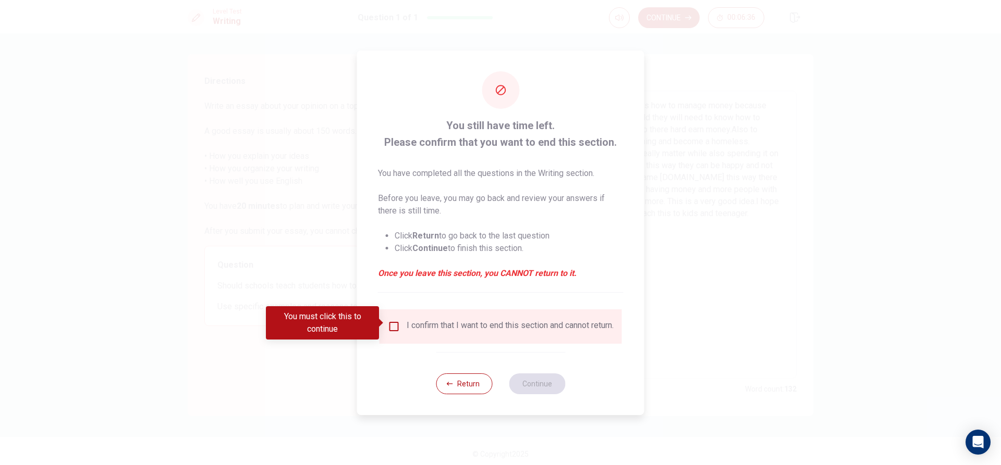
click at [386, 329] on div "You must click this to continue" at bounding box center [326, 323] width 120 height 33
click at [398, 321] on input "You must click this to continue" at bounding box center [394, 327] width 13 height 13
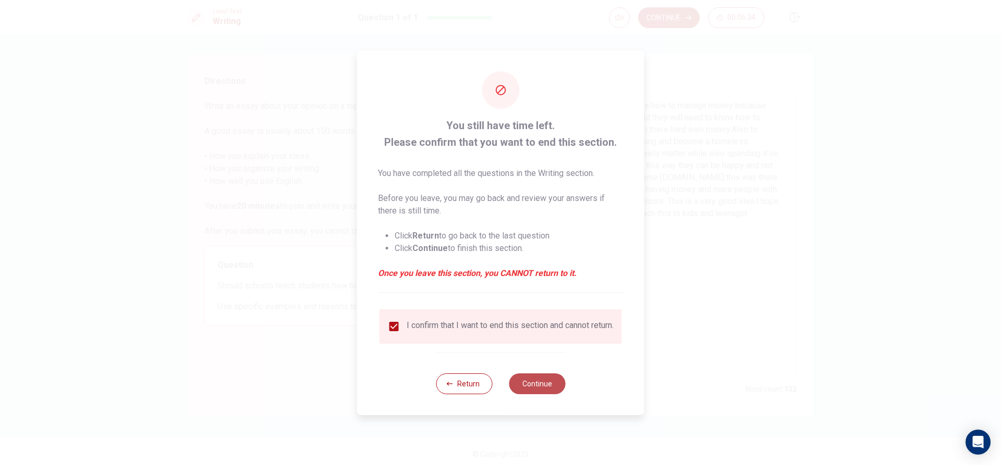
click at [539, 385] on button "Continue" at bounding box center [537, 384] width 56 height 21
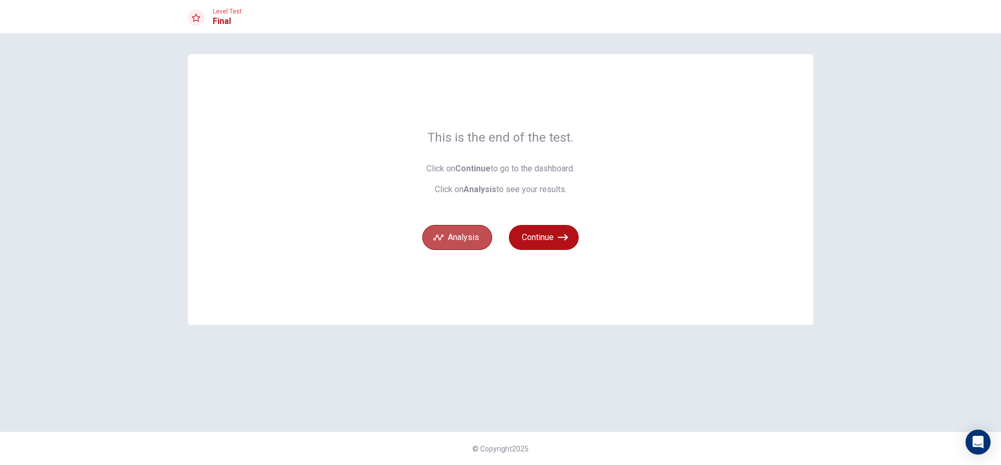
click at [459, 241] on button "Analysis" at bounding box center [457, 237] width 70 height 25
